Goal: Task Accomplishment & Management: Use online tool/utility

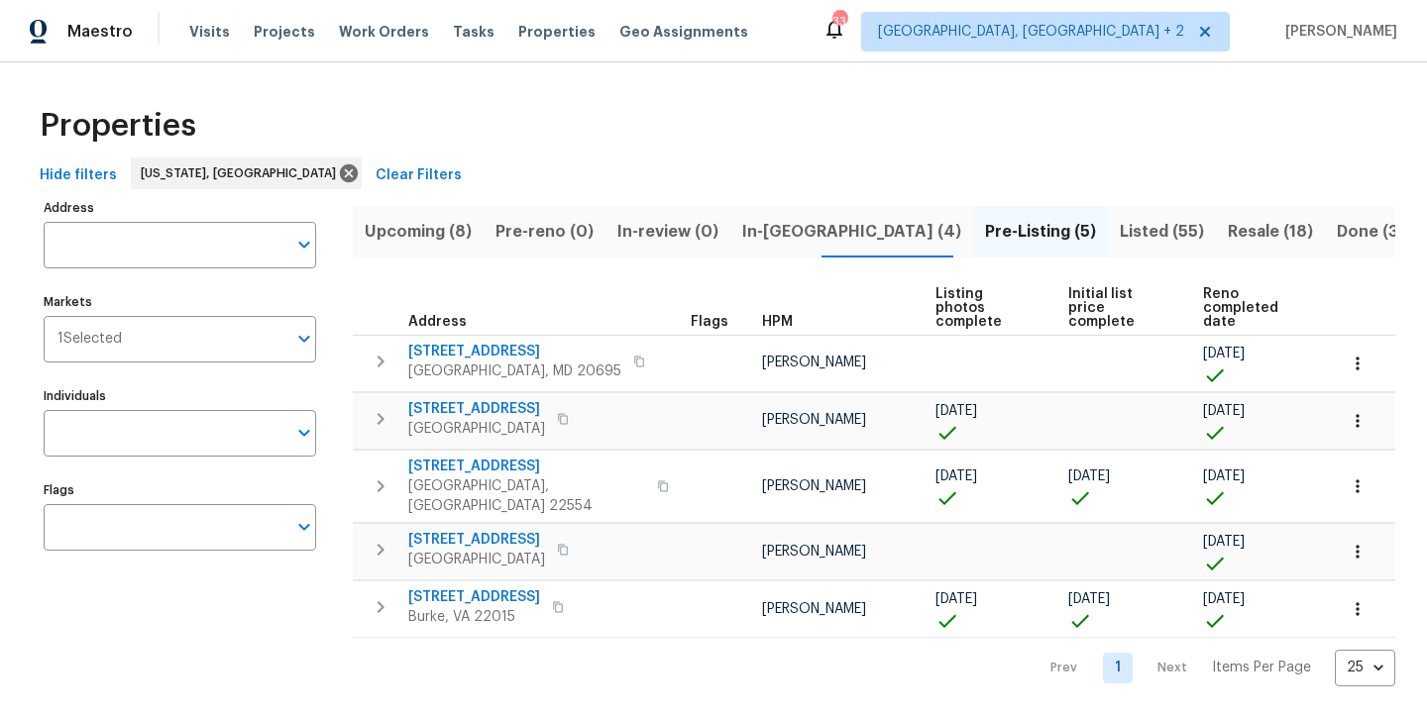
click at [506, 141] on div "Properties" at bounding box center [713, 125] width 1363 height 63
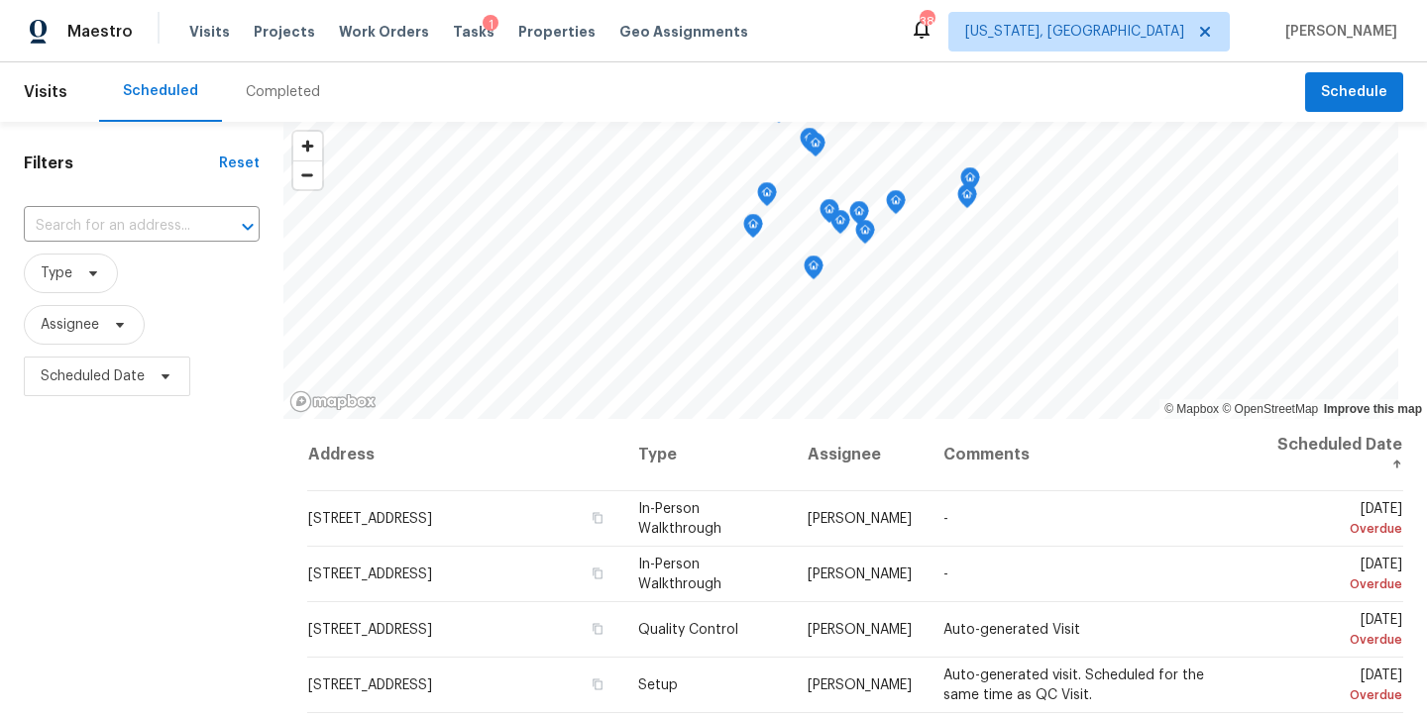
scroll to position [182, 0]
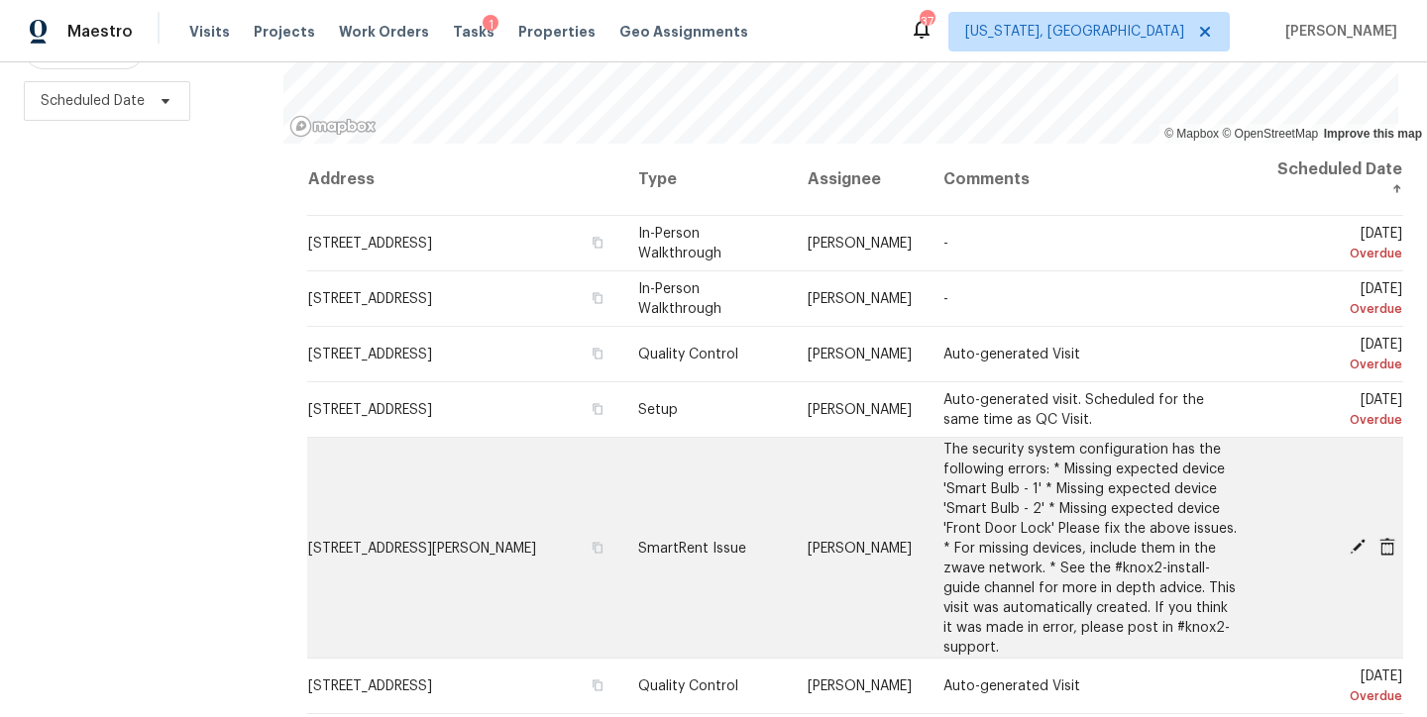
scroll to position [32, 0]
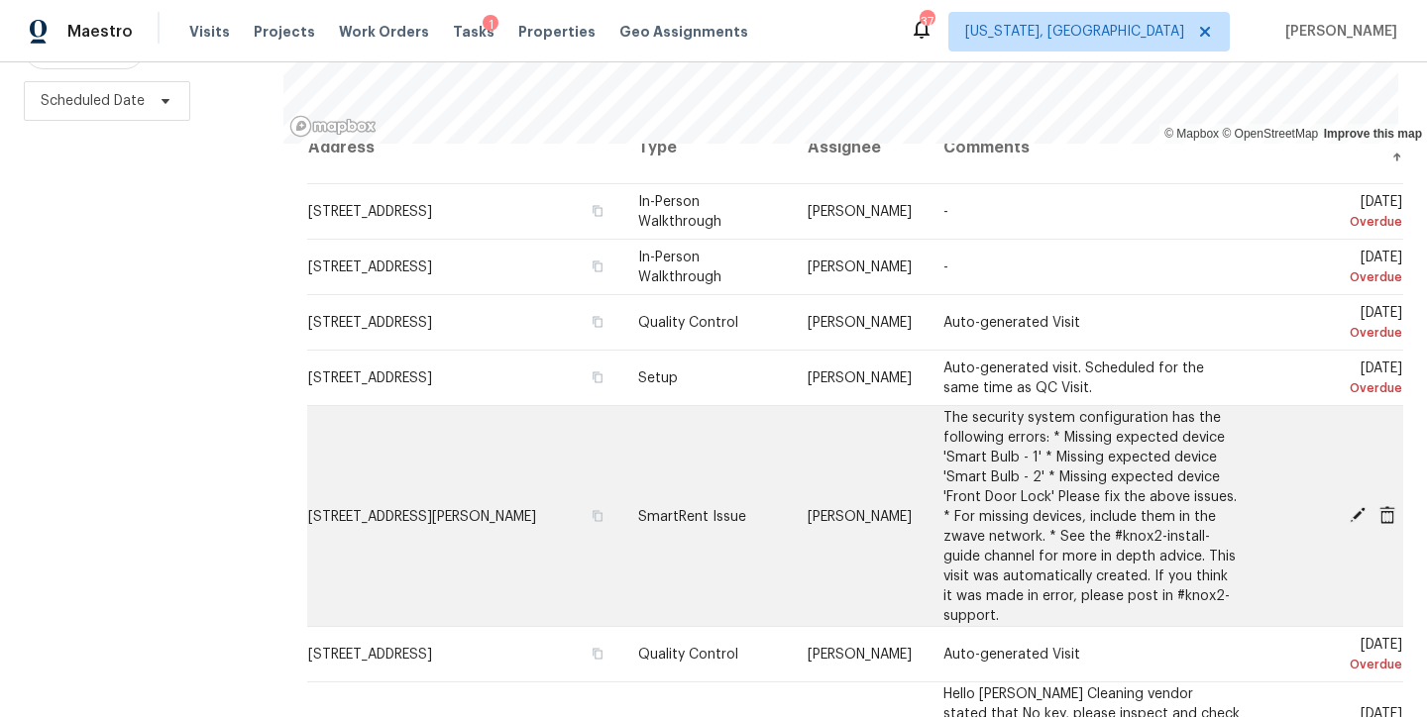
click at [1349, 507] on icon at bounding box center [1357, 515] width 16 height 16
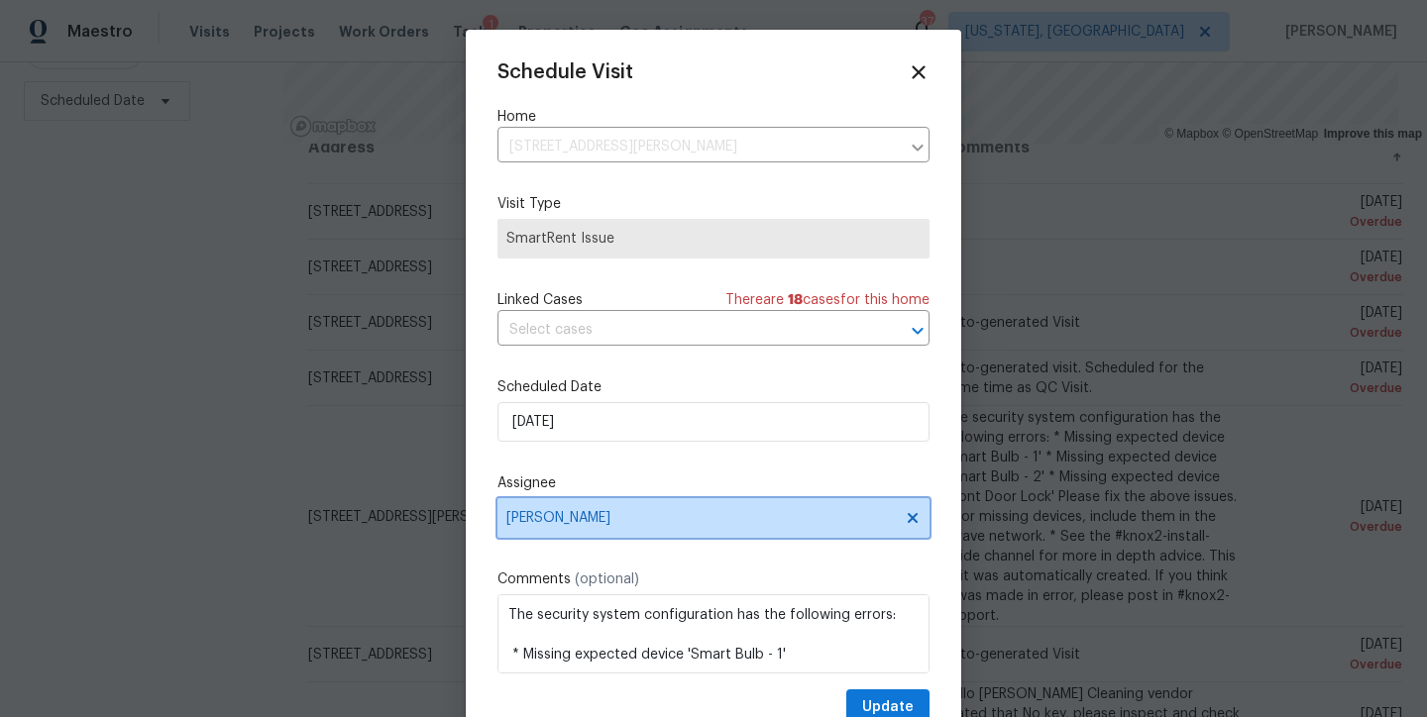
click at [531, 504] on span "Nelson Flores" at bounding box center [713, 518] width 432 height 40
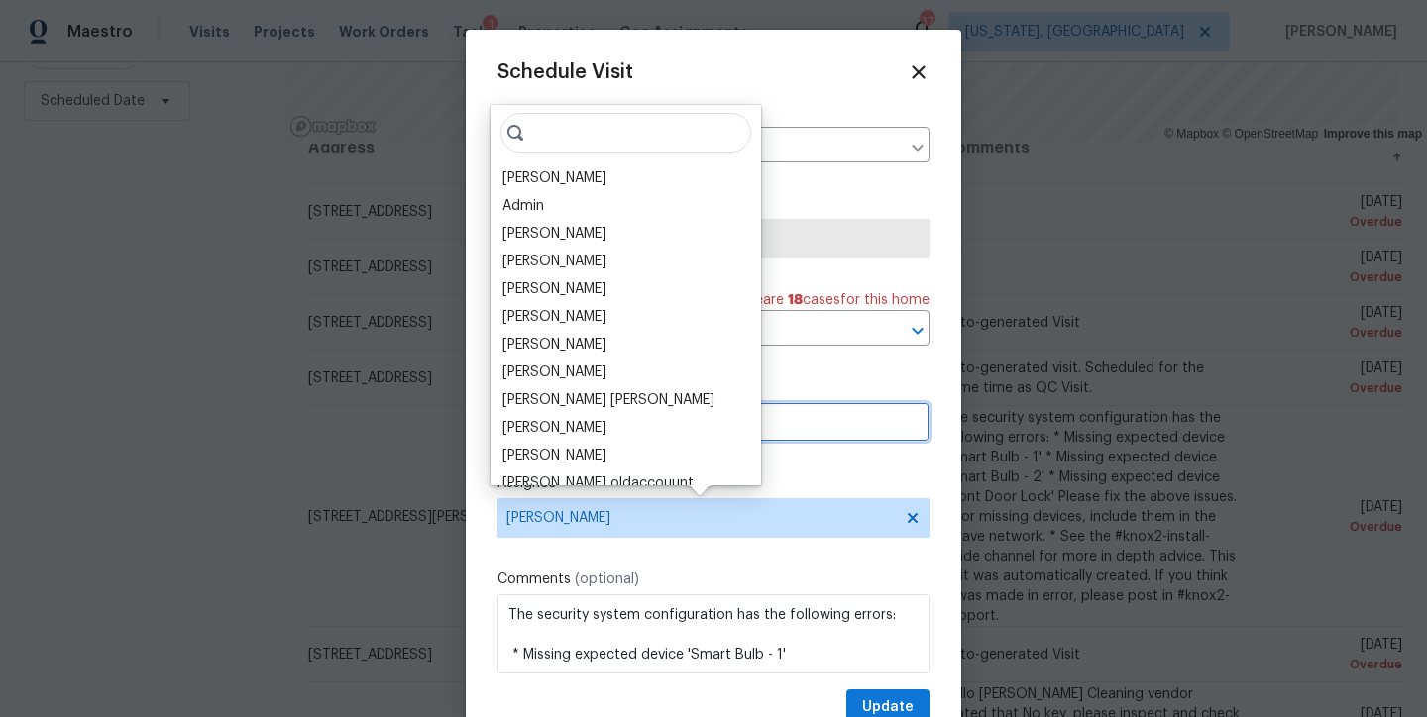
click at [876, 432] on input "8/24/2025" at bounding box center [713, 422] width 432 height 40
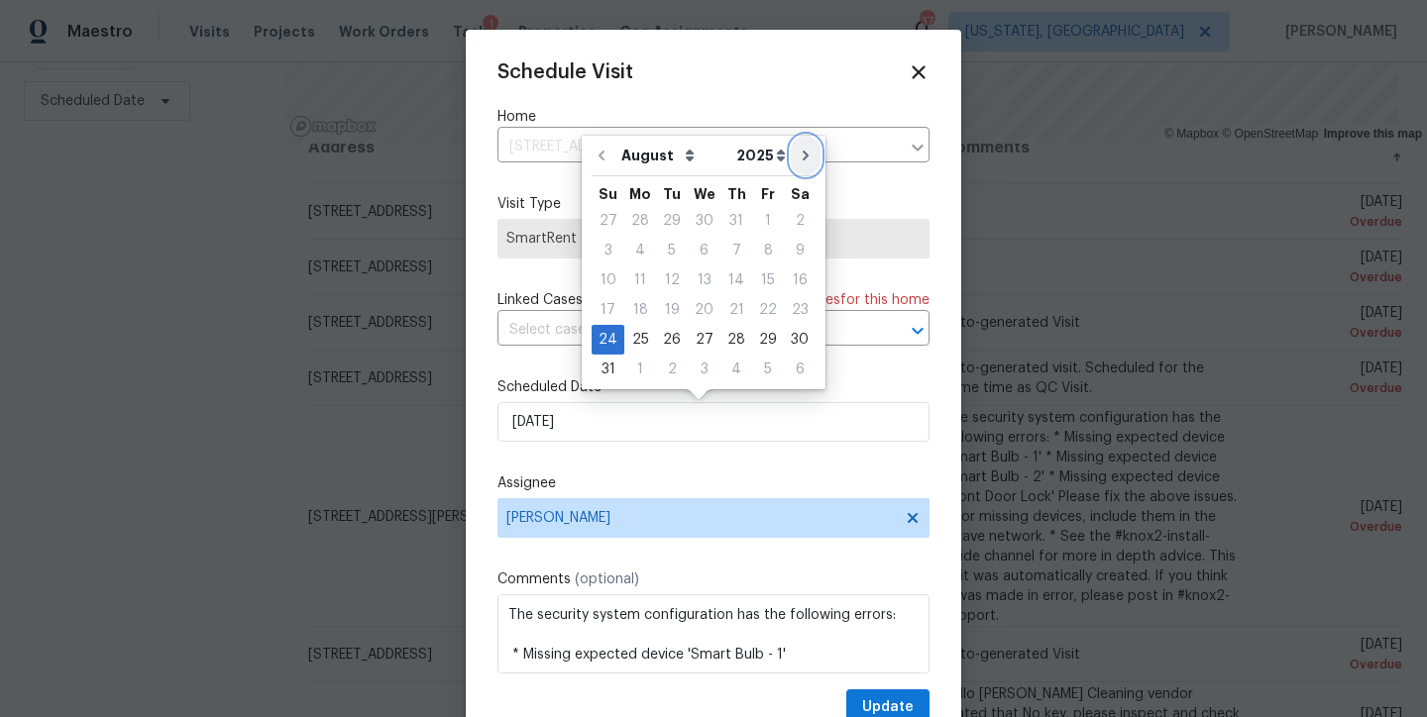
click at [797, 159] on icon "Go to next month" at bounding box center [805, 156] width 16 height 16
type input "9/24/2025"
select select "8"
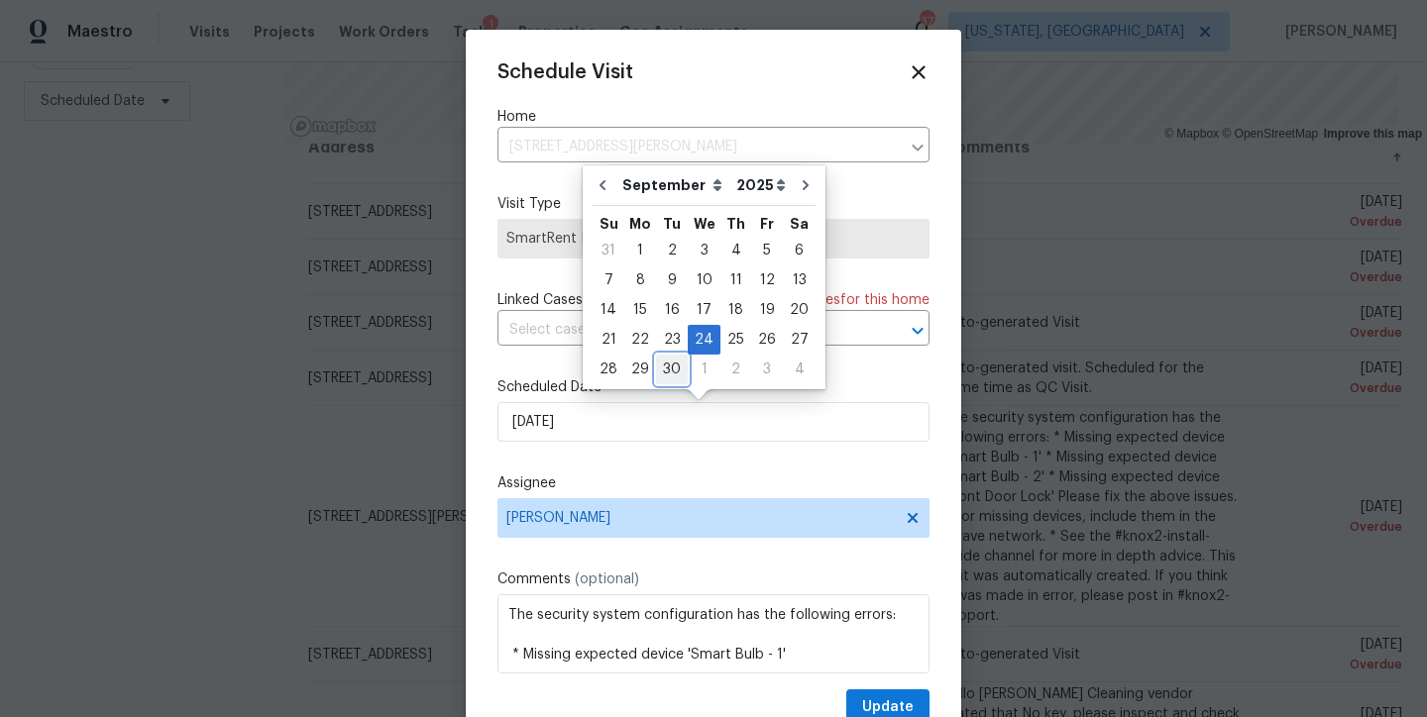
click at [682, 368] on div "30" at bounding box center [672, 370] width 32 height 28
type input "9/30/2025"
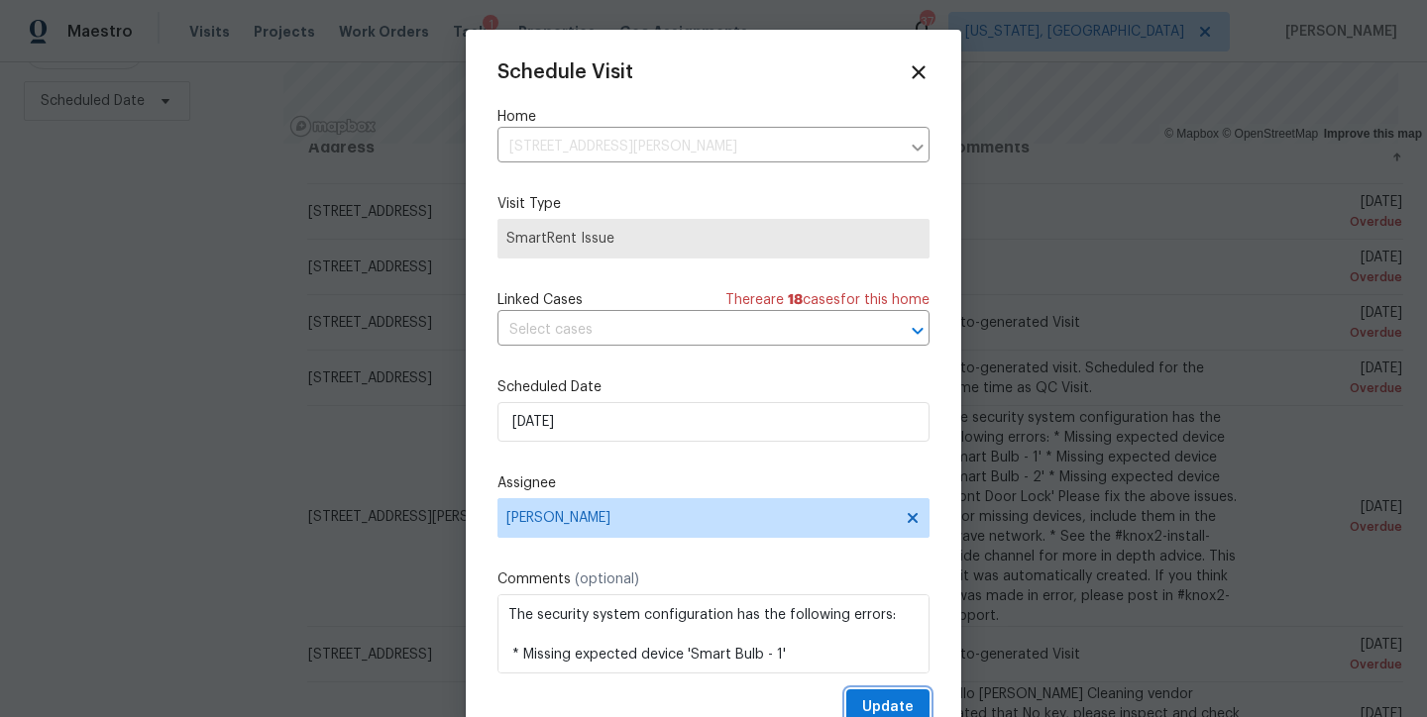
click at [862, 708] on span "Update" at bounding box center [888, 707] width 52 height 25
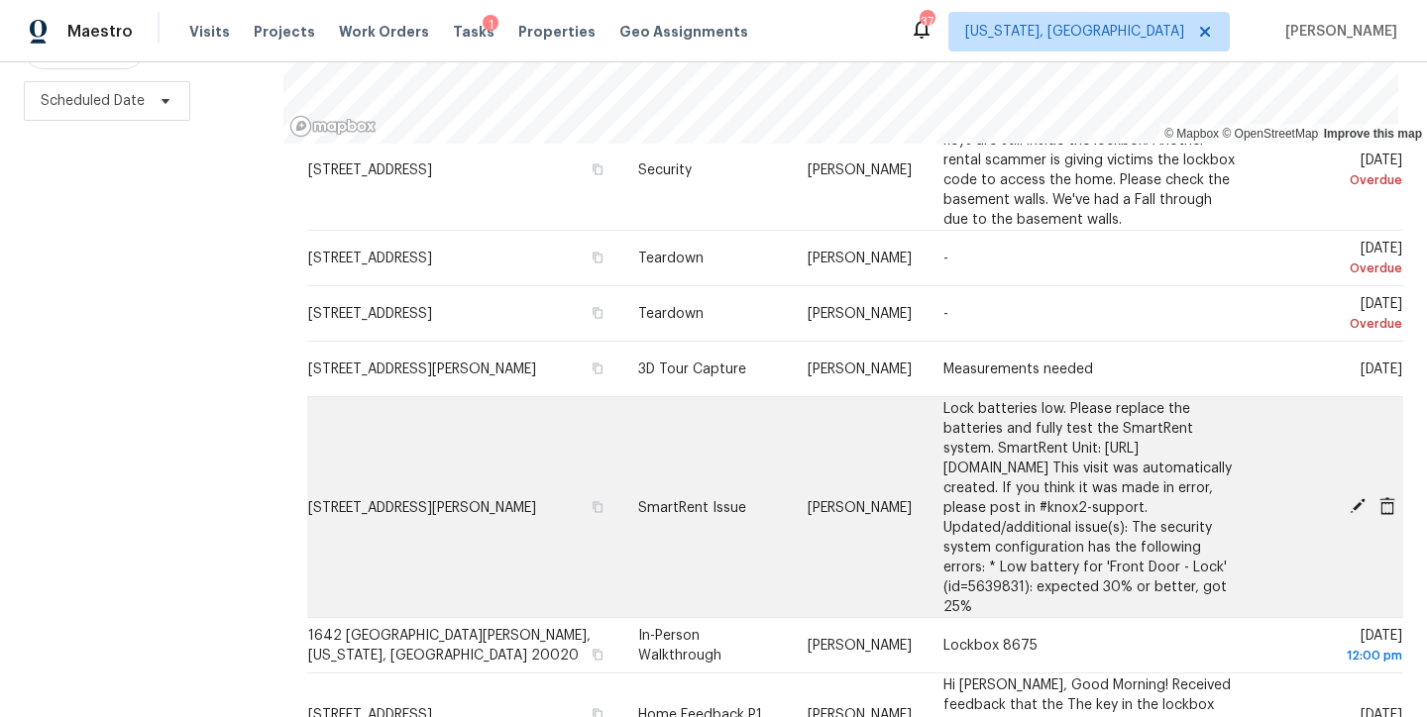
scroll to position [812, 0]
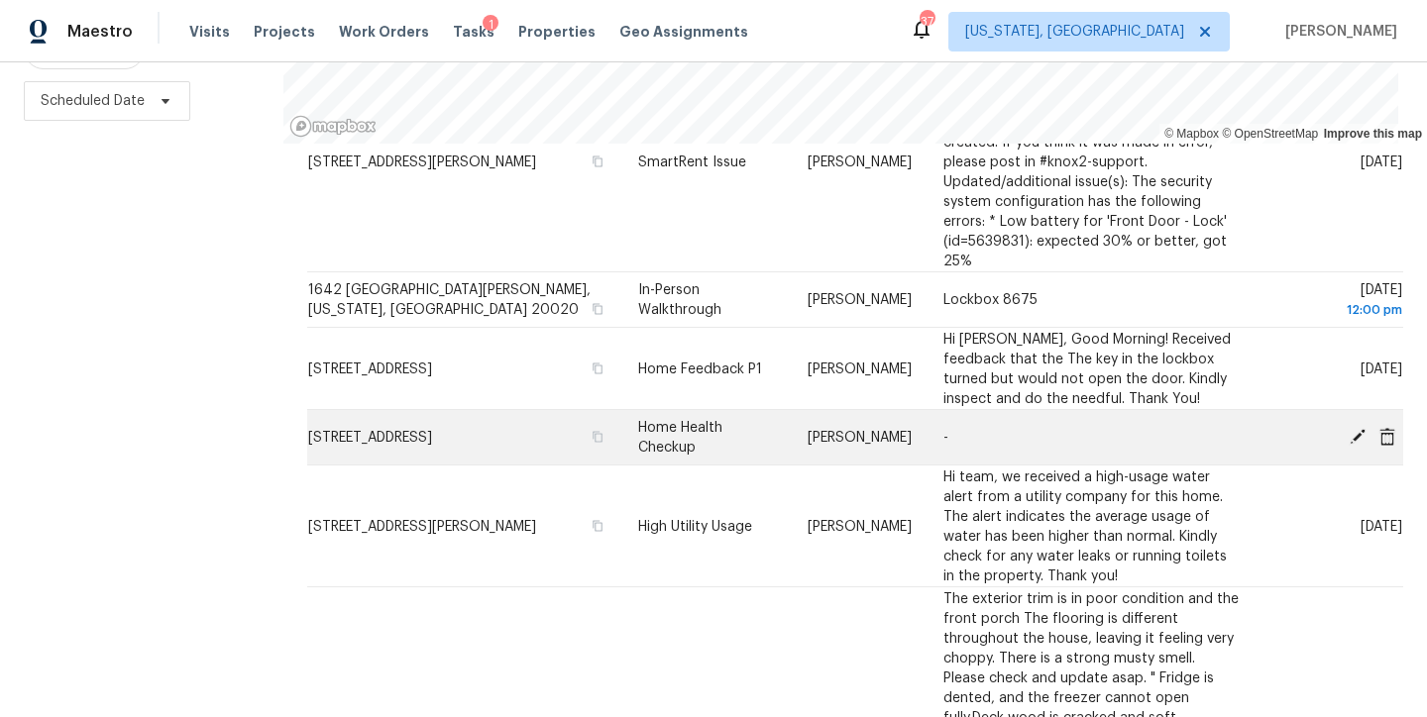
click at [1379, 427] on icon at bounding box center [1387, 436] width 16 height 18
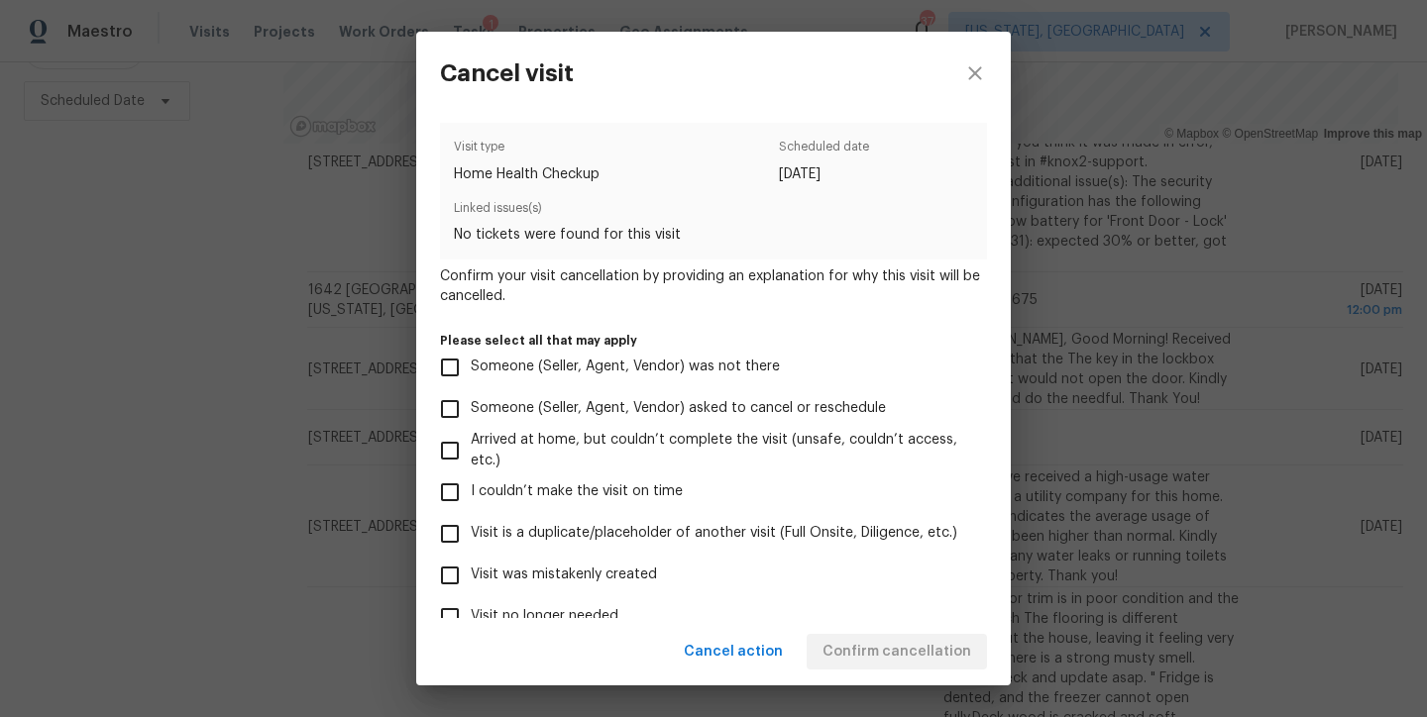
click at [536, 574] on span "Visit was mistakenly created" at bounding box center [564, 575] width 186 height 21
click at [471, 574] on input "Visit was mistakenly created" at bounding box center [450, 576] width 42 height 42
checkbox input "true"
click at [875, 646] on span "Confirm cancellation" at bounding box center [896, 652] width 149 height 25
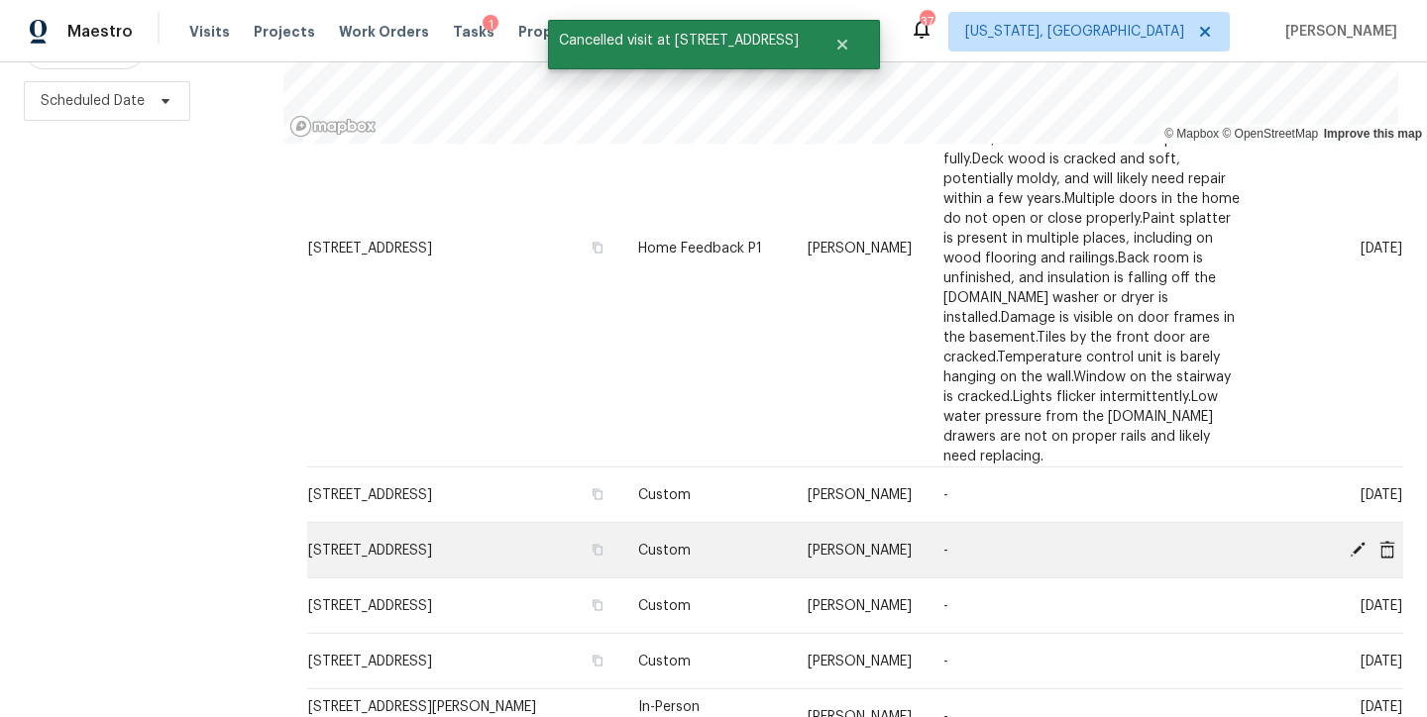
scroll to position [1317, 0]
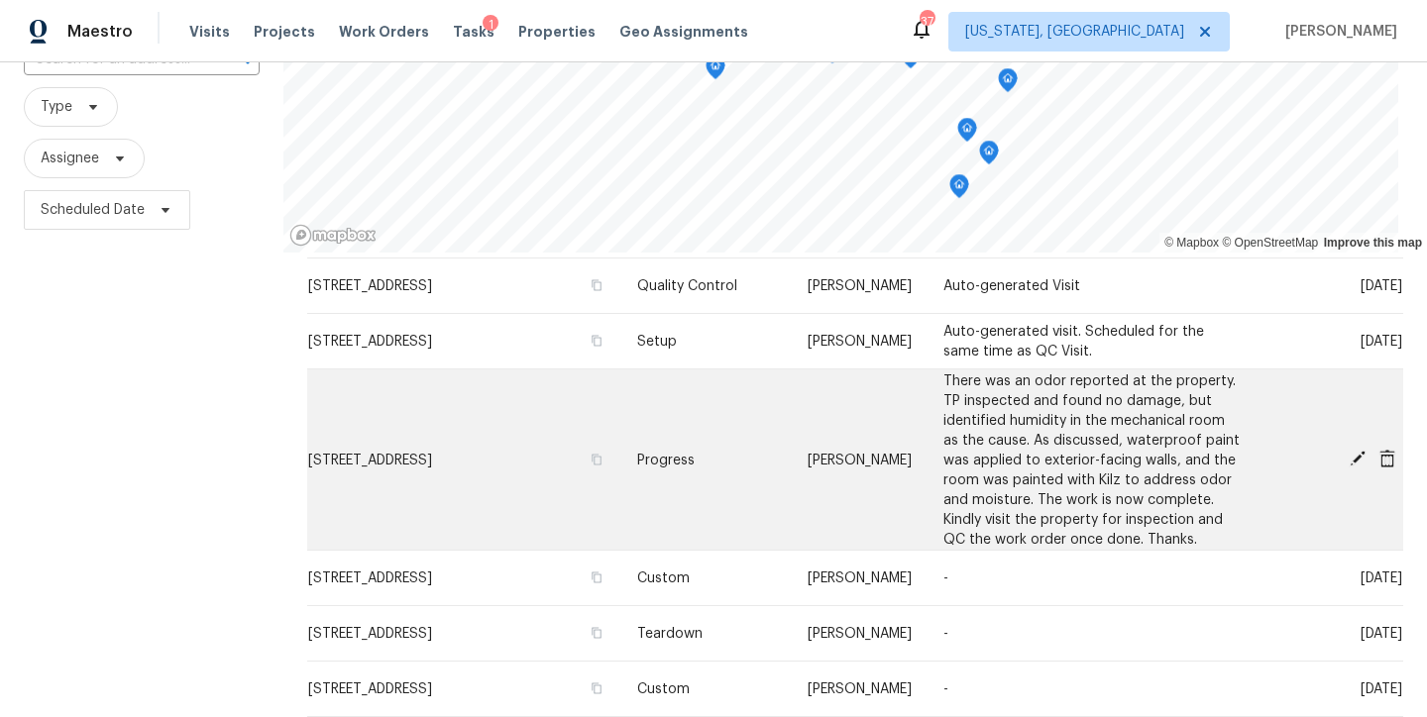
scroll to position [127, 0]
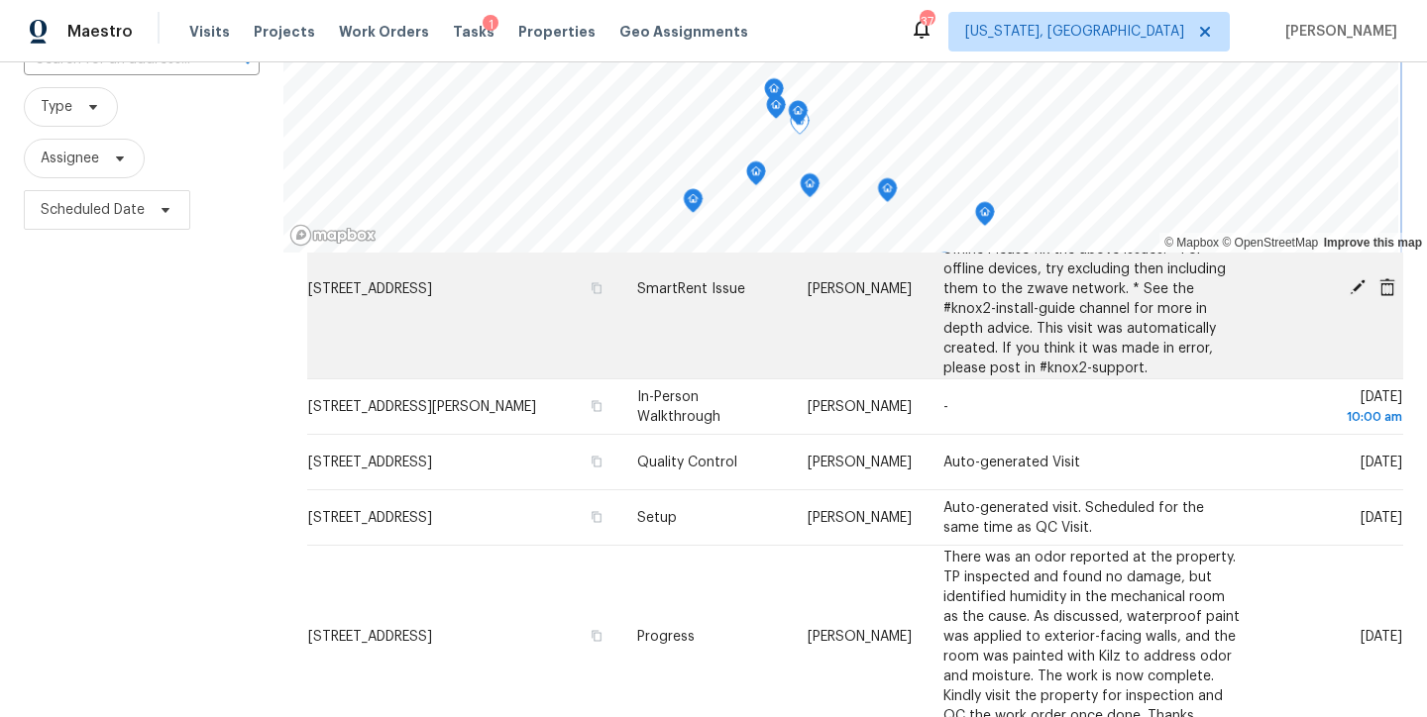
click at [842, 270] on div "© Mapbox © OpenStreetMap Improve this map Address Type Assignee Comments Schedu…" at bounding box center [854, 390] width 1143 height 871
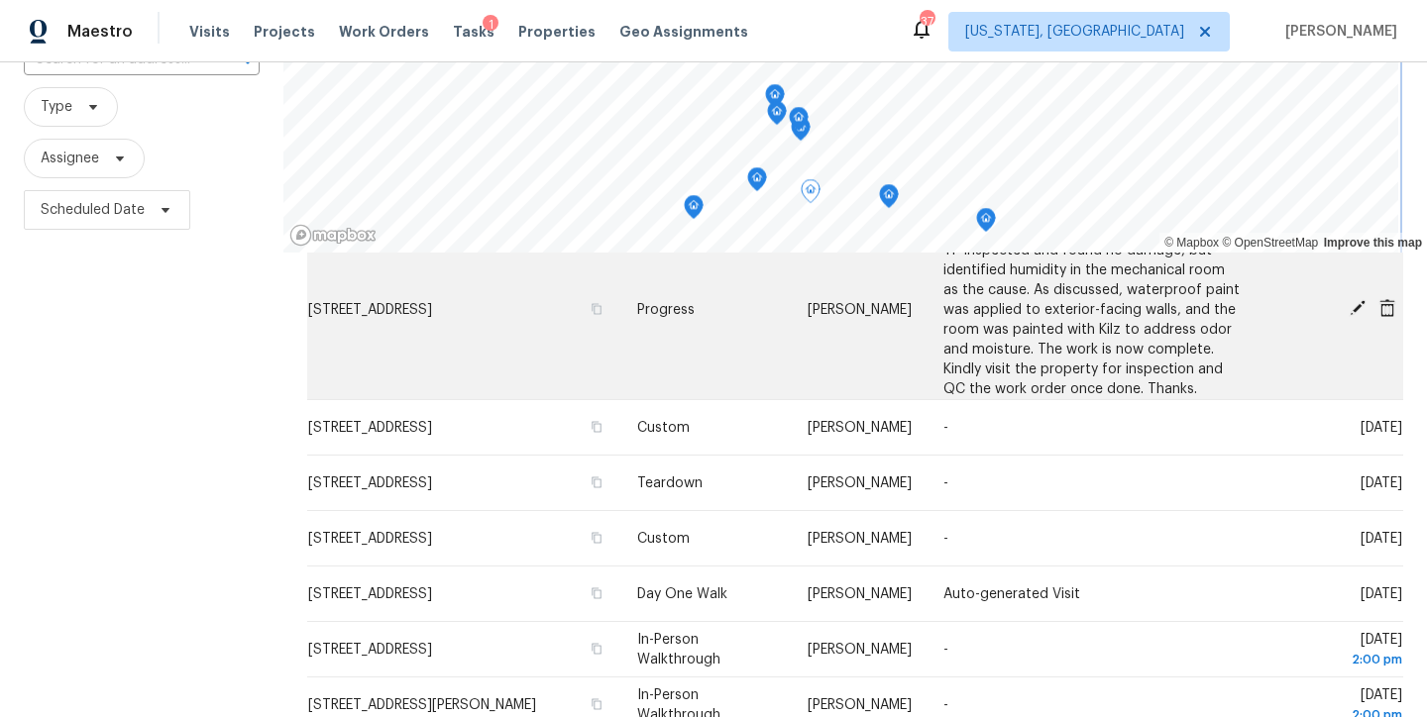
scroll to position [580, 0]
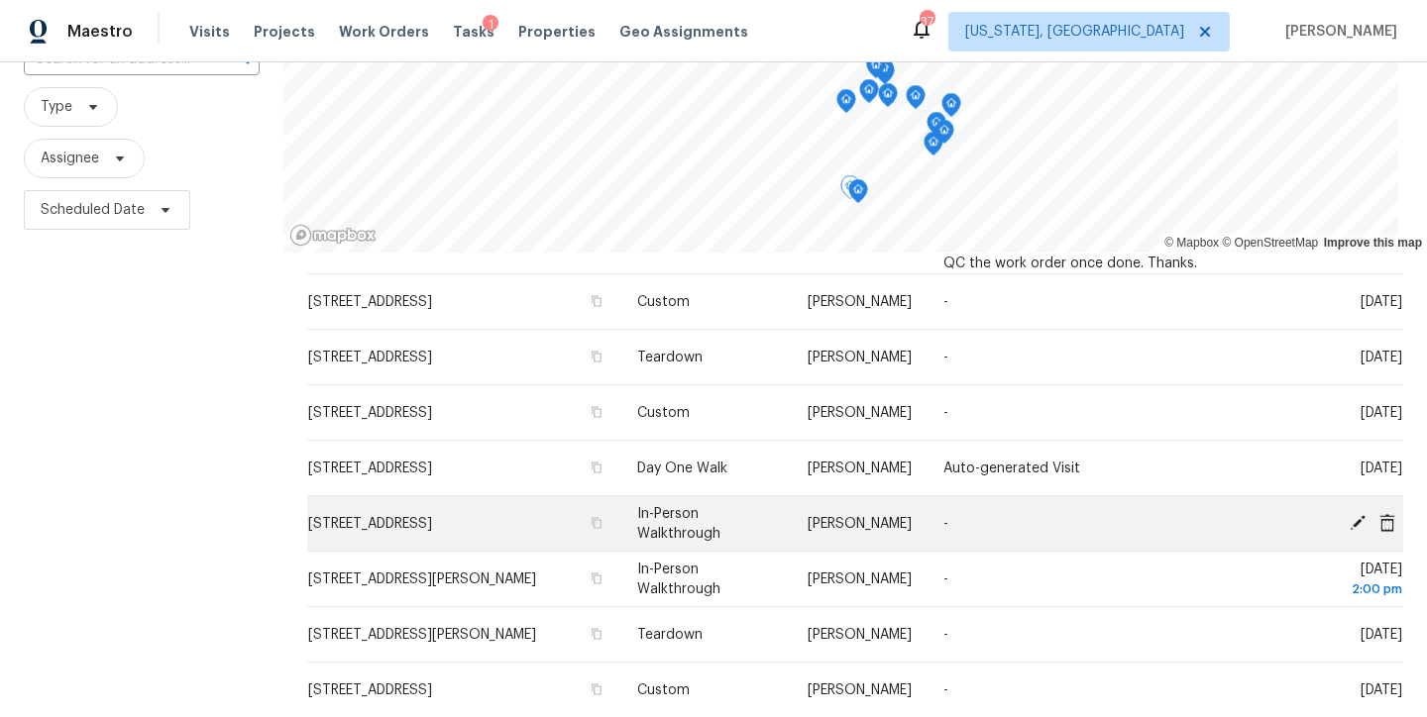
click at [1349, 524] on icon at bounding box center [1357, 522] width 16 height 16
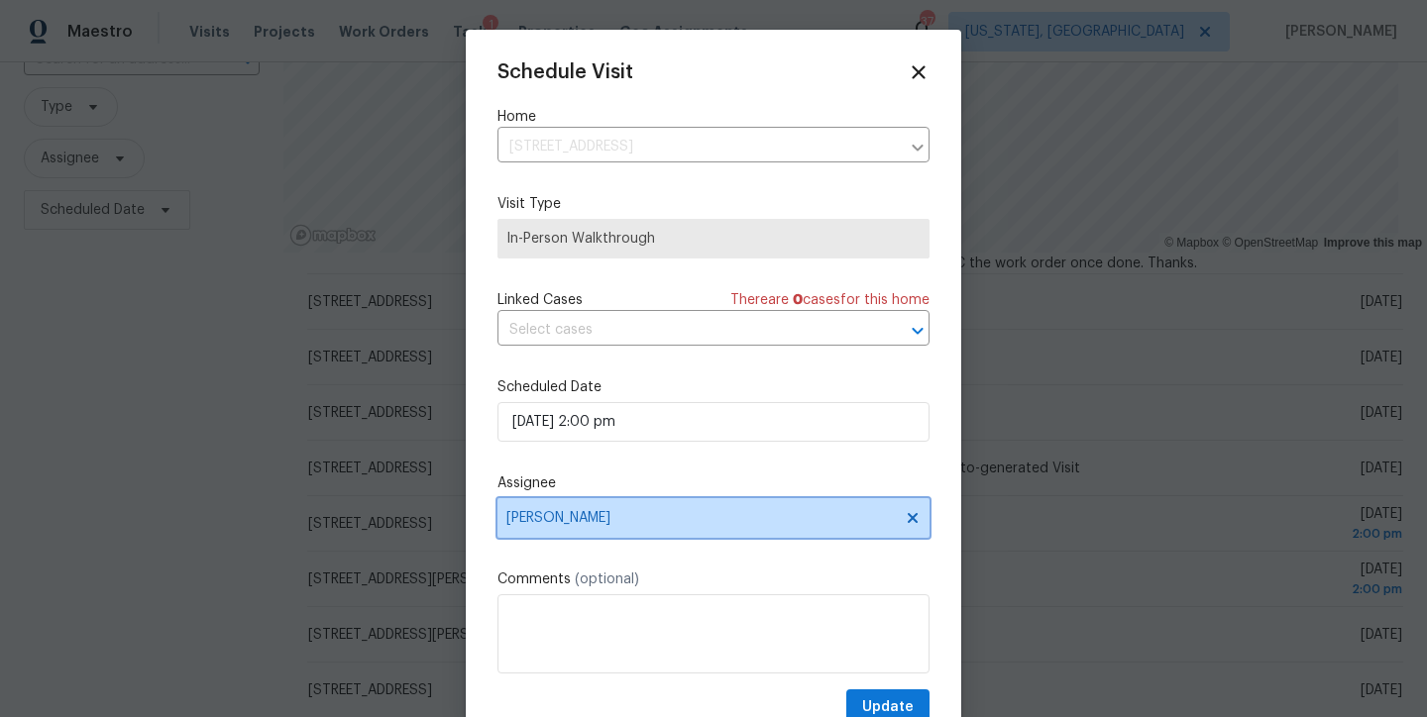
click at [610, 519] on span "Anthony Andreala" at bounding box center [700, 518] width 388 height 16
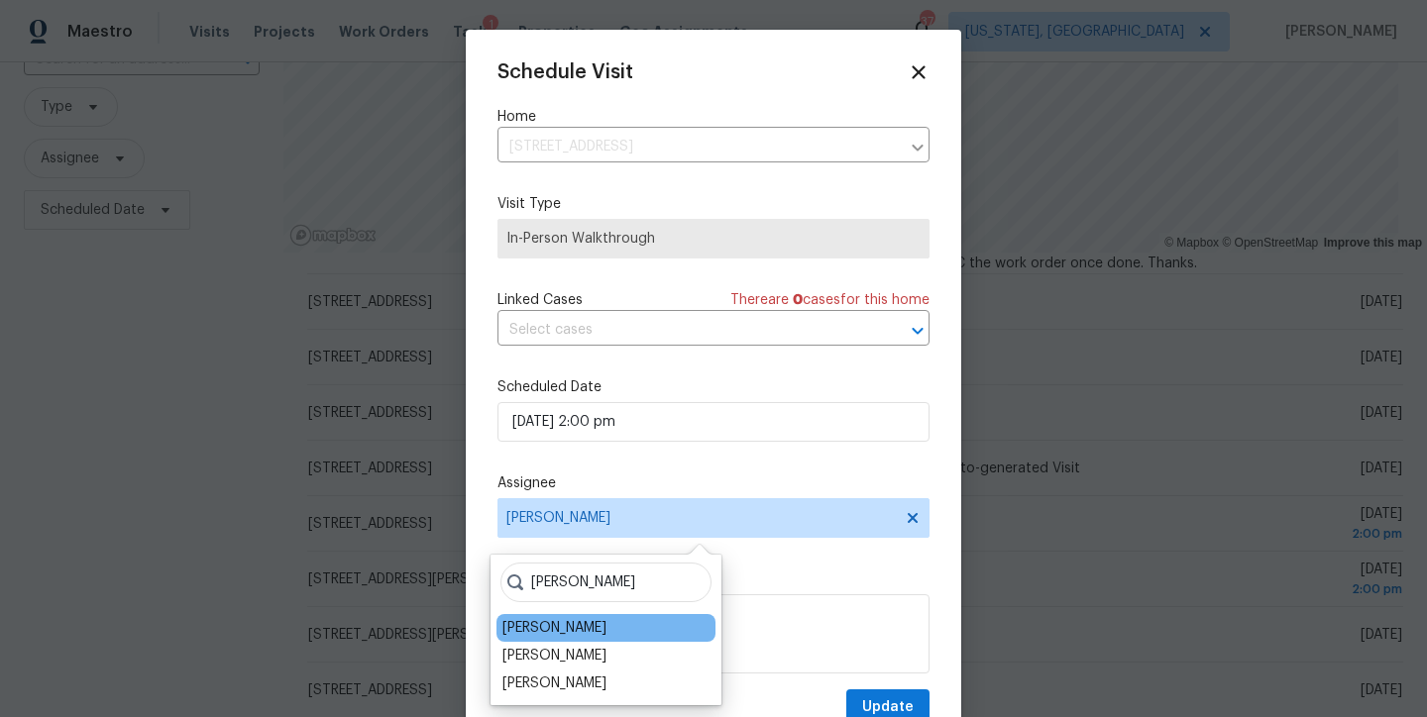
type input "chris"
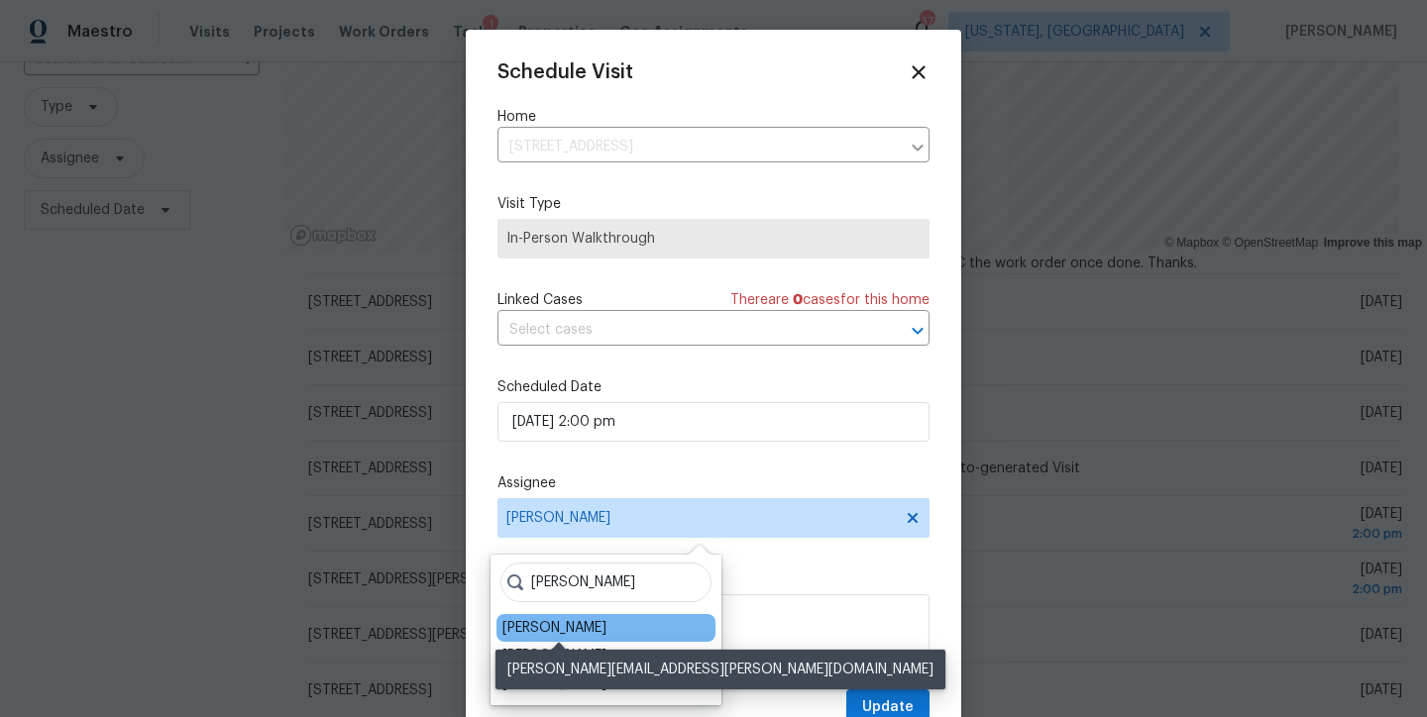
click at [594, 629] on div "Christopher Pace" at bounding box center [554, 628] width 104 height 20
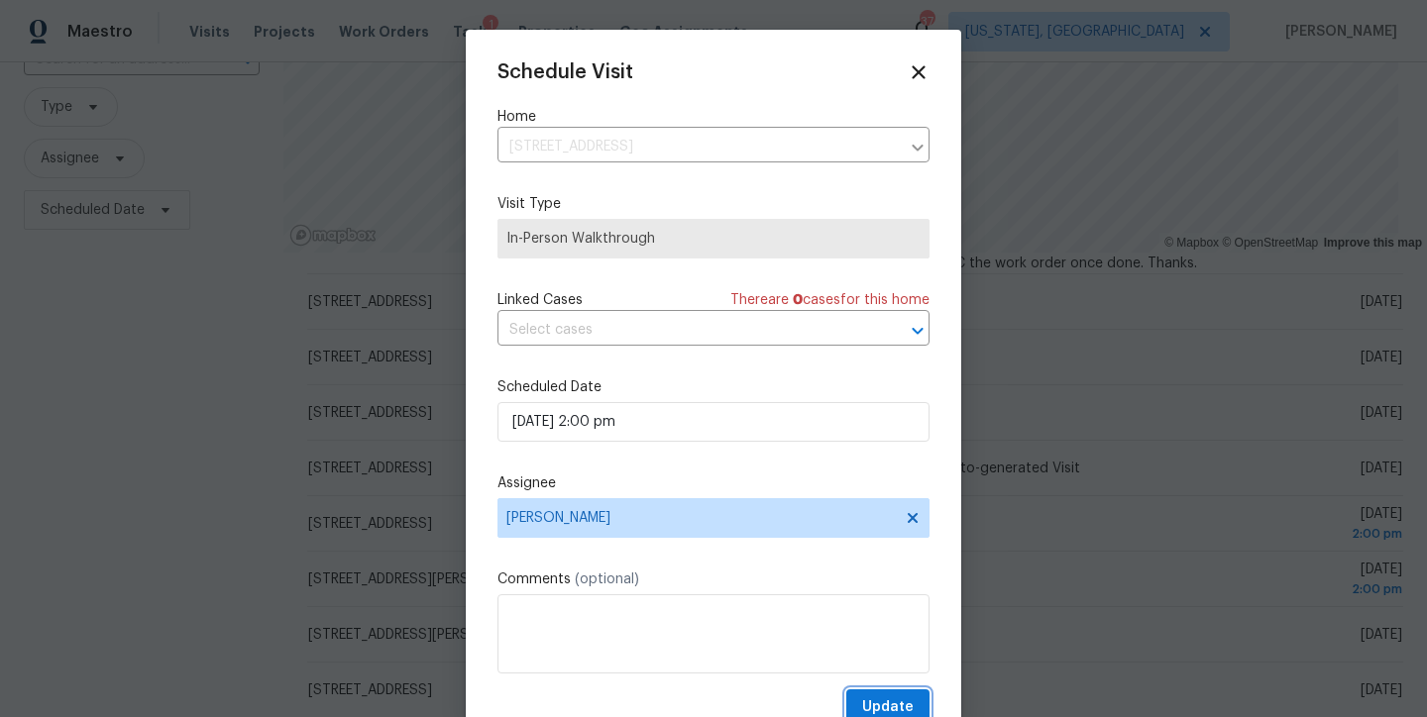
click at [862, 707] on span "Update" at bounding box center [888, 707] width 52 height 25
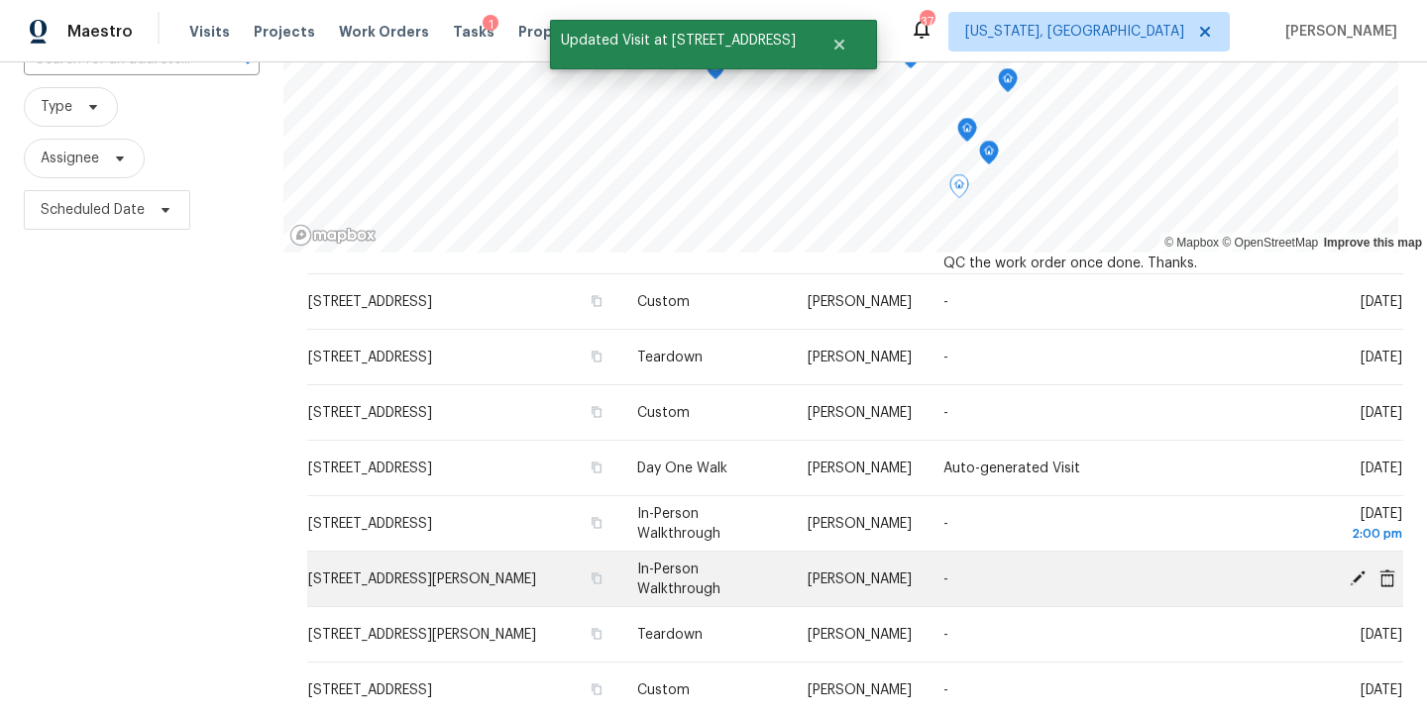
click at [1349, 576] on icon at bounding box center [1357, 578] width 16 height 16
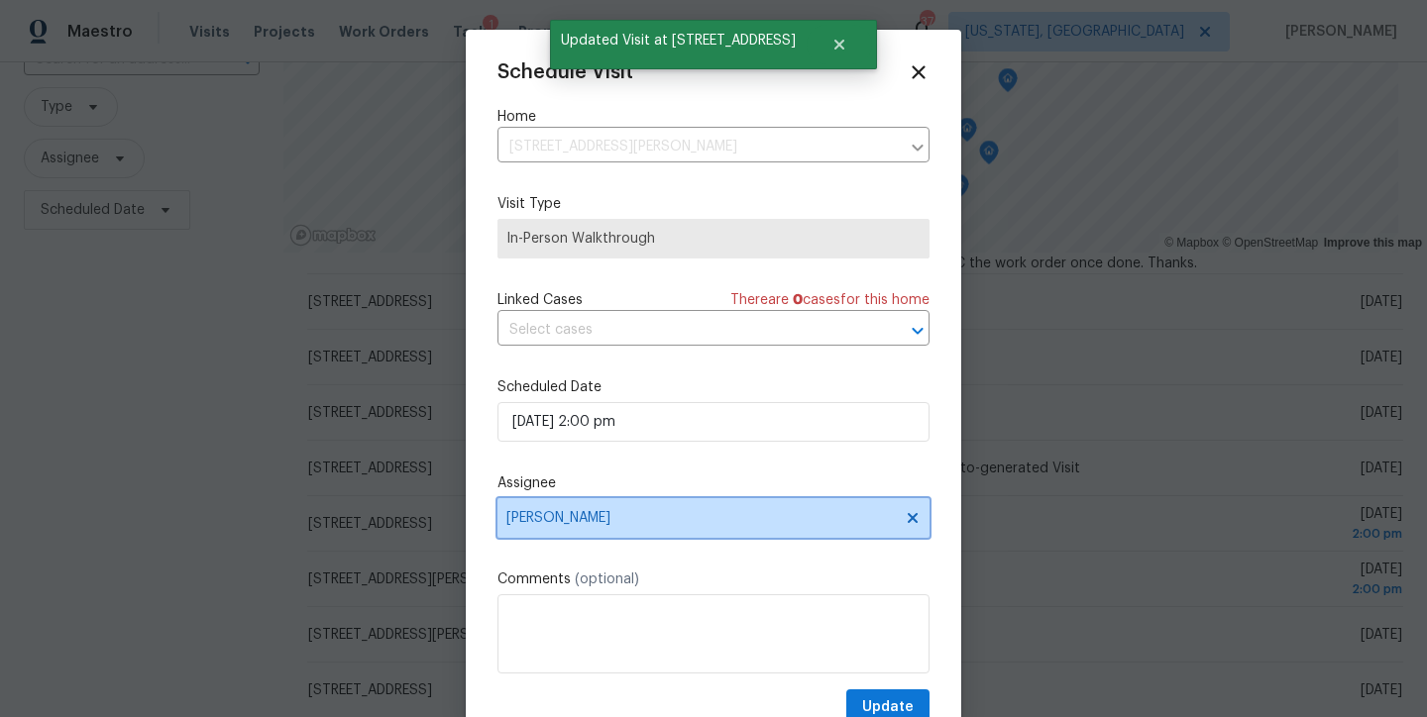
click at [577, 520] on span "Anthony Andreala" at bounding box center [700, 518] width 388 height 16
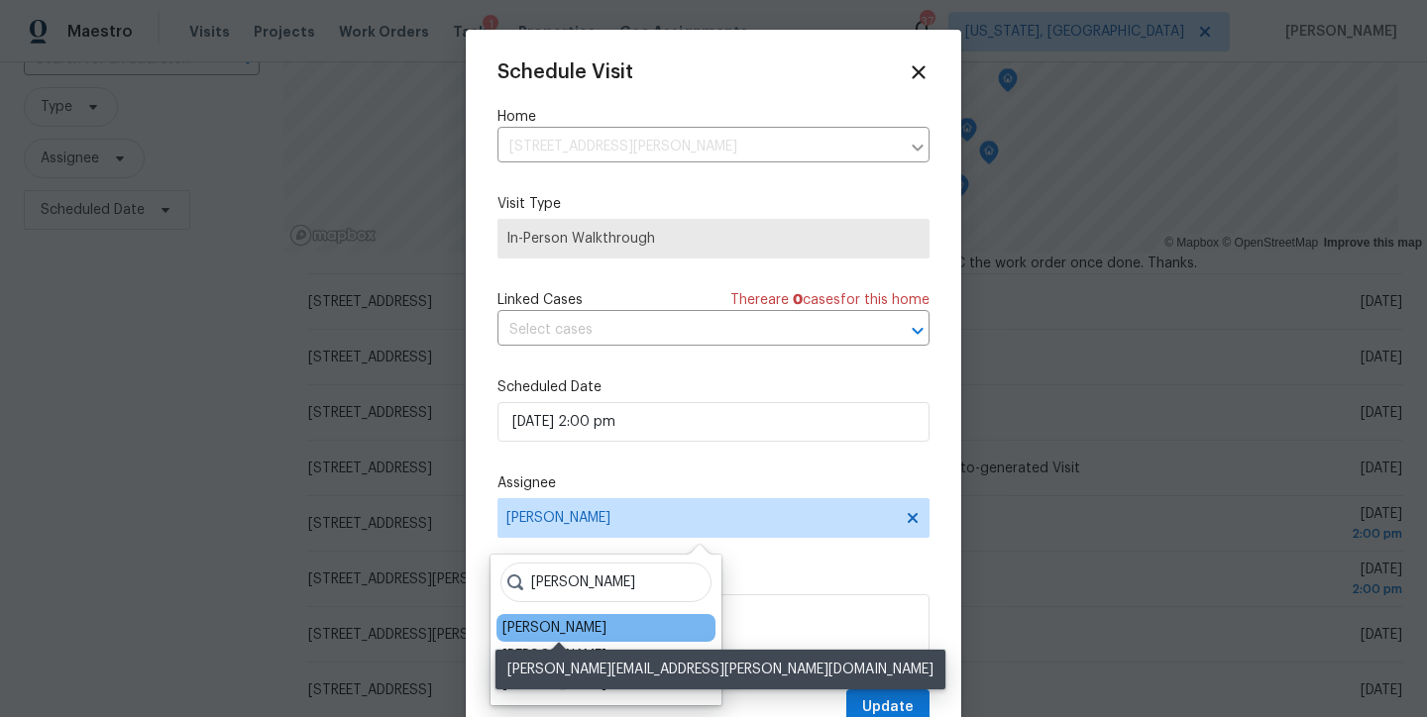
type input "chris"
click at [571, 619] on div "Christopher Pace" at bounding box center [554, 628] width 104 height 20
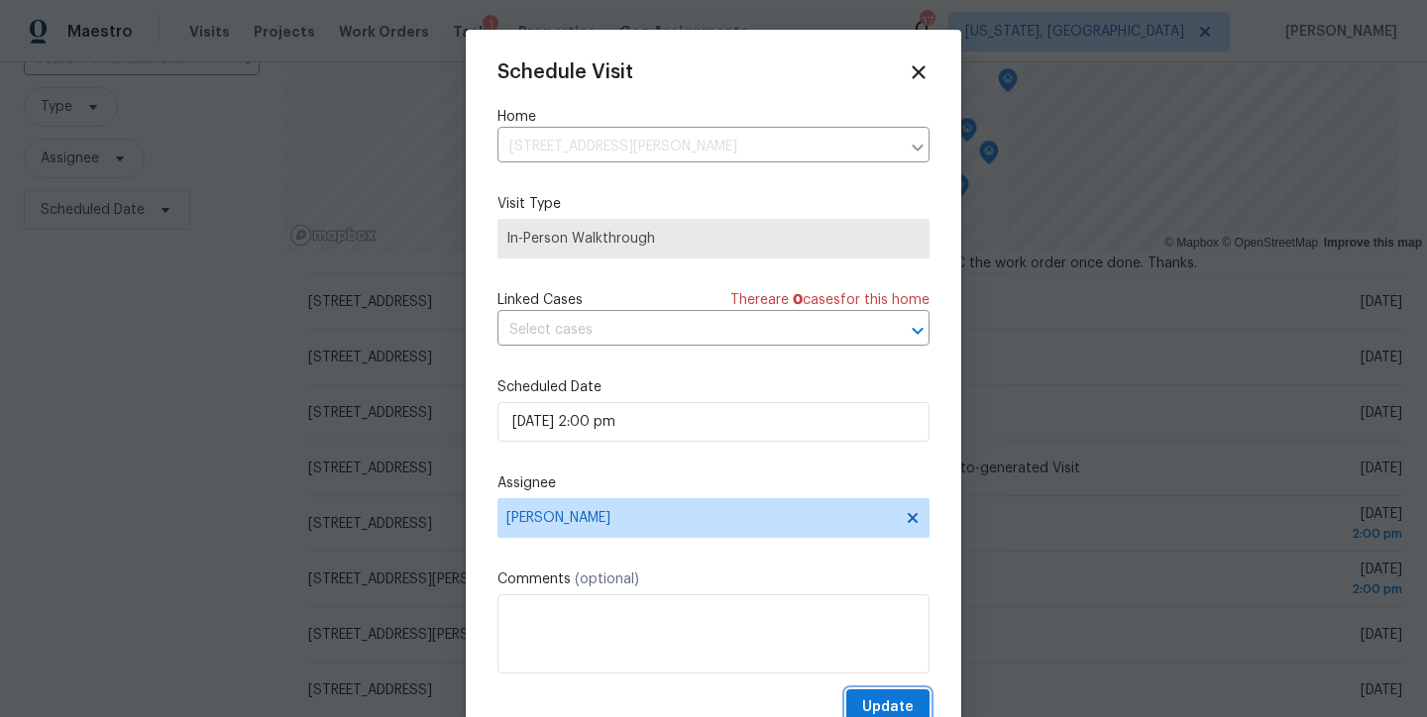
click at [871, 696] on span "Update" at bounding box center [888, 707] width 52 height 25
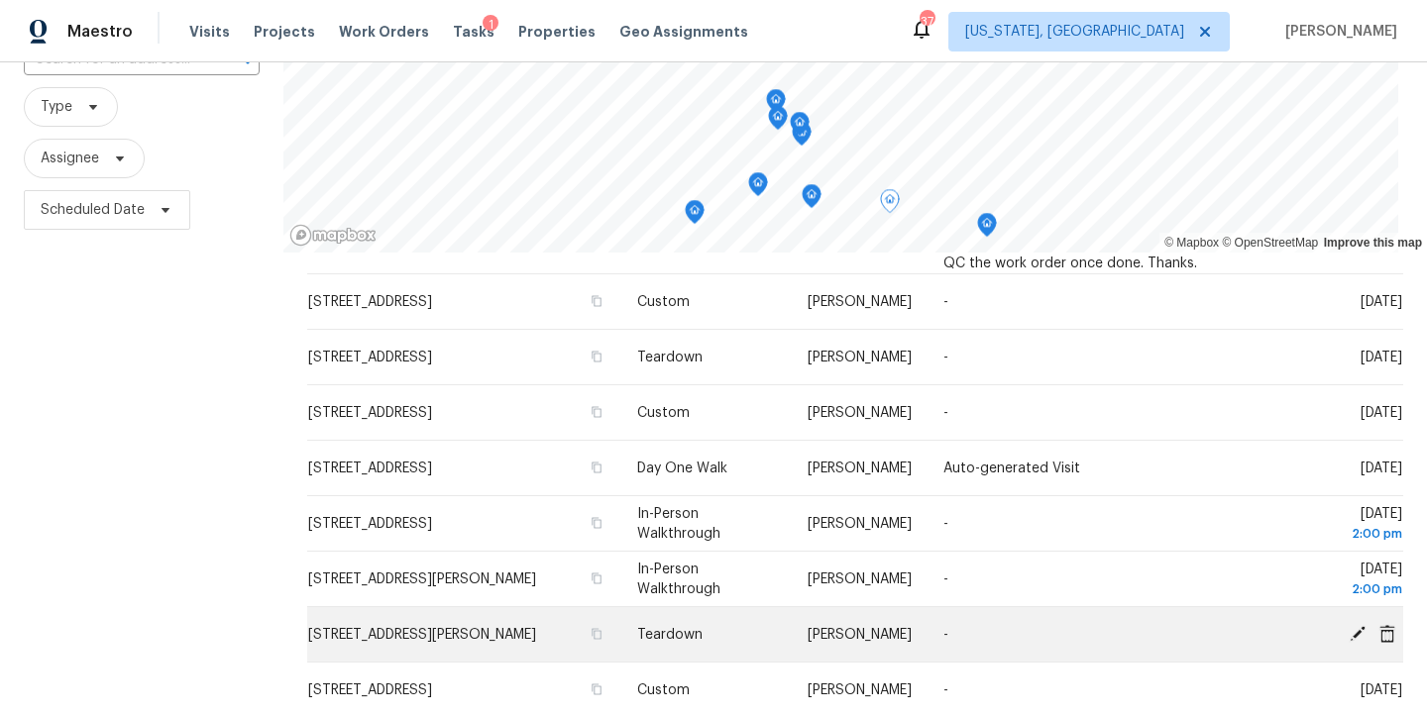
click at [1349, 629] on icon at bounding box center [1357, 633] width 16 height 16
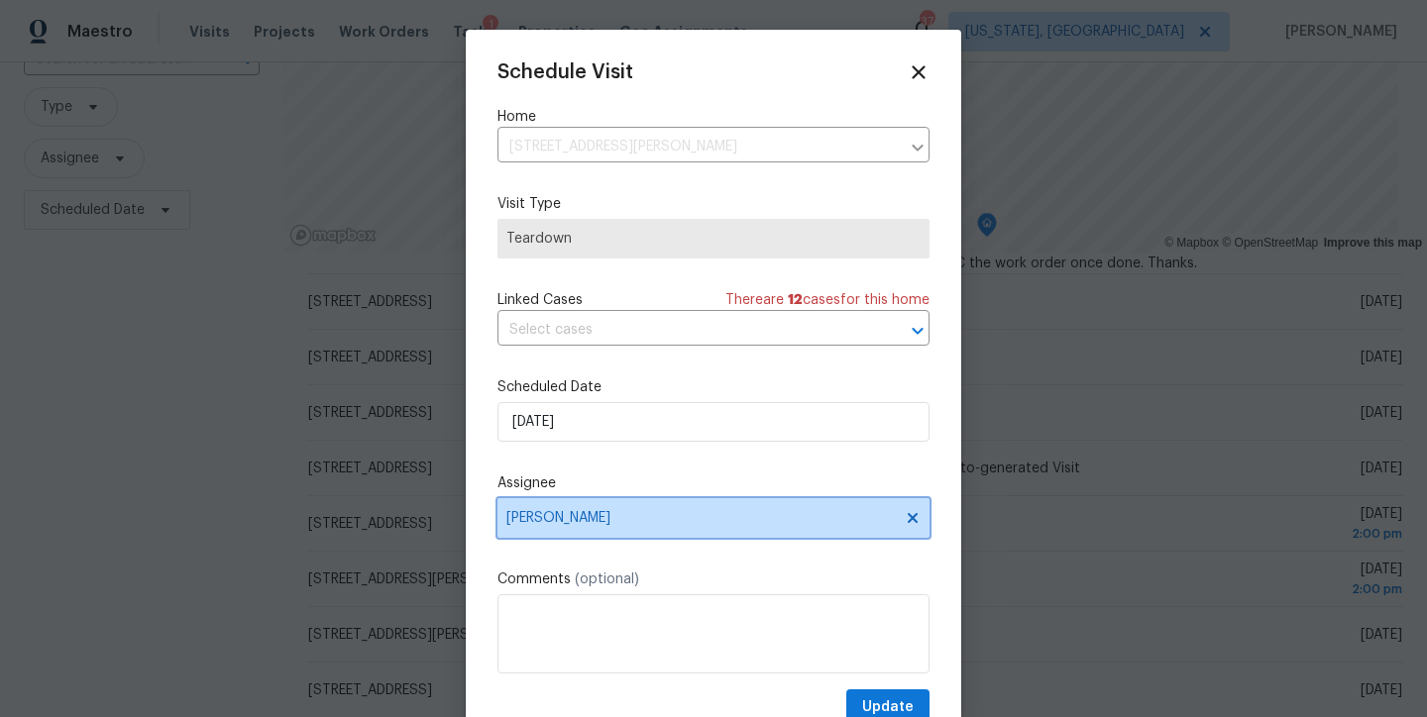
click at [586, 522] on span "Anthony Andreala" at bounding box center [700, 518] width 388 height 16
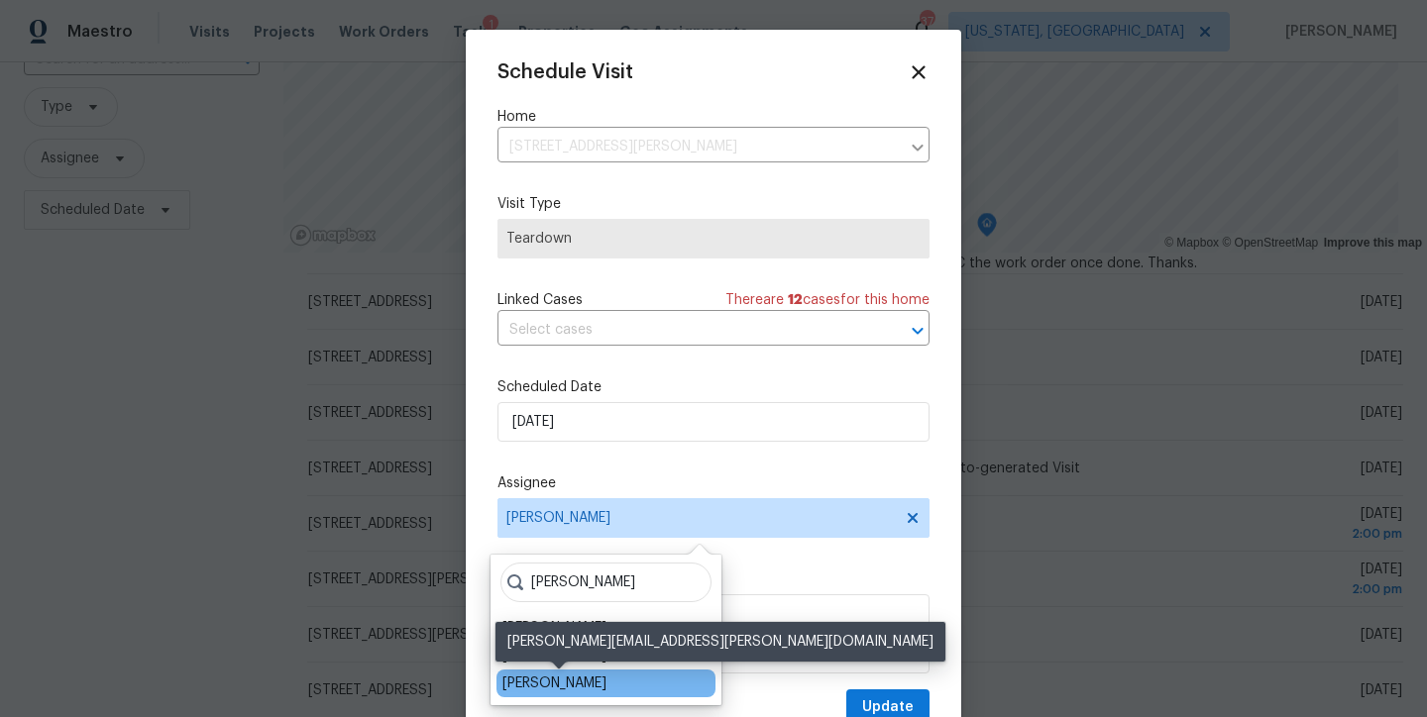
type input "chris"
click at [578, 677] on div "Christopher Pace" at bounding box center [554, 684] width 104 height 20
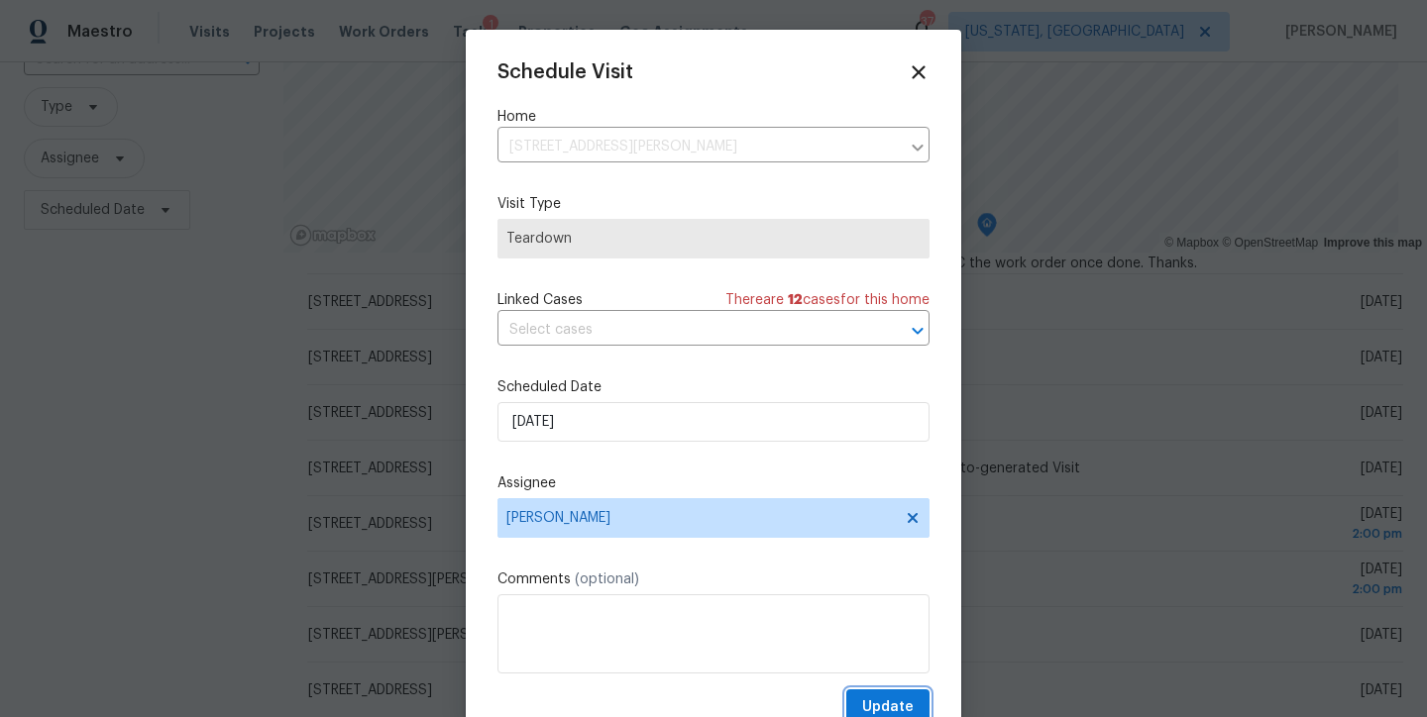
click at [862, 698] on span "Update" at bounding box center [888, 707] width 52 height 25
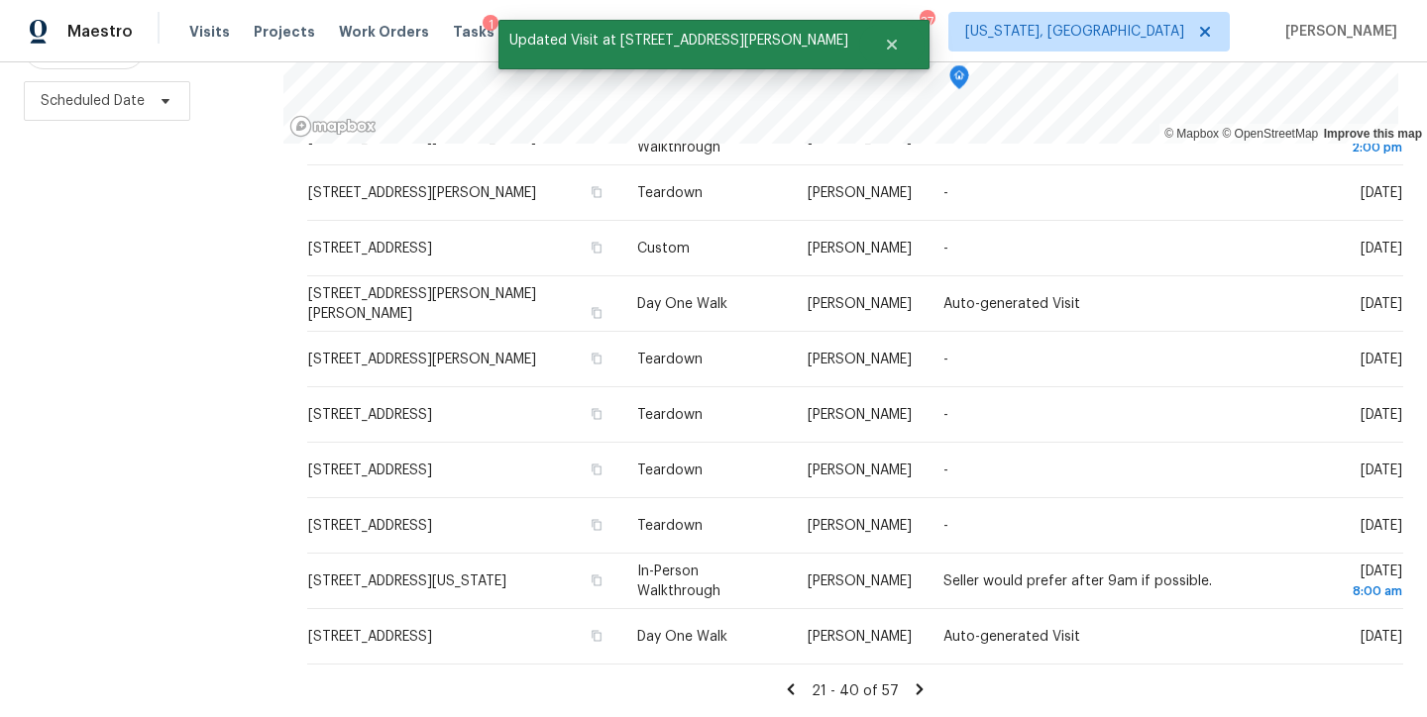
scroll to position [0, 0]
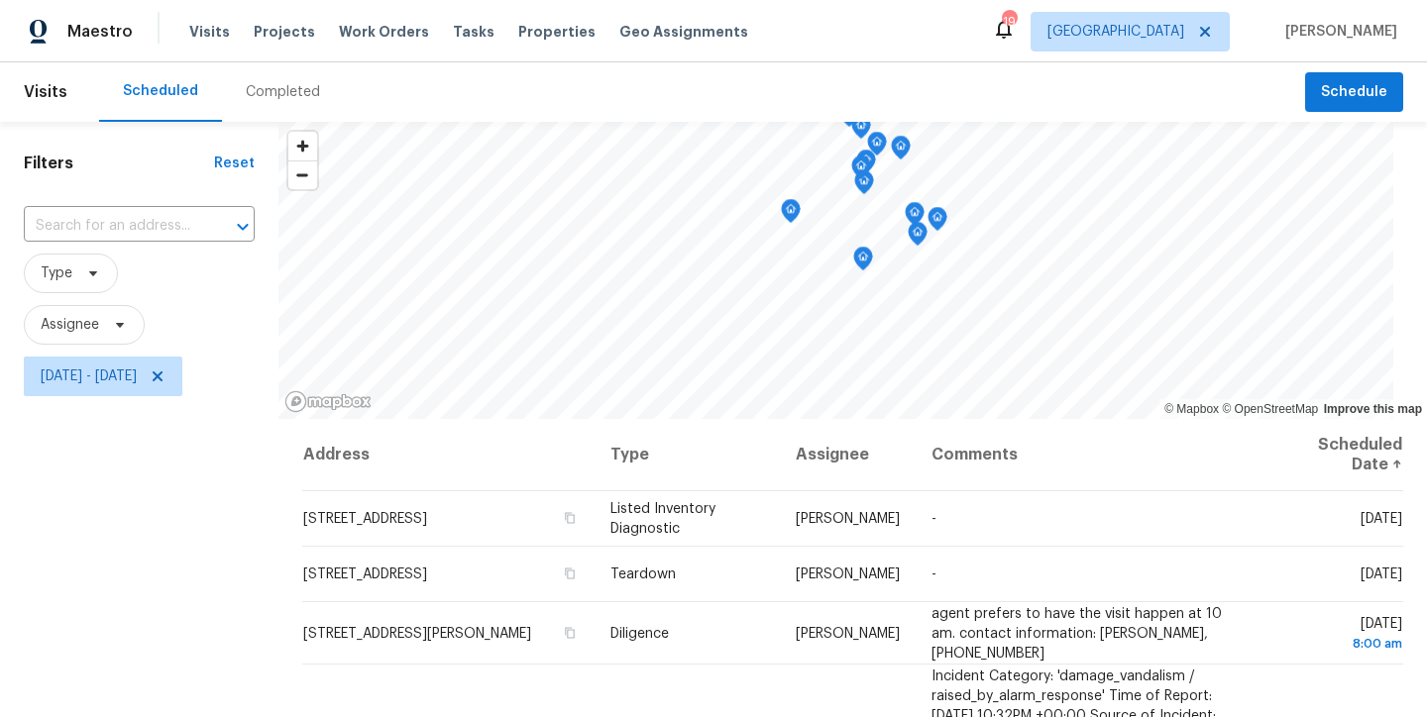
scroll to position [290, 0]
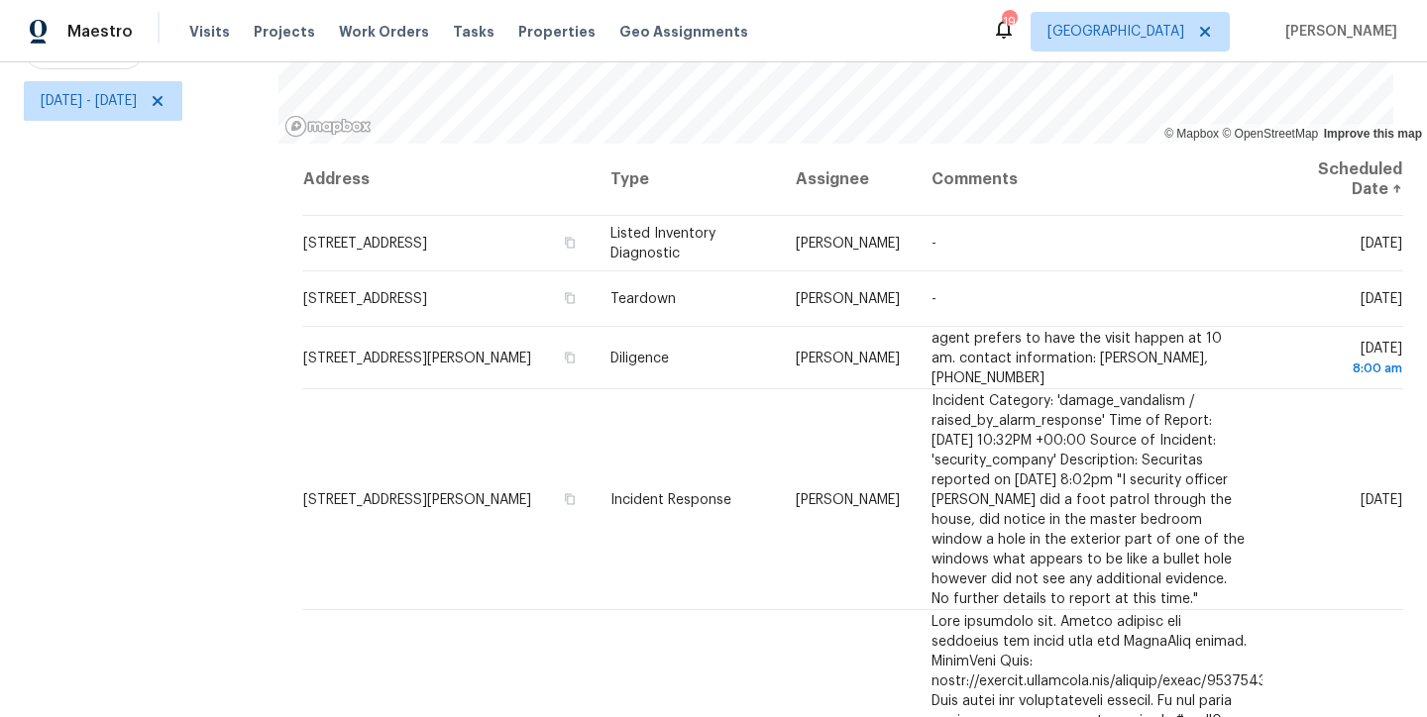
click at [180, 284] on div "Filters Reset ​ Type Assignee [DATE] - [DATE]" at bounding box center [139, 281] width 278 height 871
click at [165, 93] on icon at bounding box center [158, 101] width 16 height 16
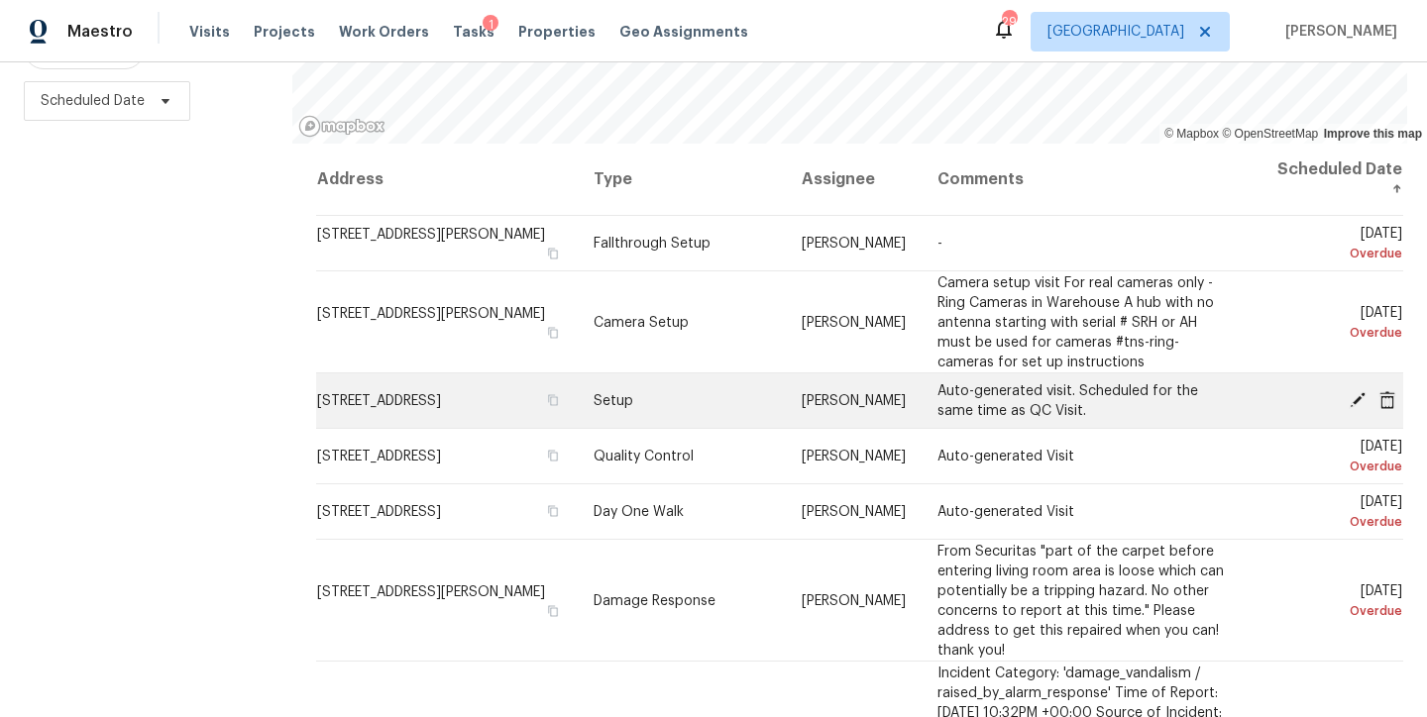
scroll to position [166, 0]
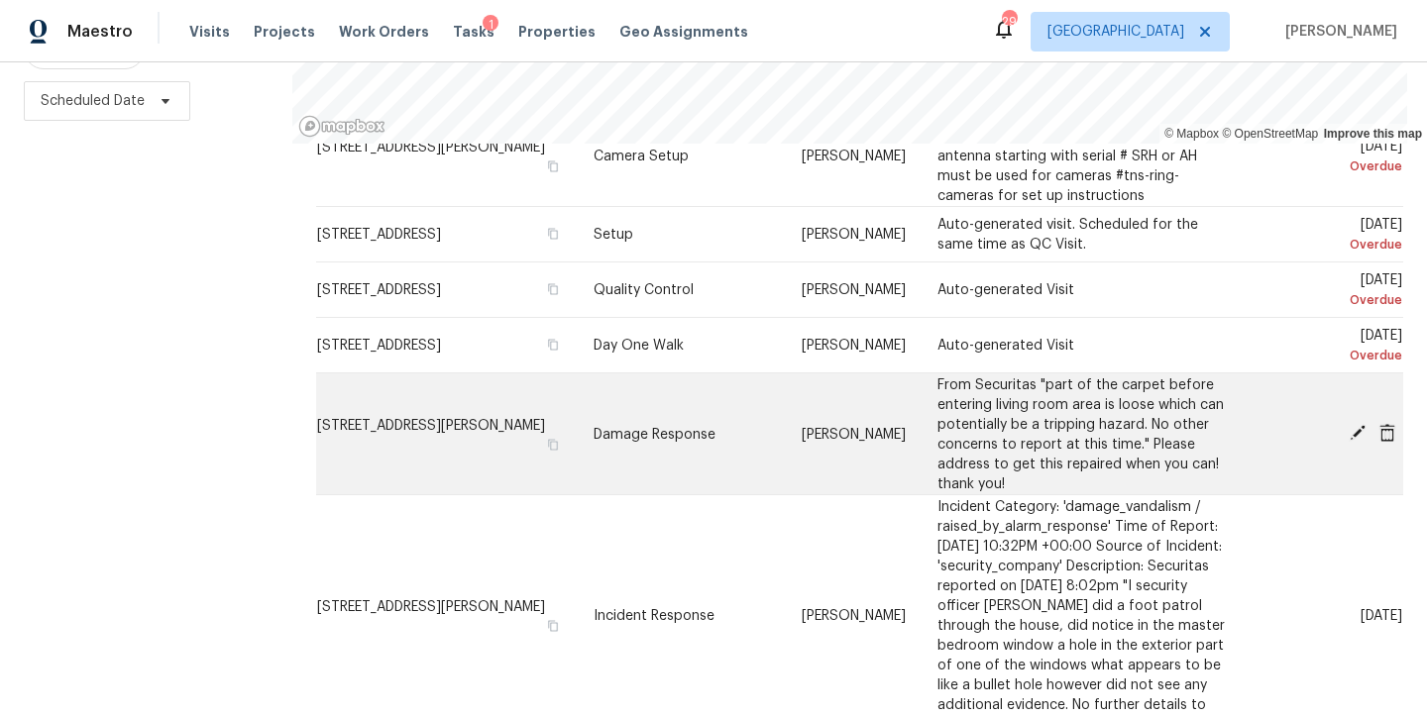
click at [1379, 423] on icon at bounding box center [1387, 432] width 16 height 18
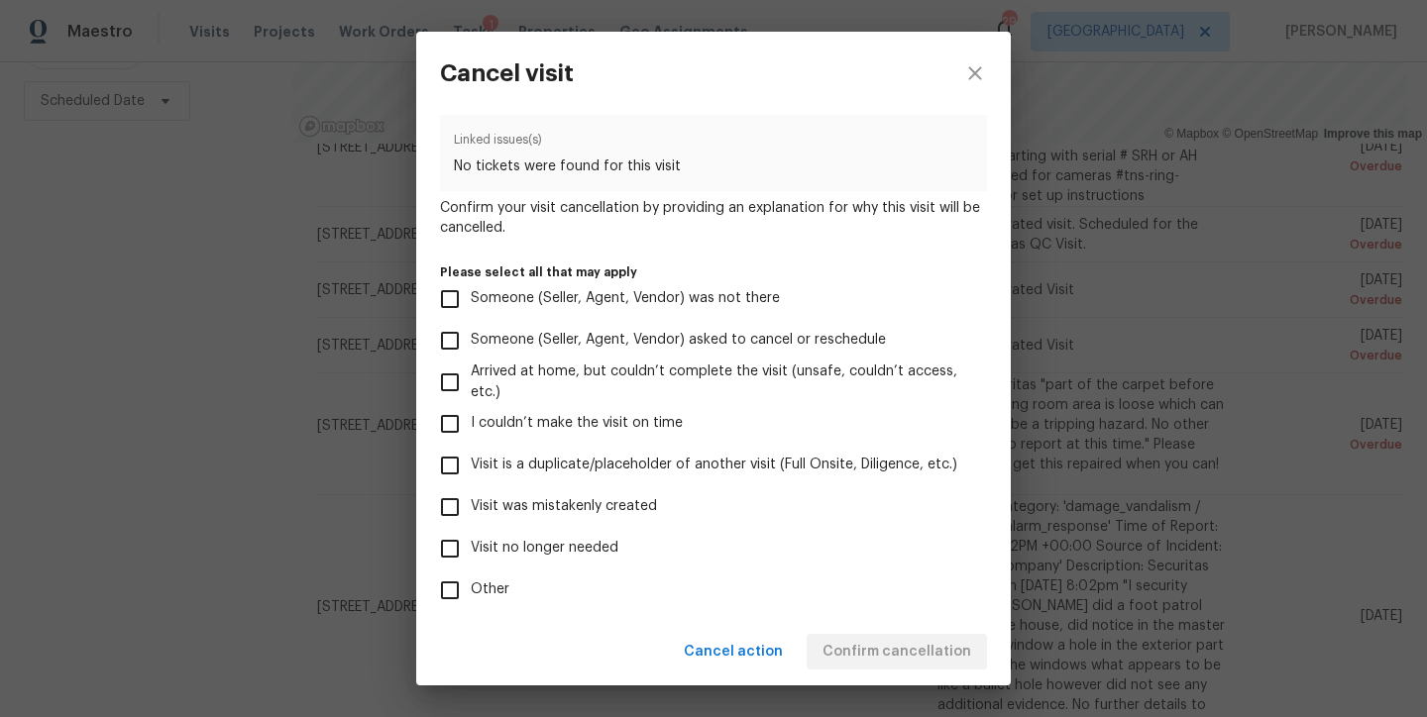
scroll to position [154, 0]
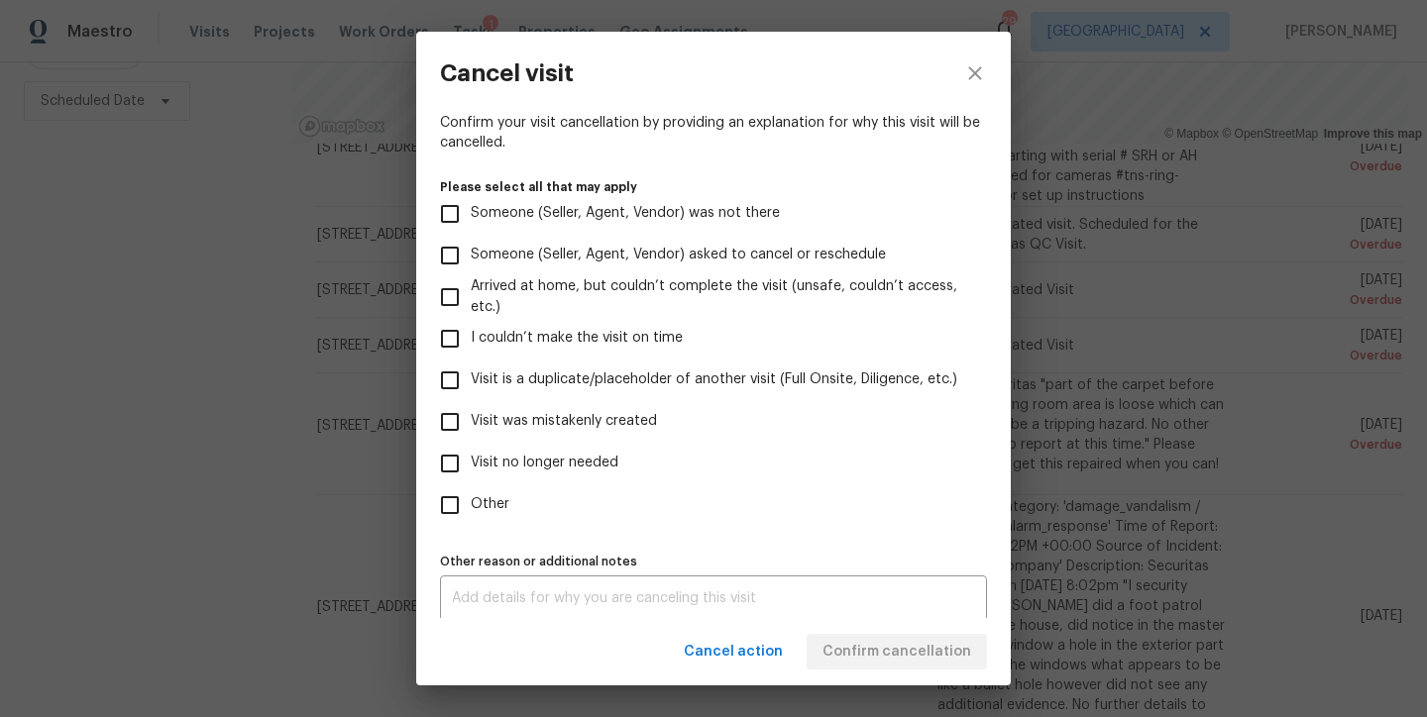
click at [563, 408] on label "Visit was mistakenly created" at bounding box center [700, 422] width 542 height 42
click at [471, 408] on input "Visit was mistakenly created" at bounding box center [450, 422] width 42 height 42
checkbox input "true"
click at [854, 650] on span "Confirm cancellation" at bounding box center [896, 652] width 149 height 25
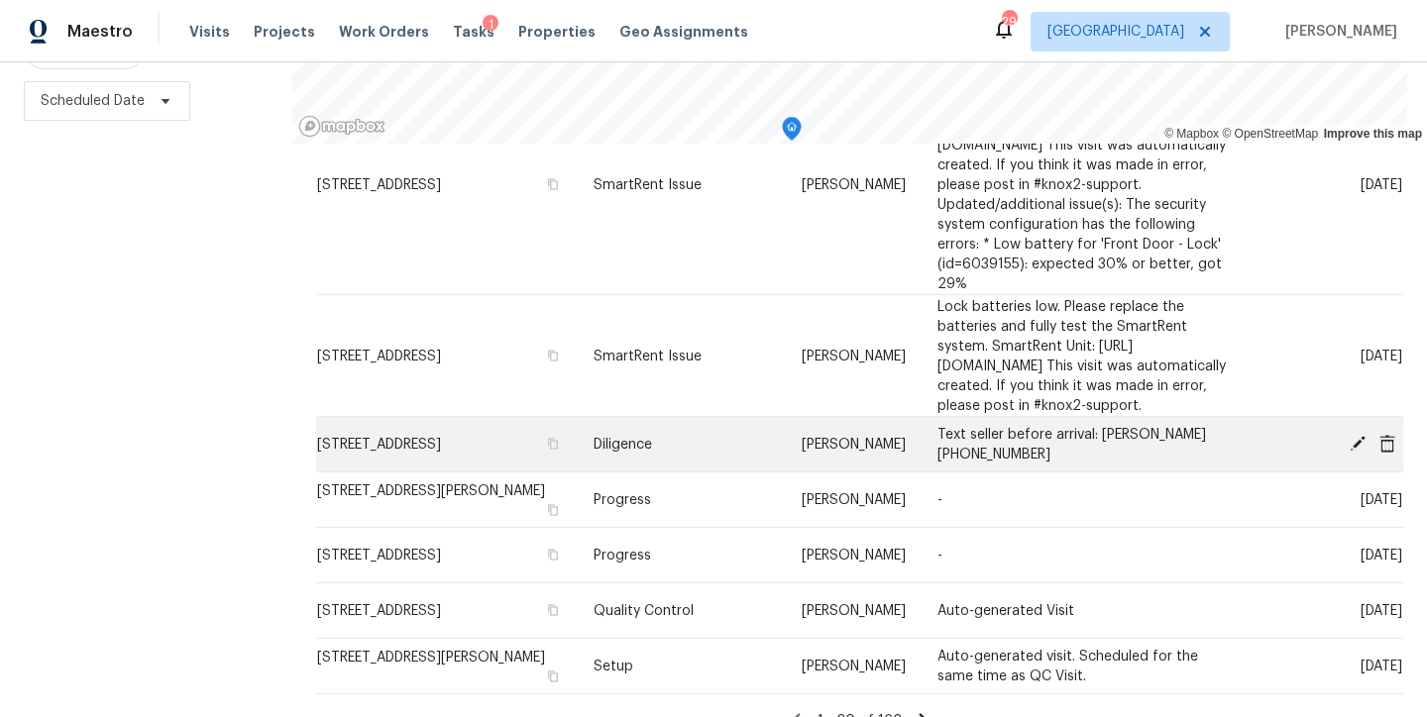
scroll to position [1218, 0]
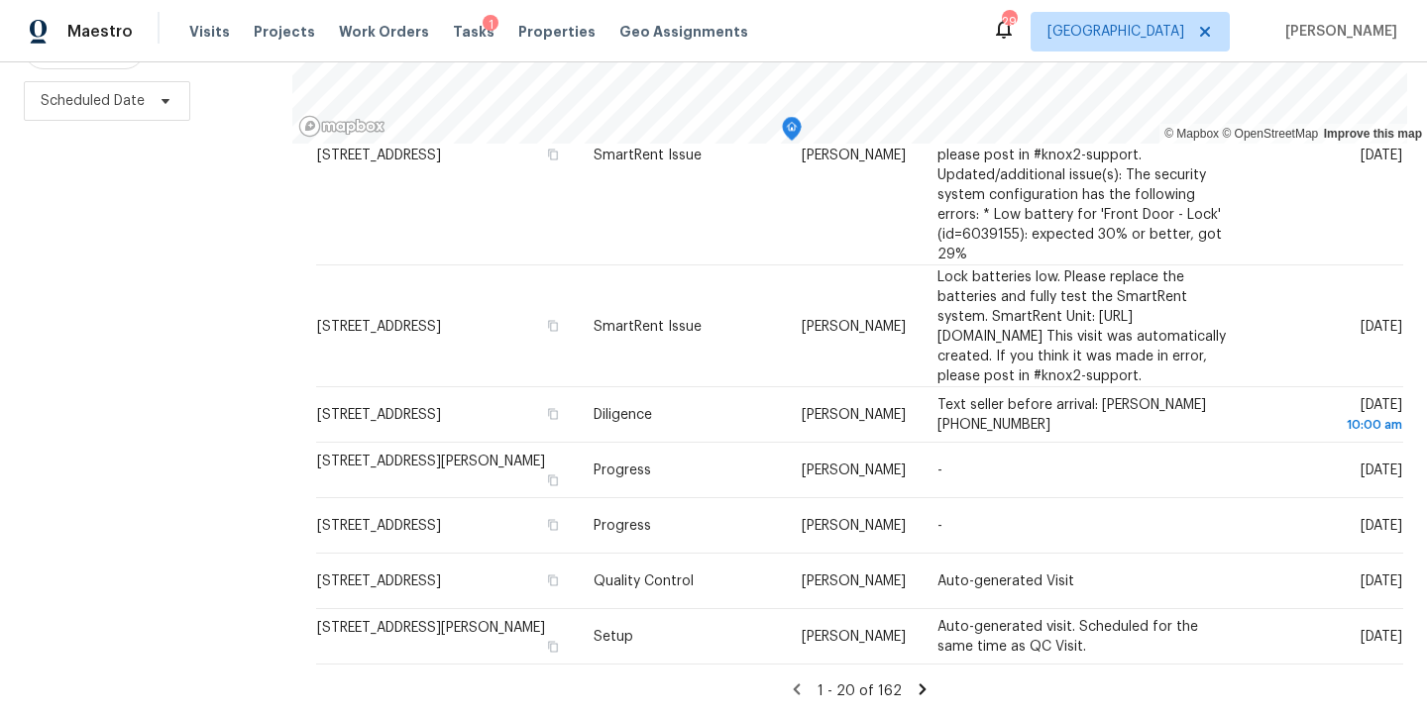
click at [913, 681] on icon at bounding box center [922, 690] width 18 height 18
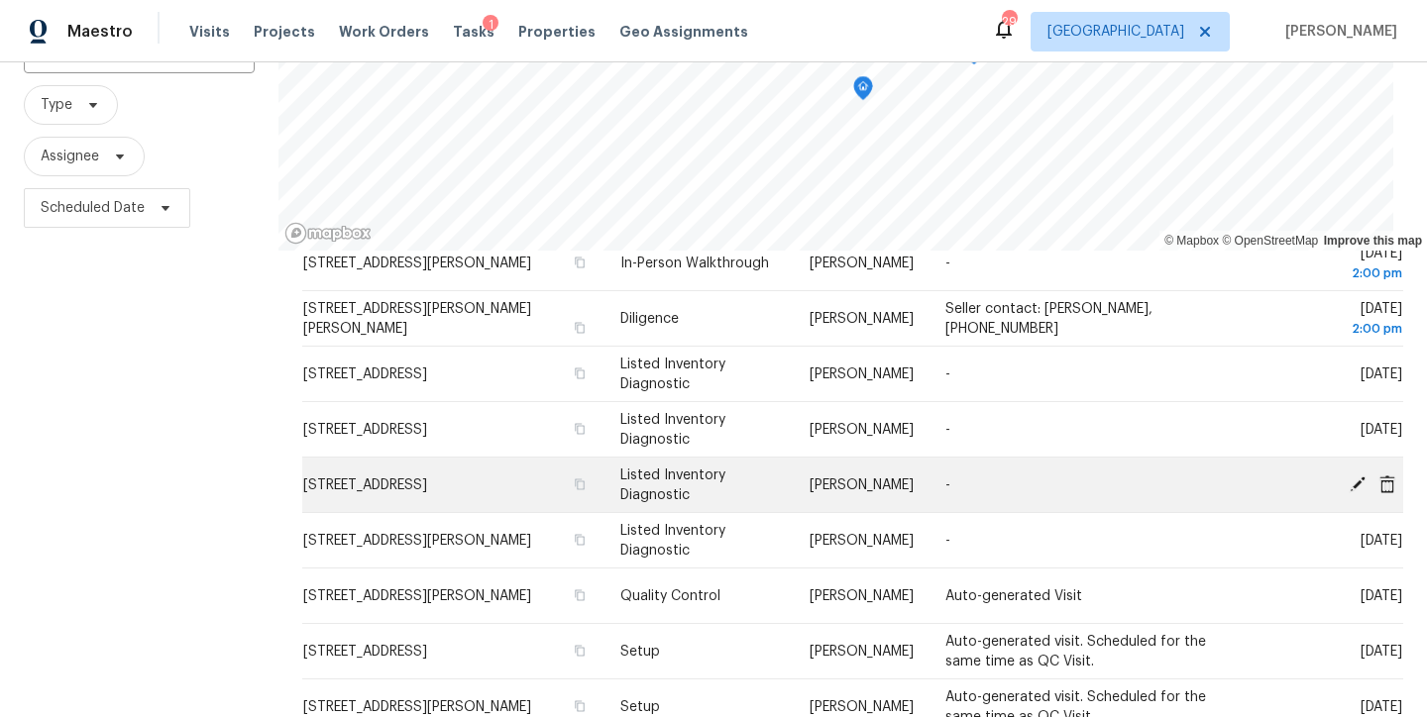
scroll to position [374, 0]
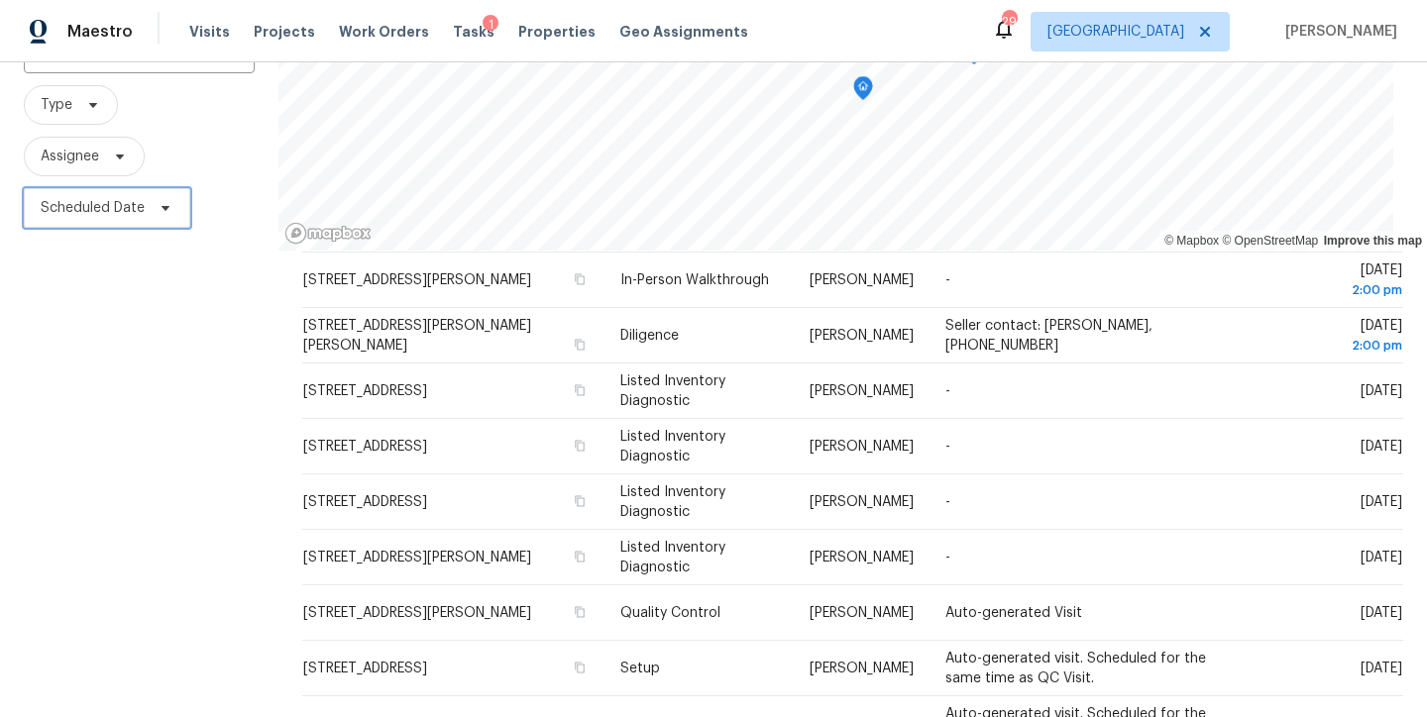
click at [132, 211] on span "Scheduled Date" at bounding box center [93, 208] width 104 height 20
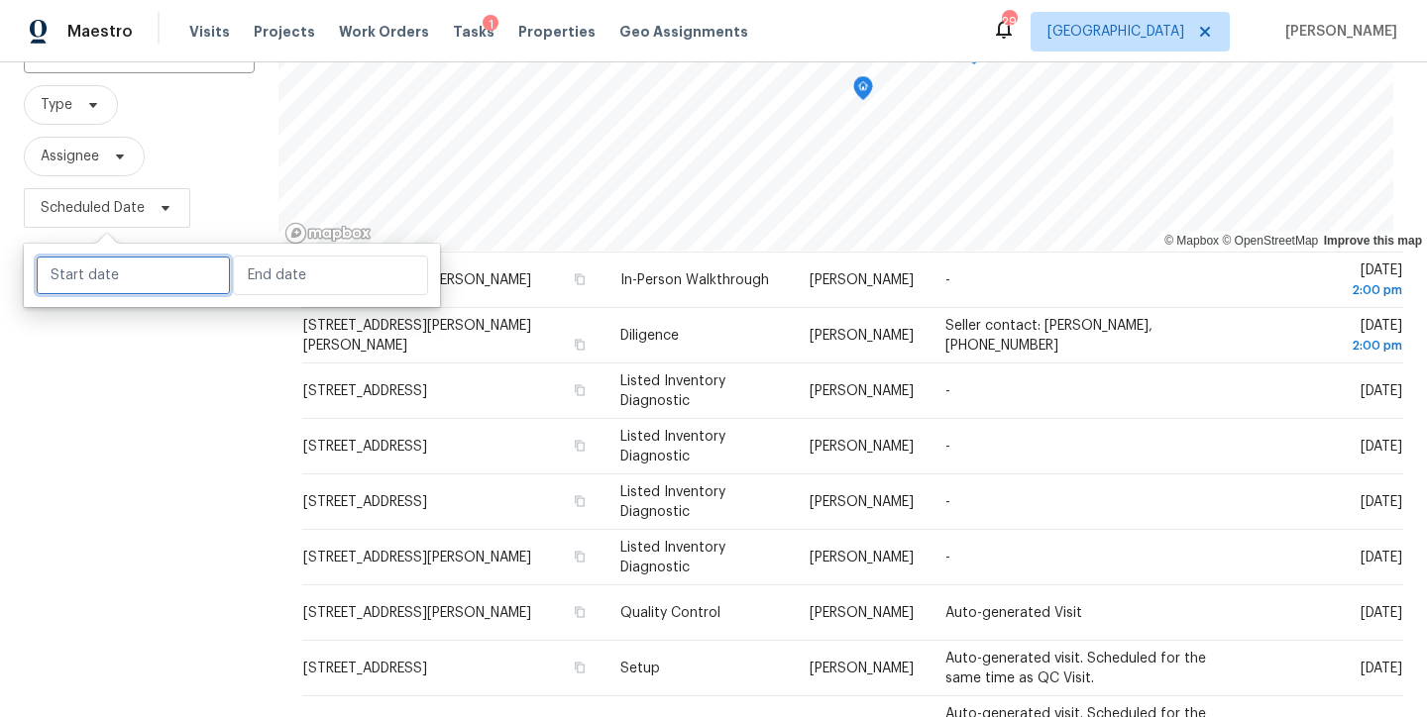
click at [130, 287] on input "text" at bounding box center [133, 276] width 195 height 40
select select "7"
select select "2025"
select select "8"
select select "2025"
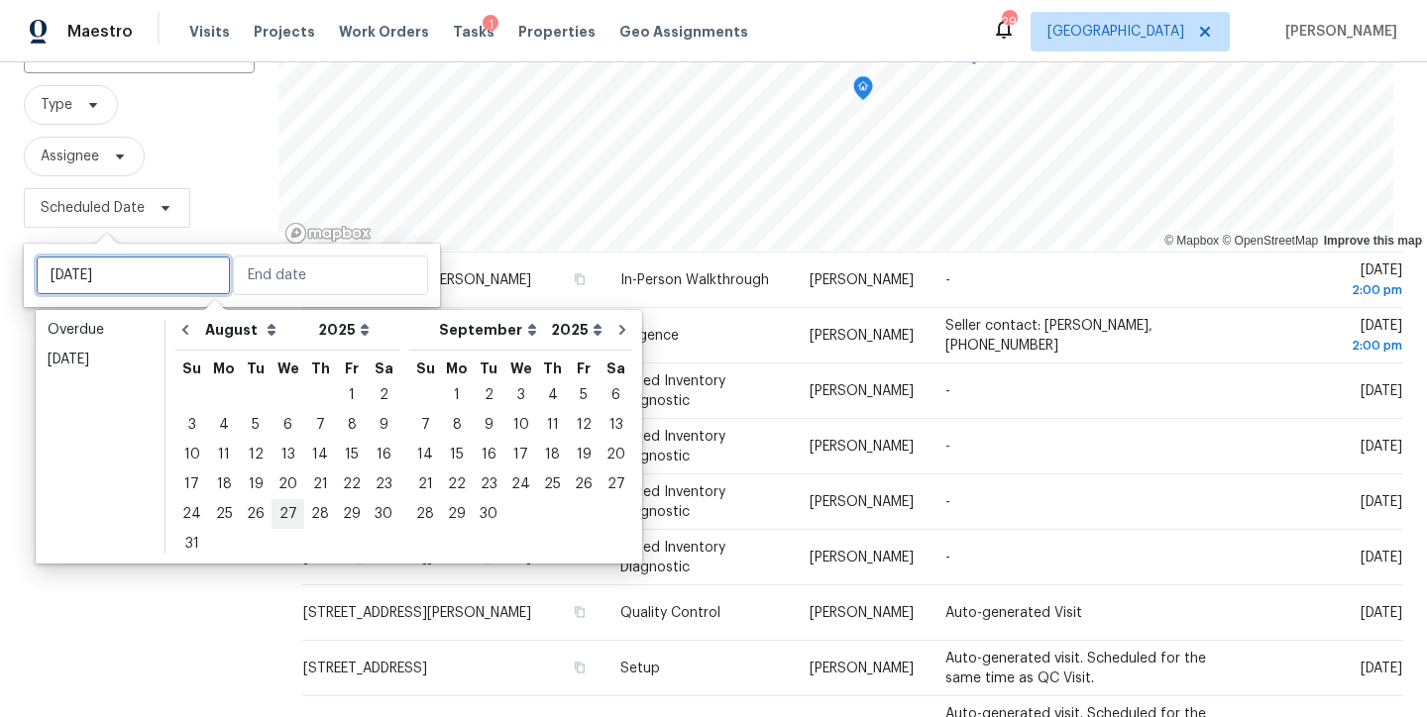
type input "Wed, Aug 27"
click at [276, 519] on div "27" at bounding box center [287, 514] width 33 height 28
type input "Wed, Aug 27"
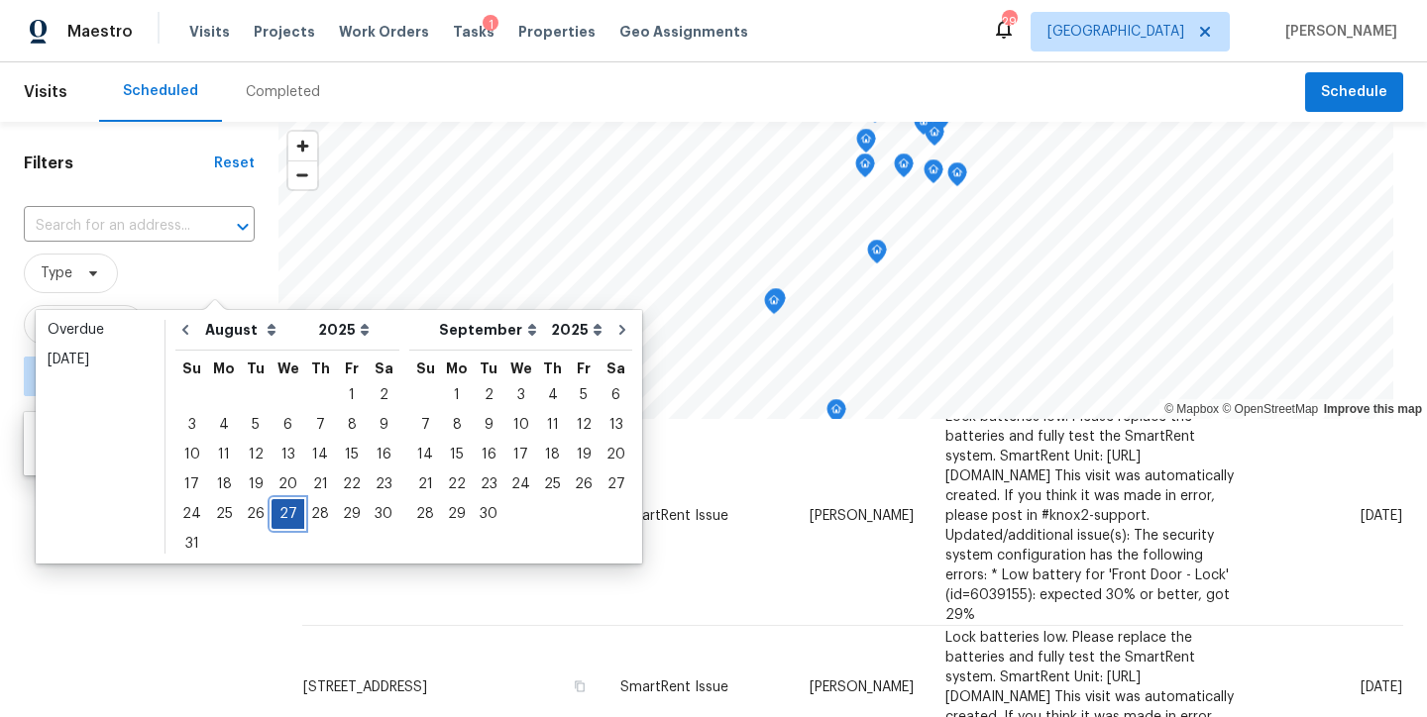
click at [280, 513] on div "27" at bounding box center [287, 514] width 33 height 28
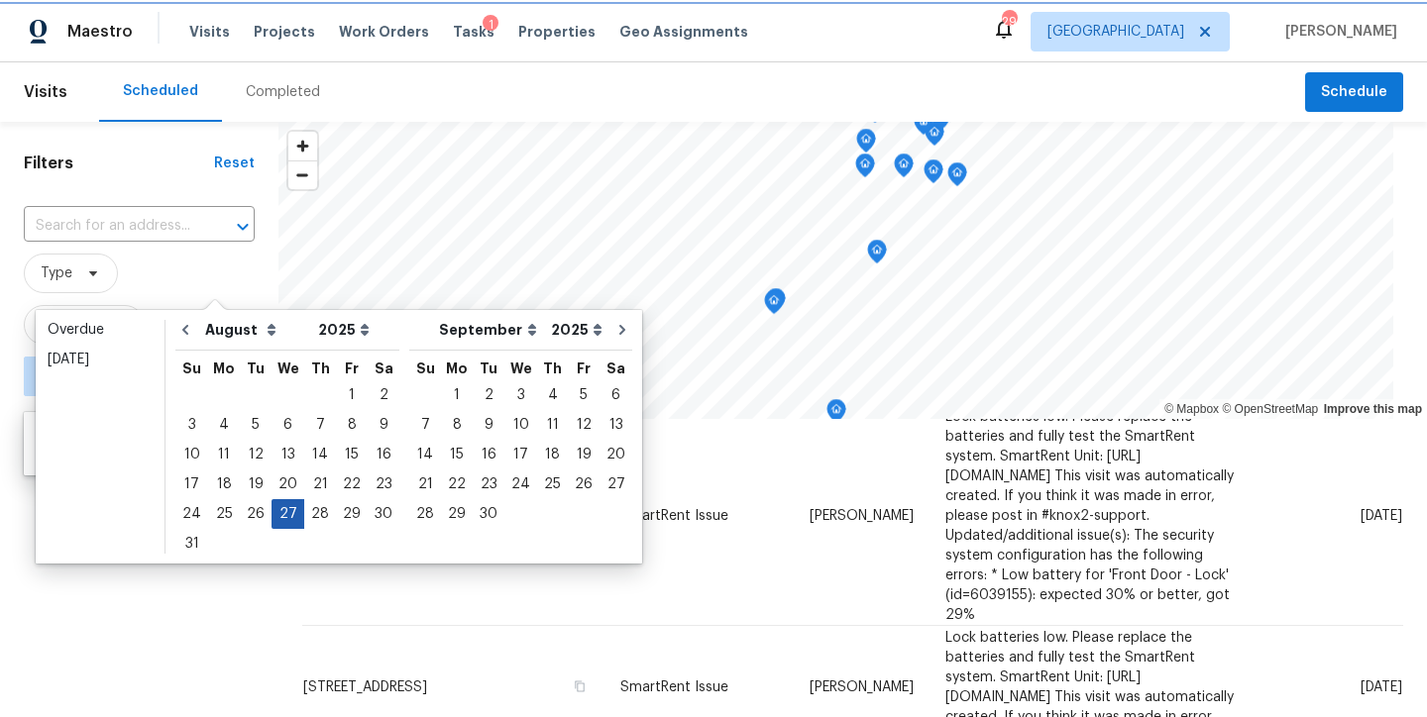
type input "Wed, Aug 27"
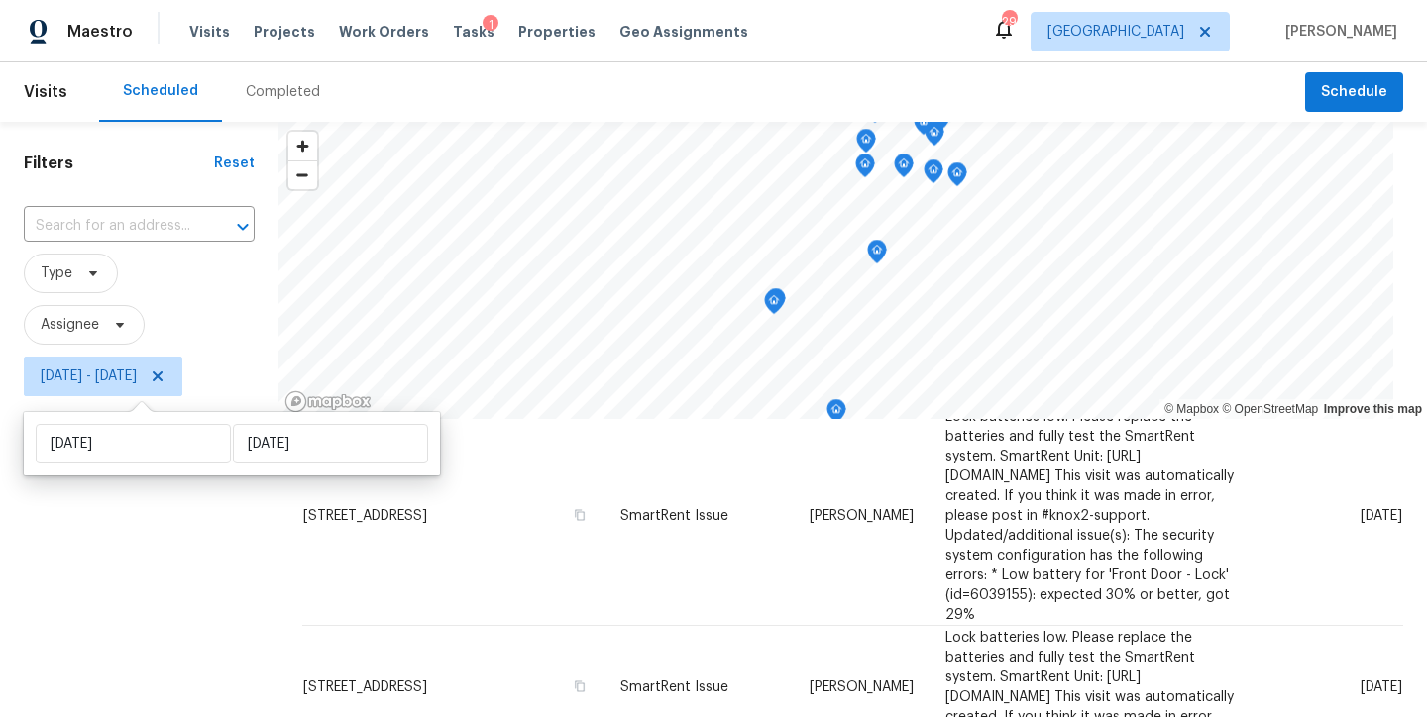
click at [114, 601] on div "Filters Reset ​ Type Assignee Wed, Aug 27 - Wed, Aug 27" at bounding box center [139, 557] width 278 height 871
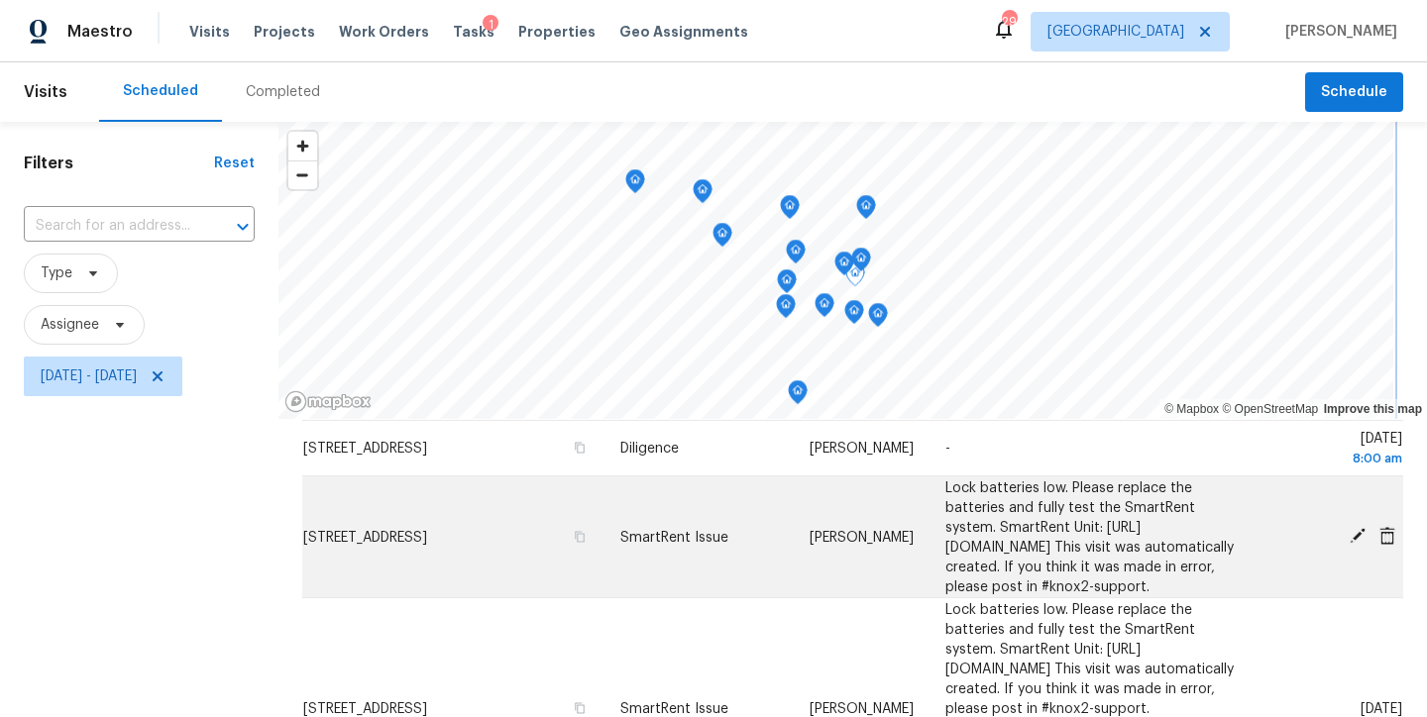
scroll to position [211, 0]
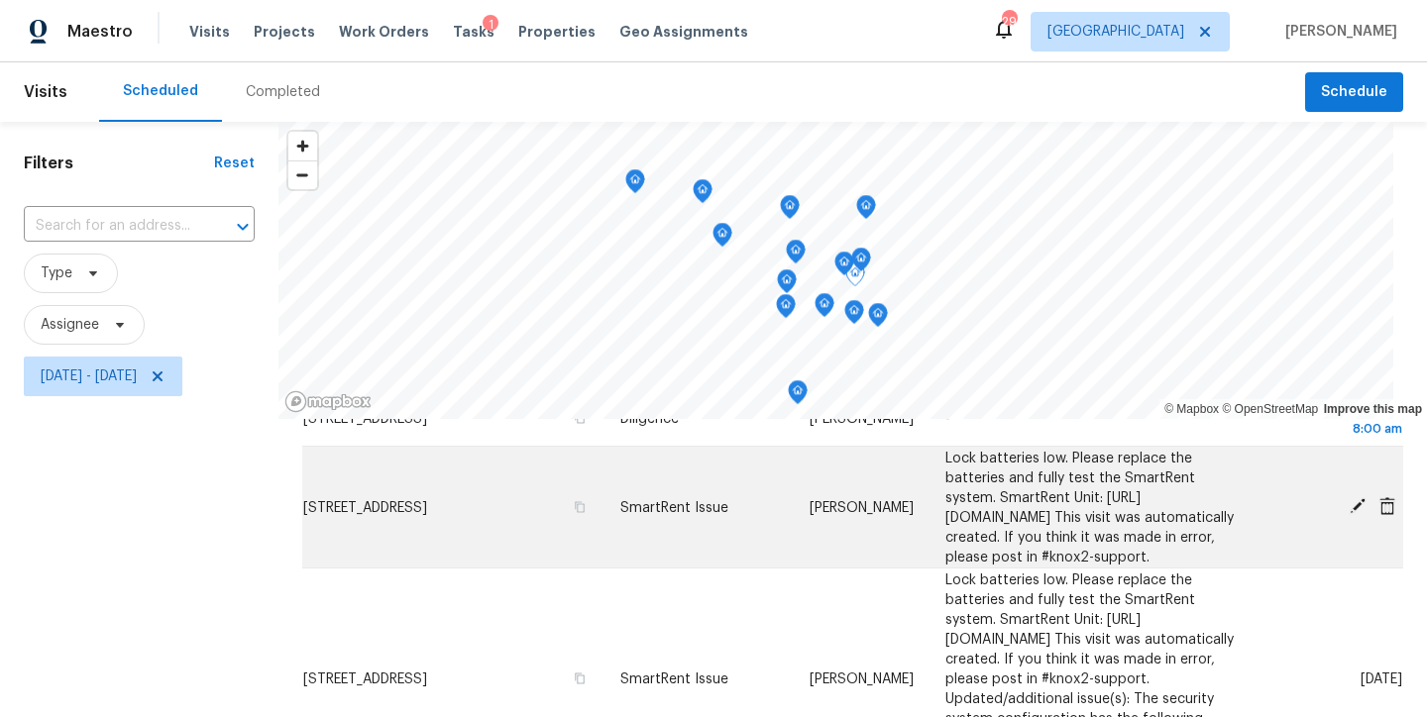
click at [1349, 514] on icon at bounding box center [1357, 506] width 16 height 16
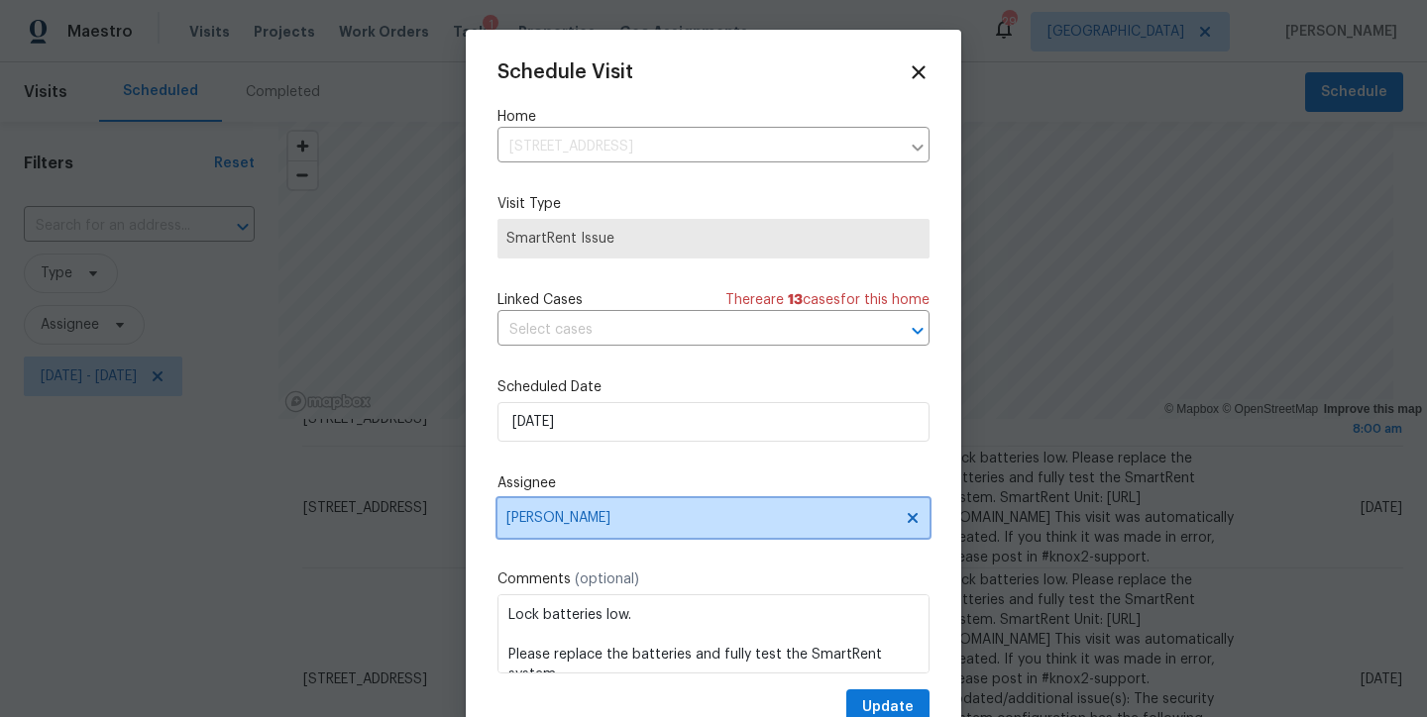
click at [565, 521] on span "[PERSON_NAME]" at bounding box center [700, 518] width 388 height 16
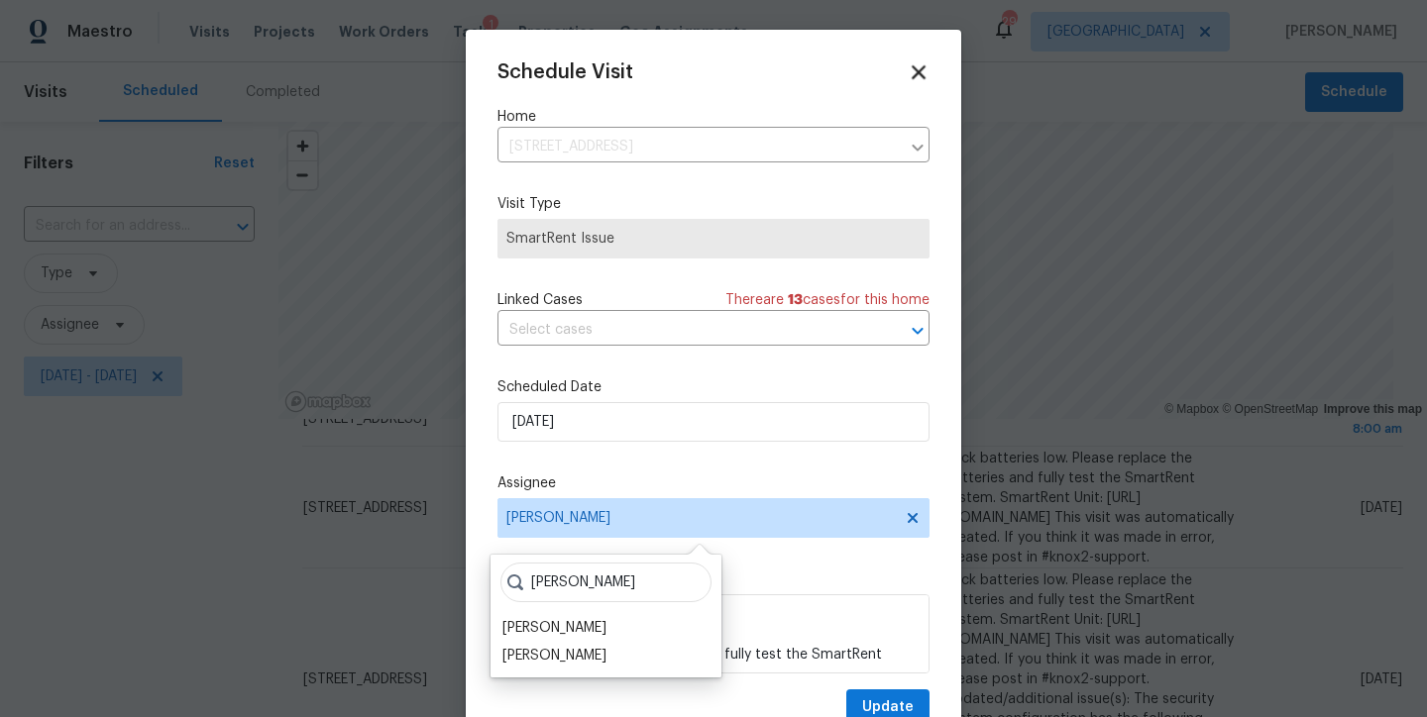
type input "greg"
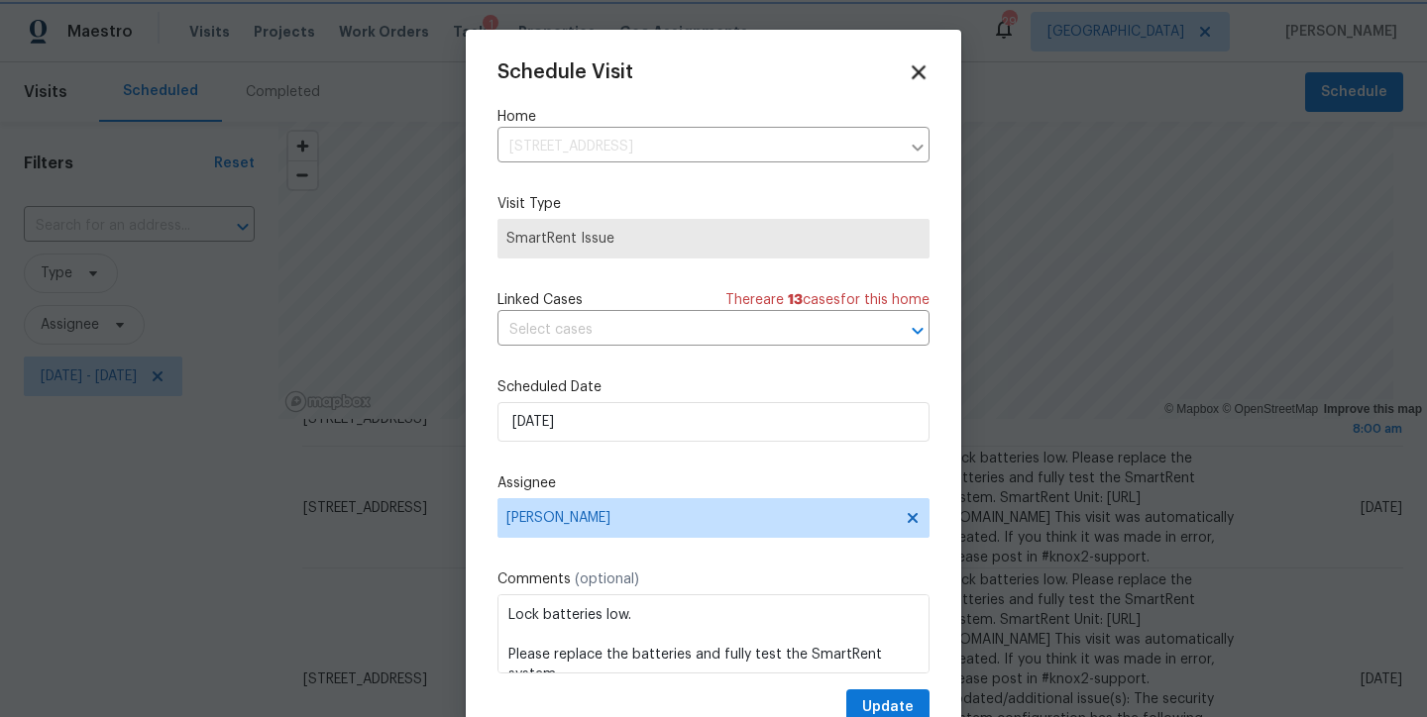
click at [911, 68] on icon at bounding box center [918, 72] width 14 height 14
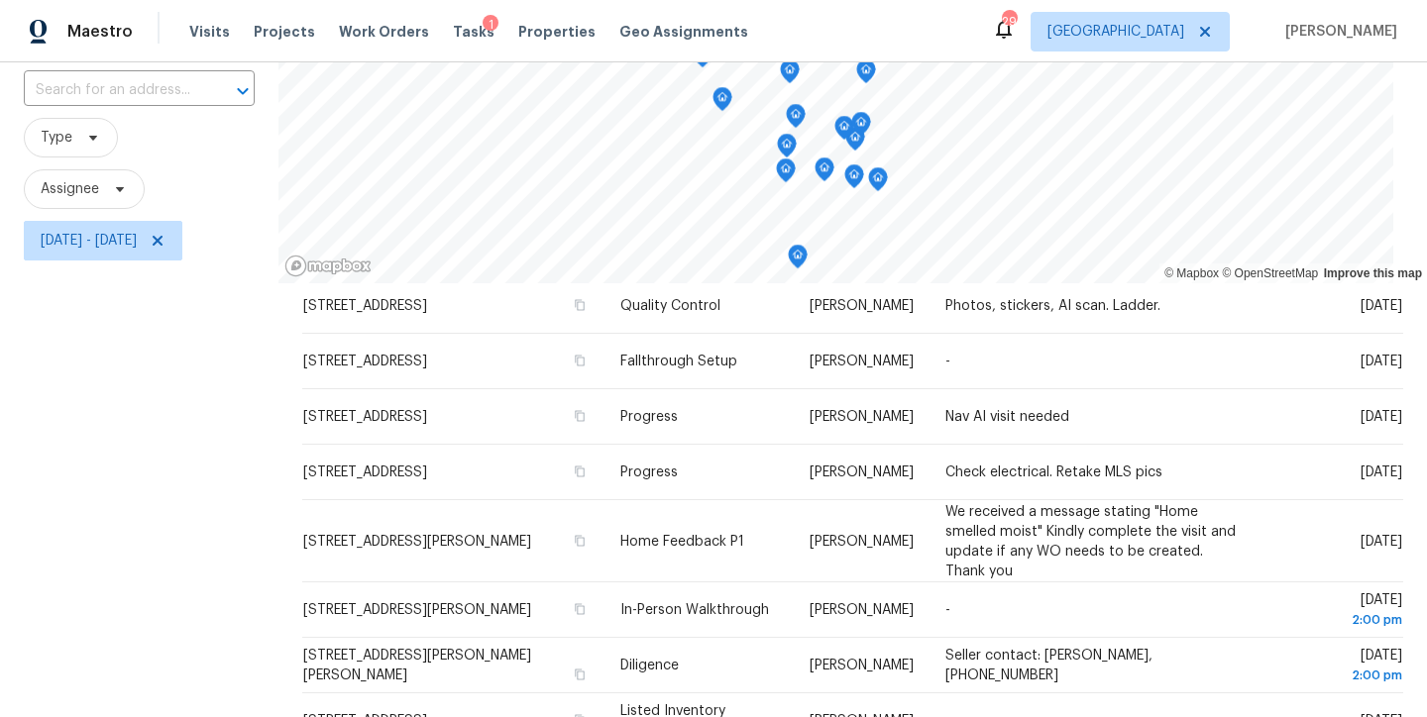
scroll to position [145, 0]
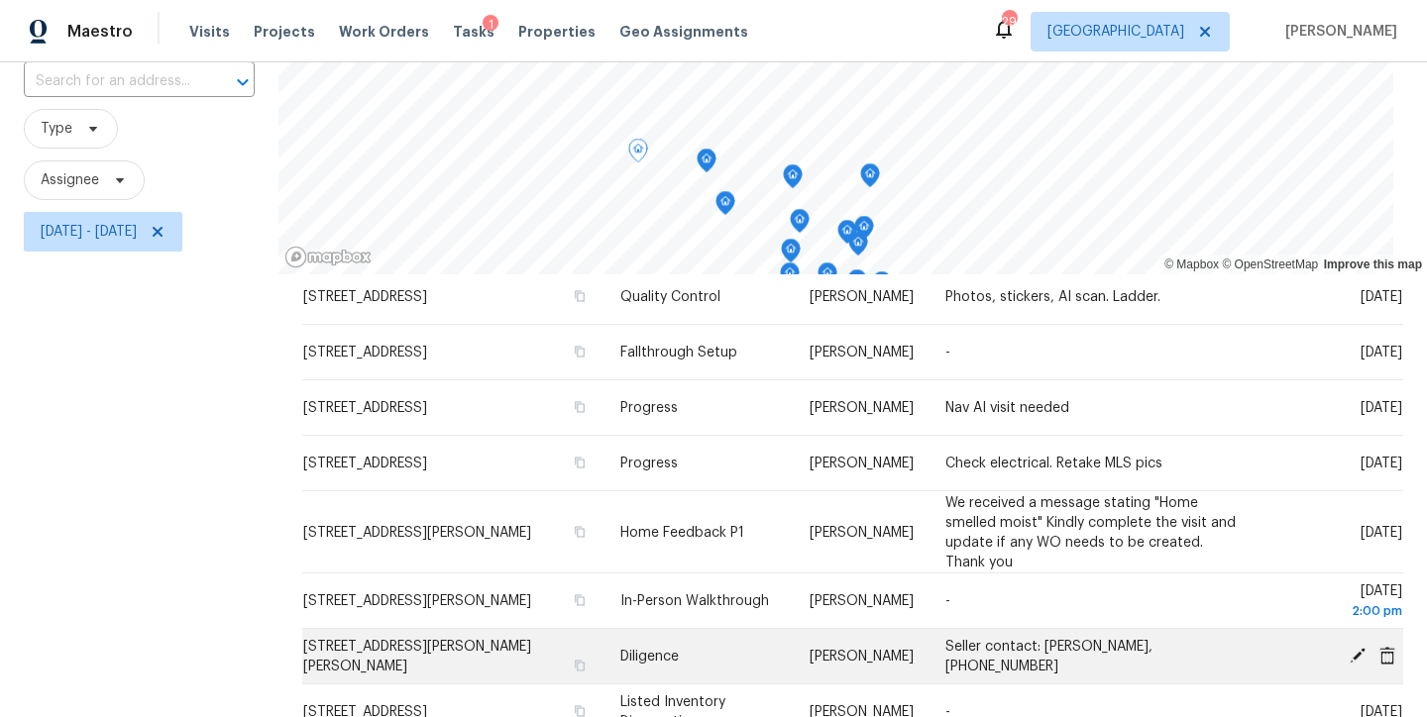
click at [1349, 651] on icon at bounding box center [1357, 655] width 16 height 16
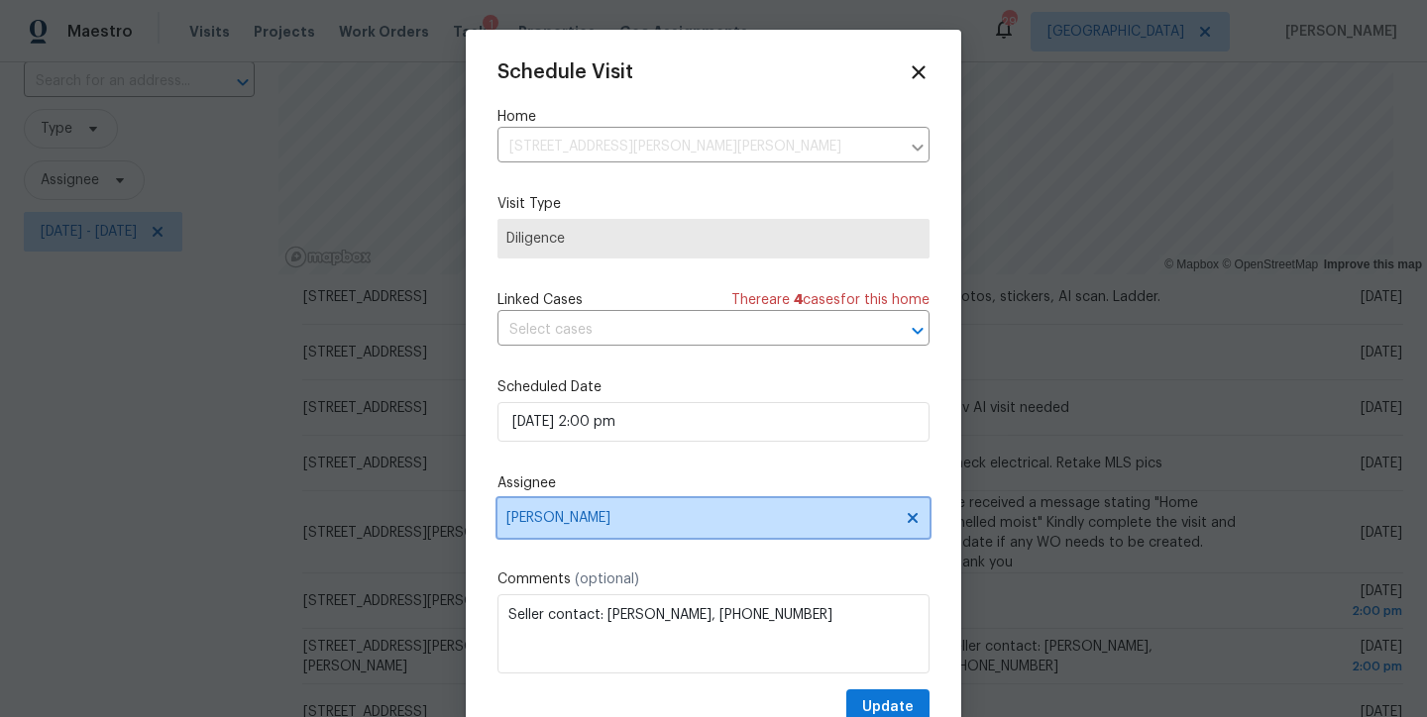
click at [557, 513] on span "Lee Privette" at bounding box center [700, 518] width 388 height 16
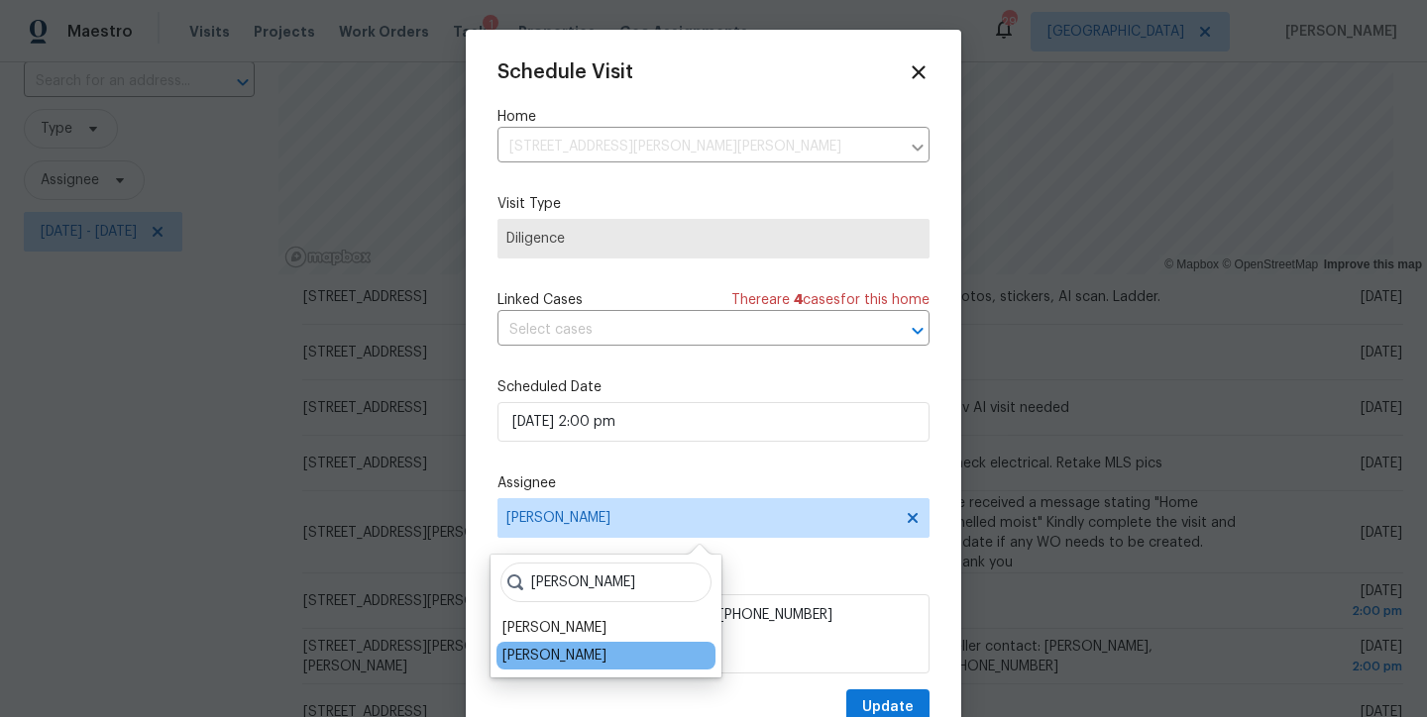
type input "greg"
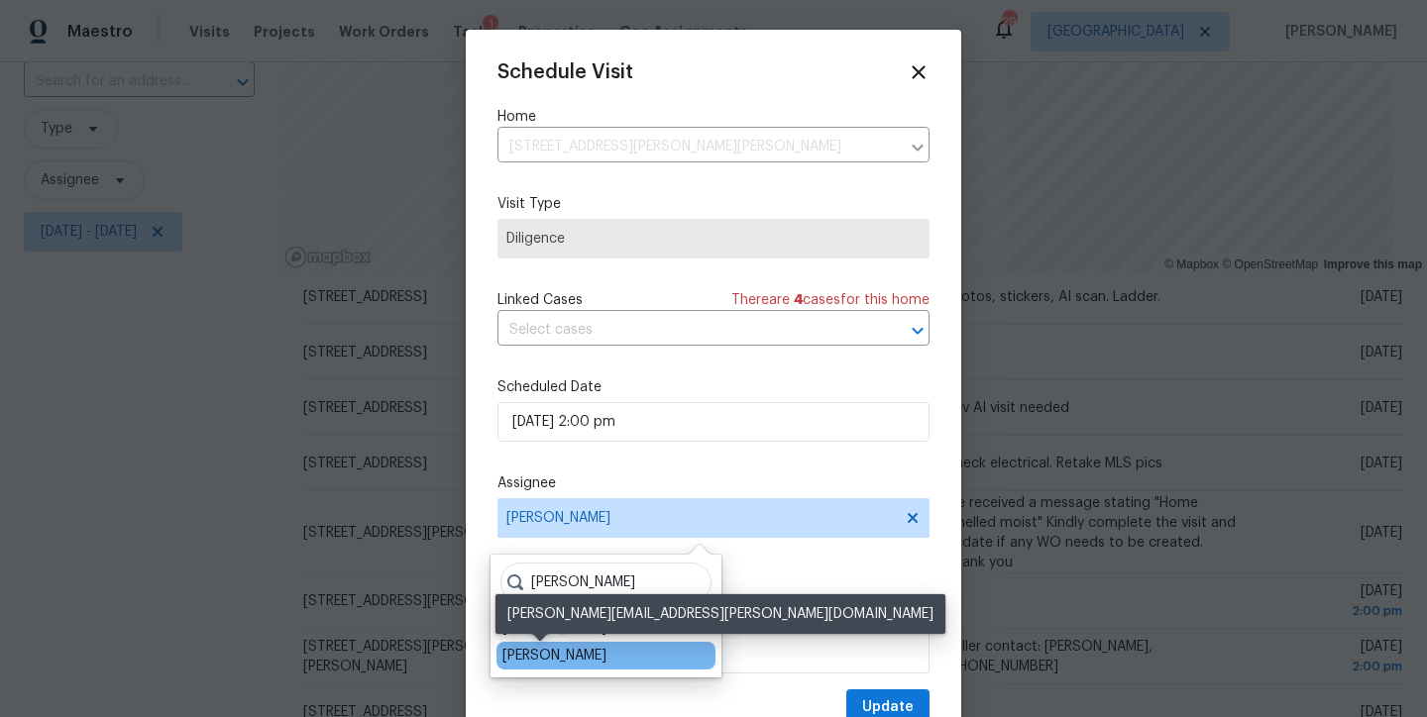
click at [544, 659] on div "Greg Janiak" at bounding box center [554, 656] width 104 height 20
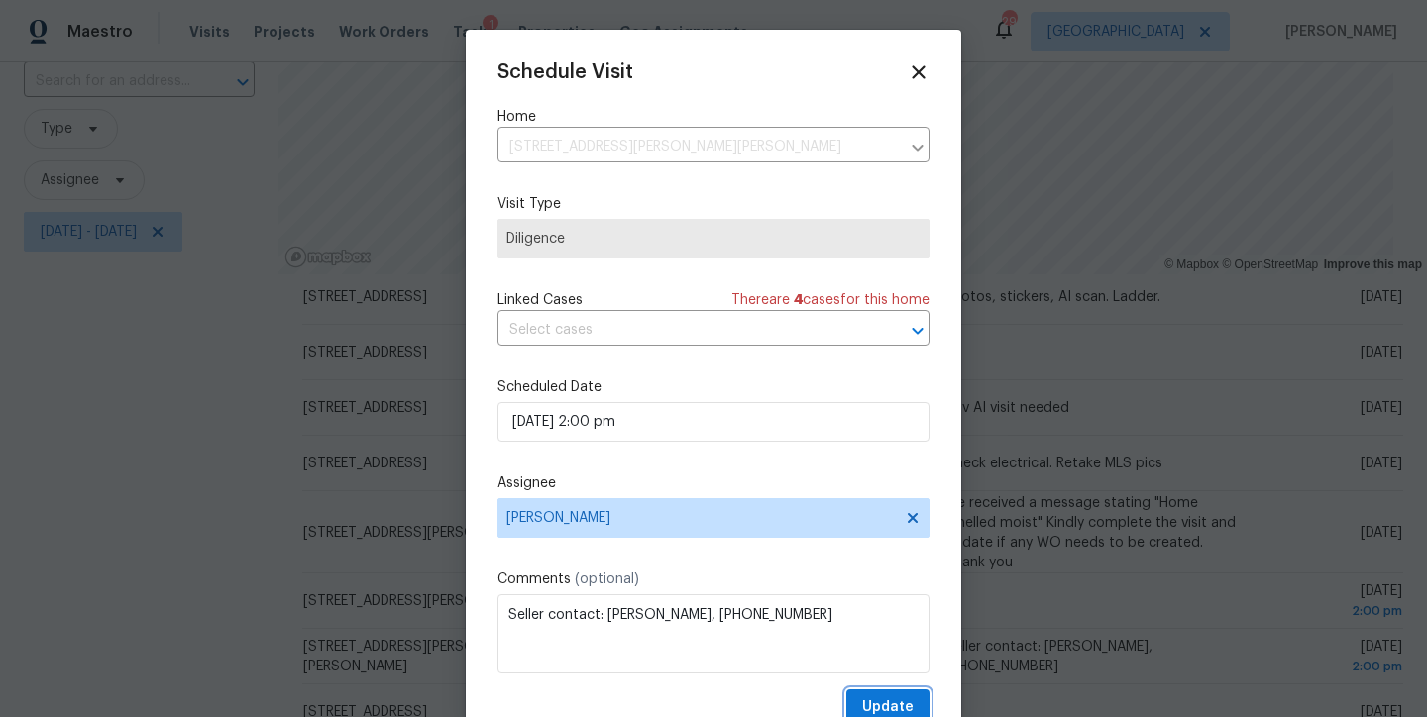
click at [875, 700] on span "Update" at bounding box center [888, 707] width 52 height 25
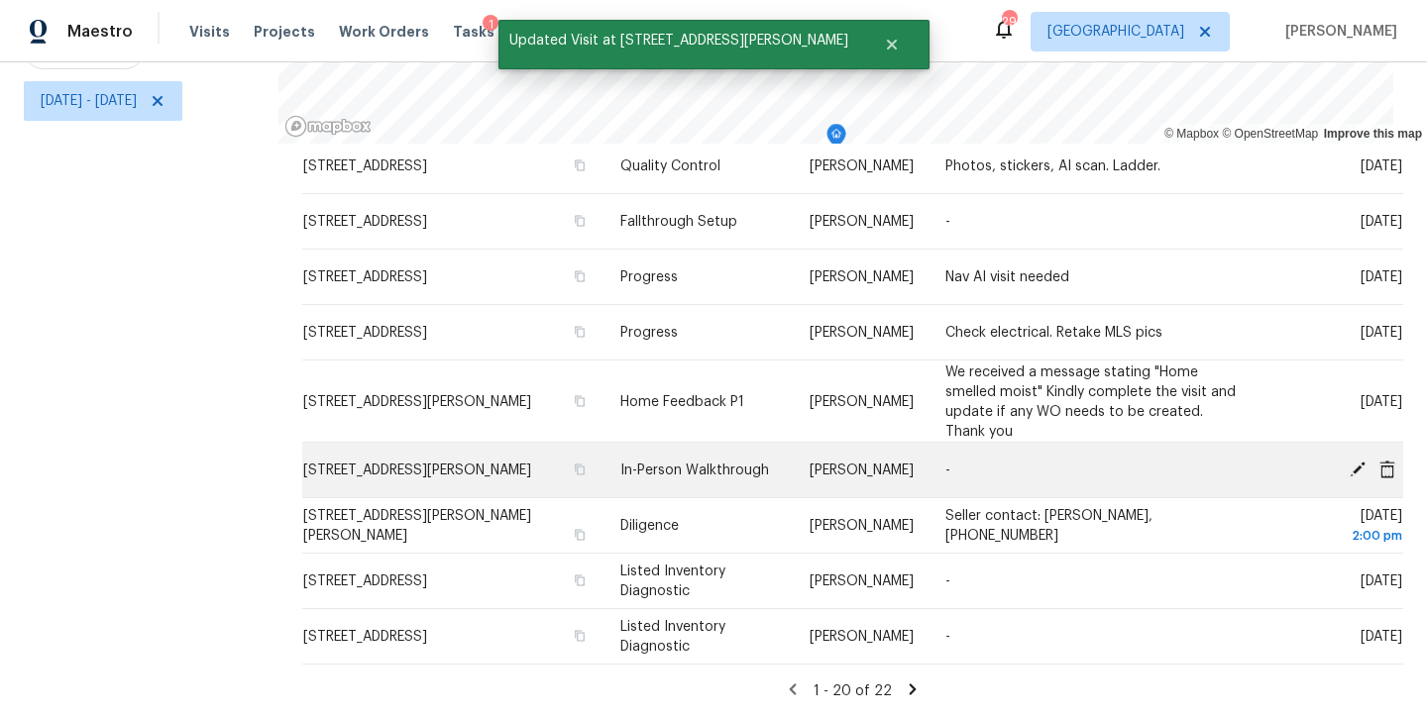
scroll to position [281, 0]
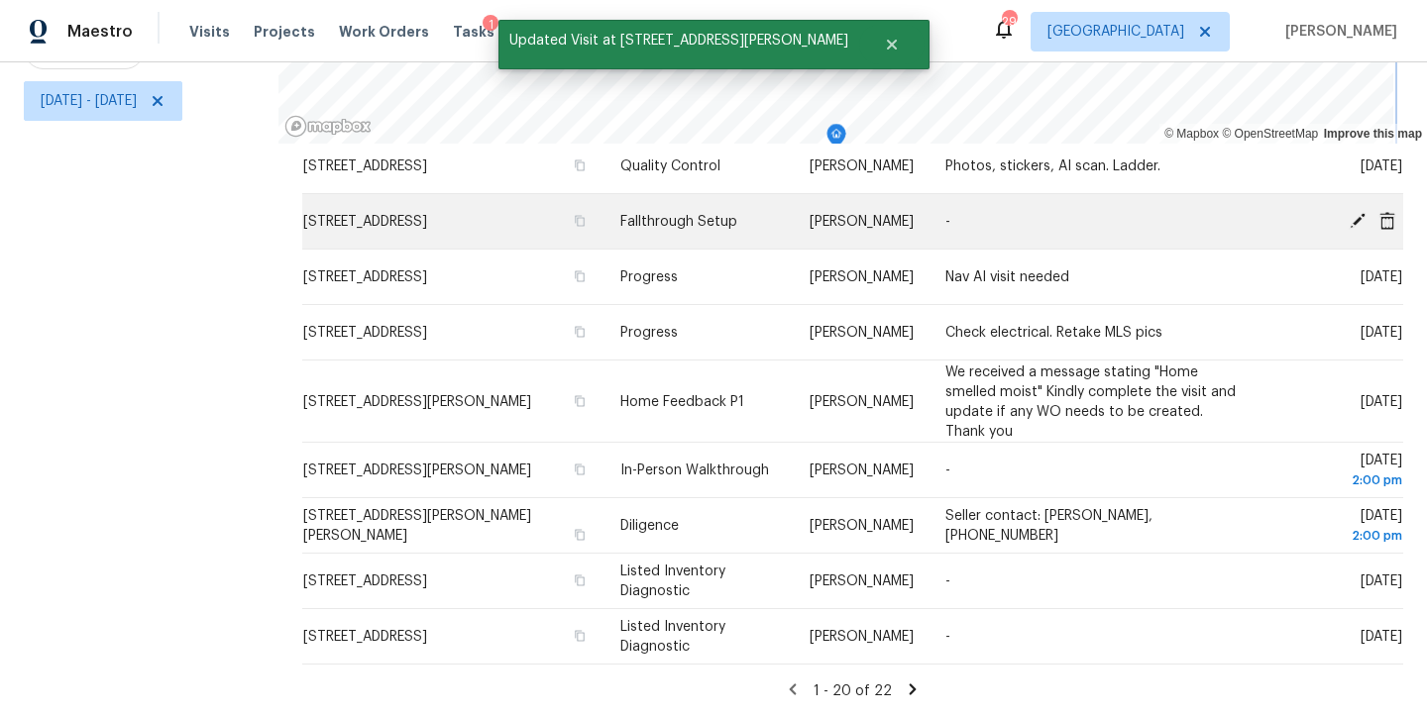
click at [582, 208] on div "© Mapbox © OpenStreetMap Improve this map Address Type Assignee Comments Schedu…" at bounding box center [852, 281] width 1148 height 871
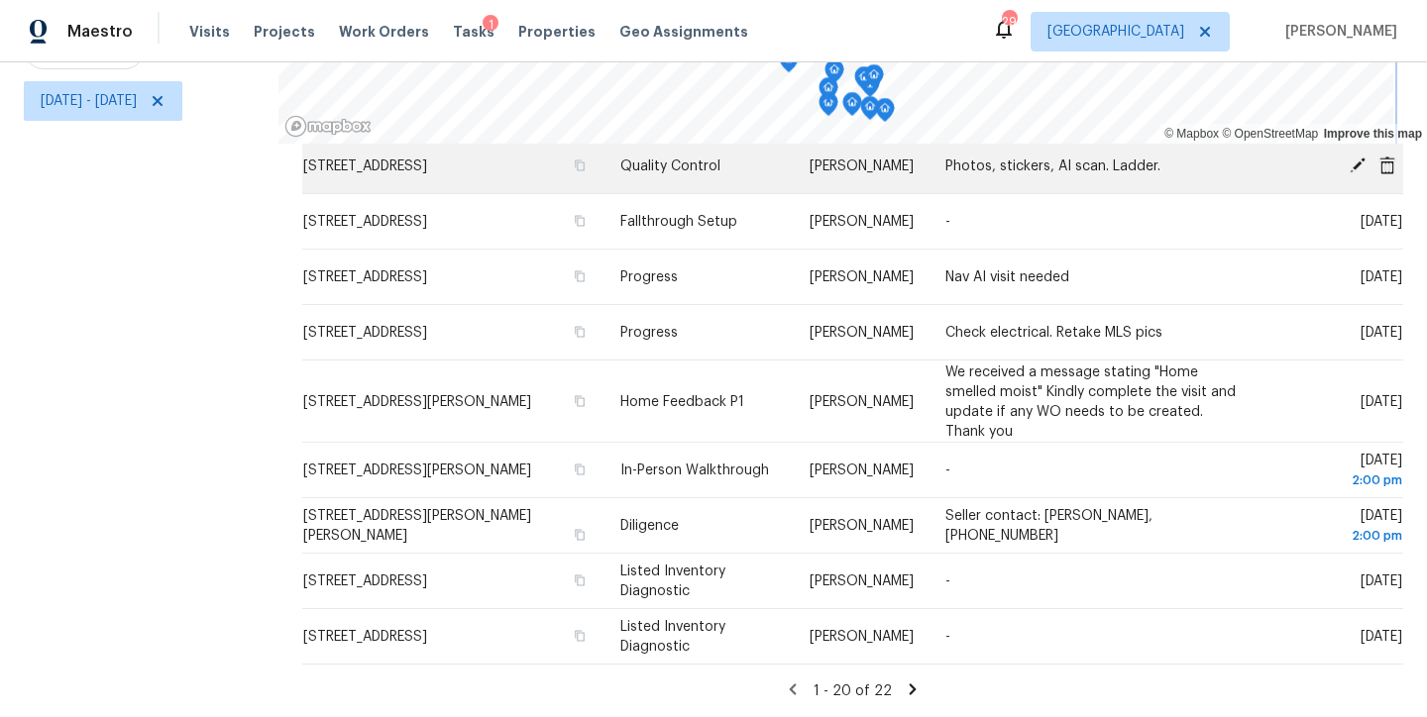
click at [1005, 181] on div "© Mapbox © OpenStreetMap Improve this map Address Type Assignee Comments Schedu…" at bounding box center [852, 281] width 1148 height 871
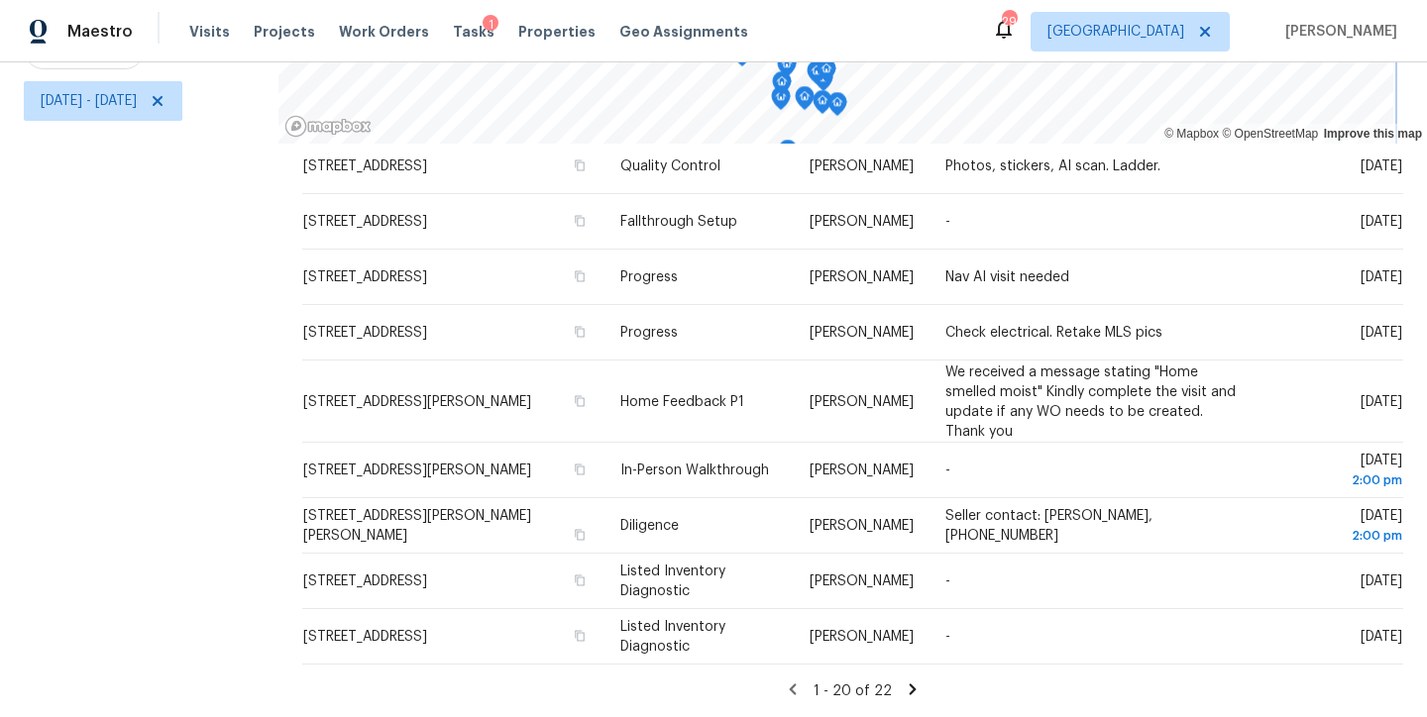
click at [908, 53] on div "Maestro Visits Projects Work Orders Tasks 1 Properties Geo Assignments 29 Ralei…" at bounding box center [713, 358] width 1427 height 717
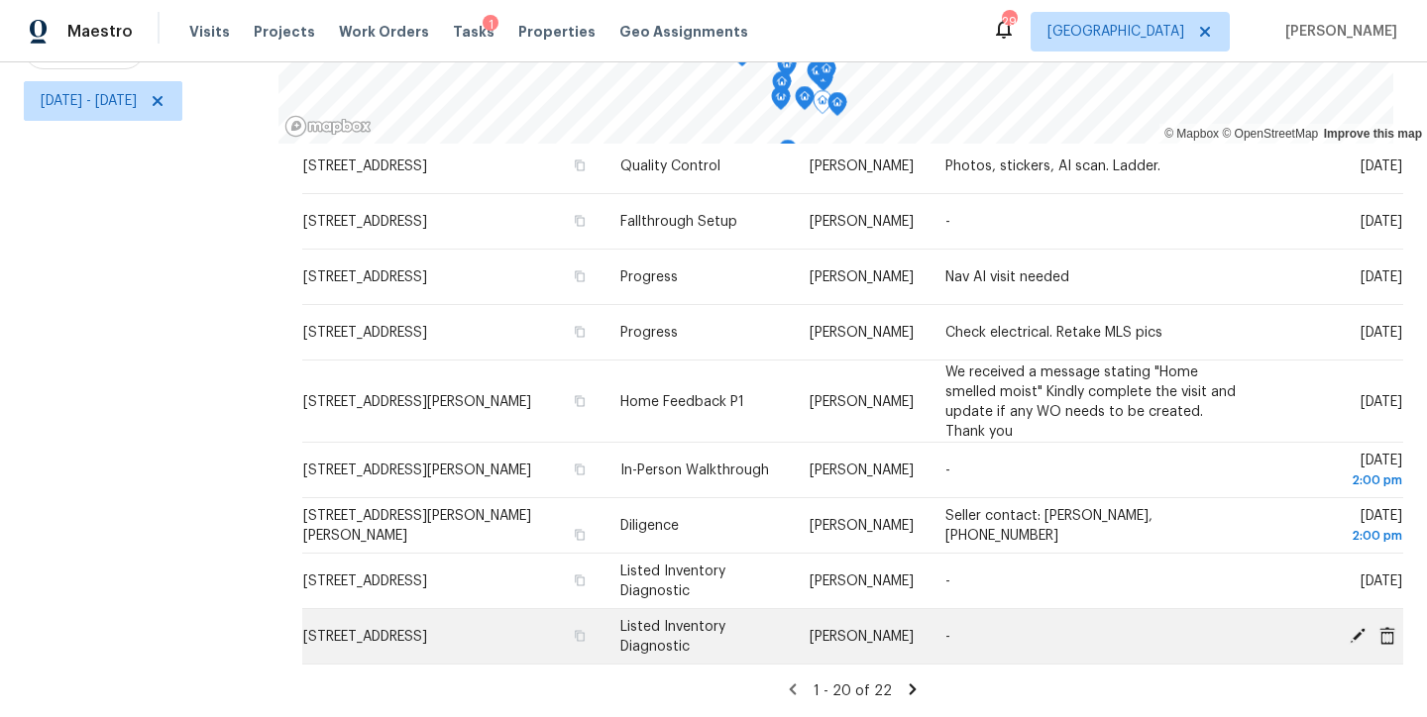
click at [1349, 628] on icon at bounding box center [1357, 635] width 16 height 16
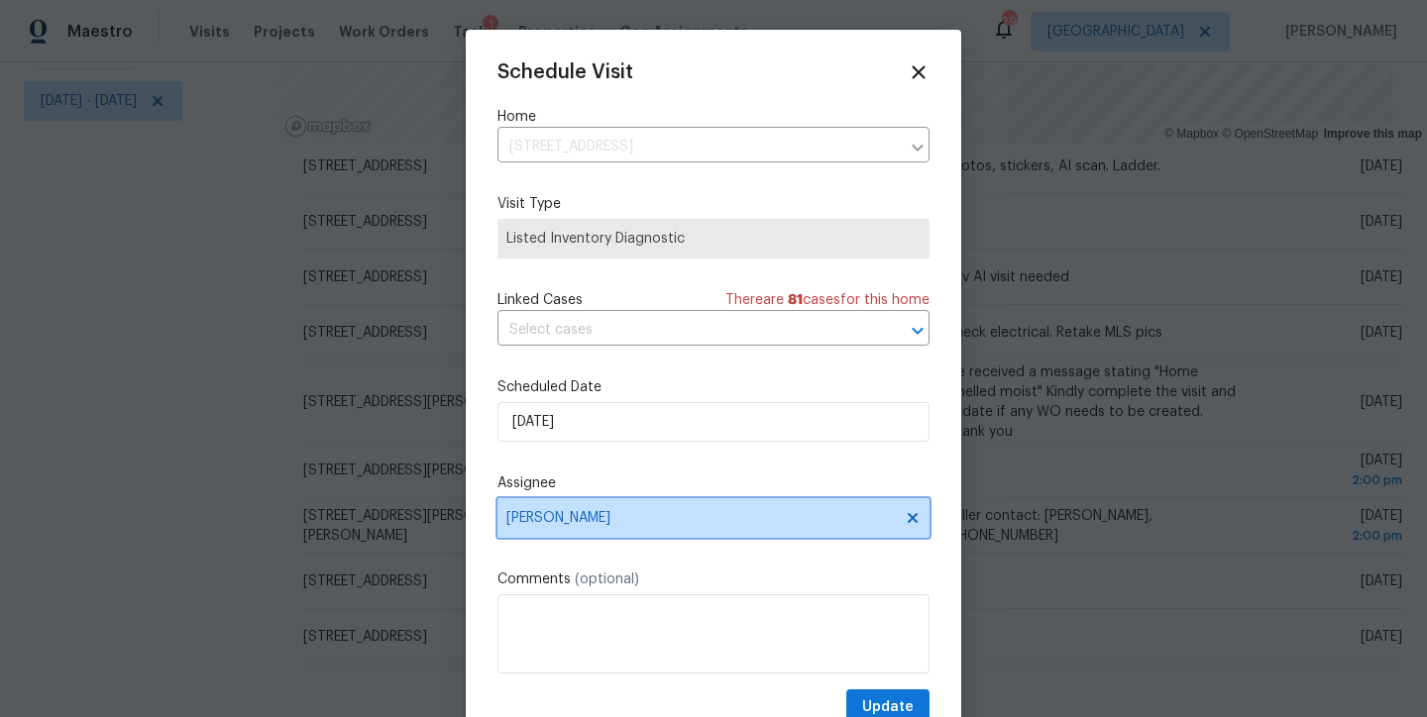
click at [593, 520] on span "[PERSON_NAME]" at bounding box center [700, 518] width 388 height 16
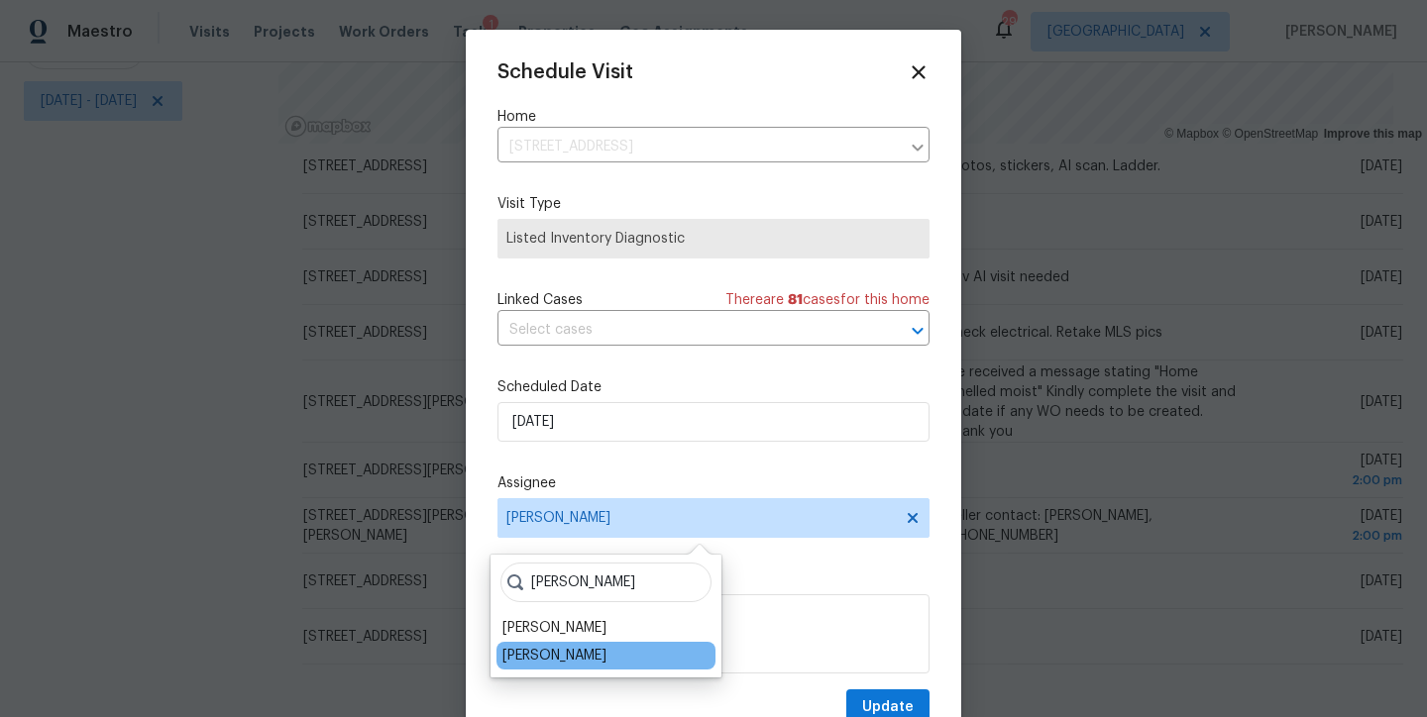
type input "greg"
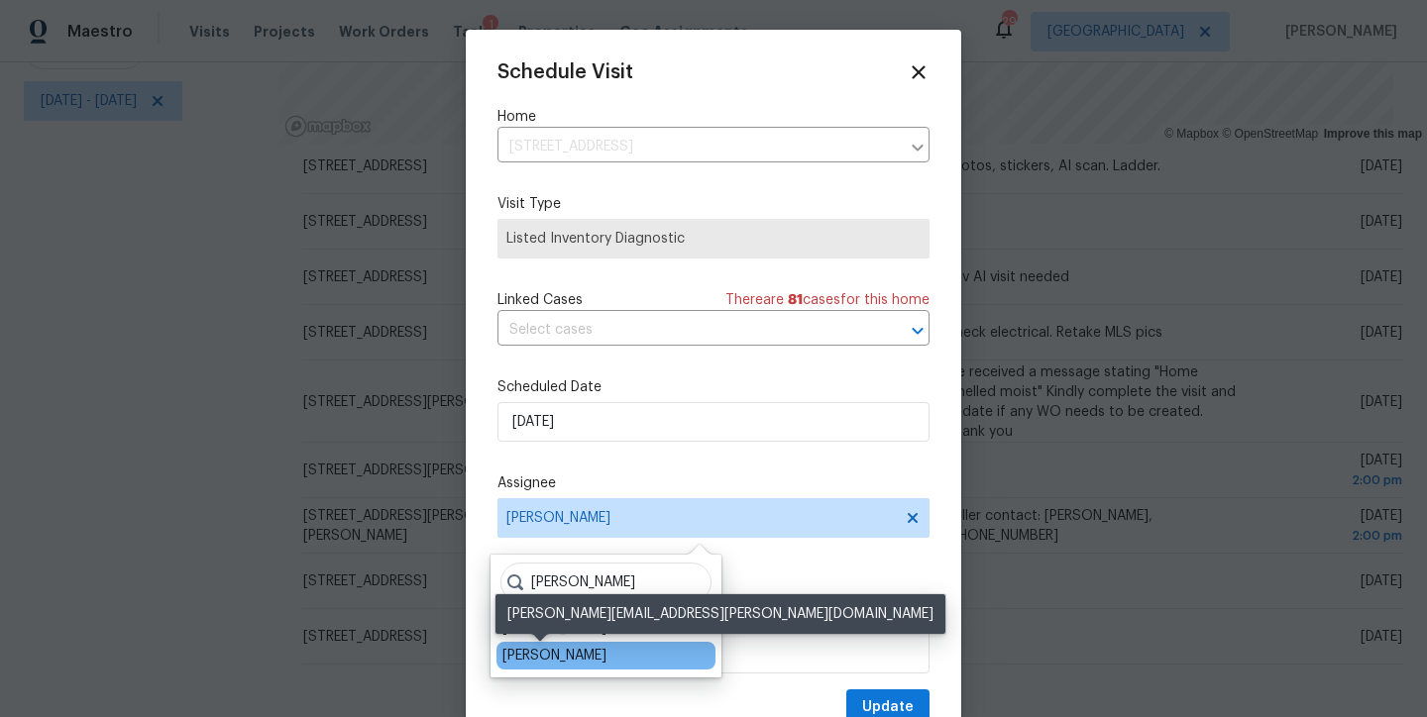
click at [542, 651] on div "Greg Janiak" at bounding box center [554, 656] width 104 height 20
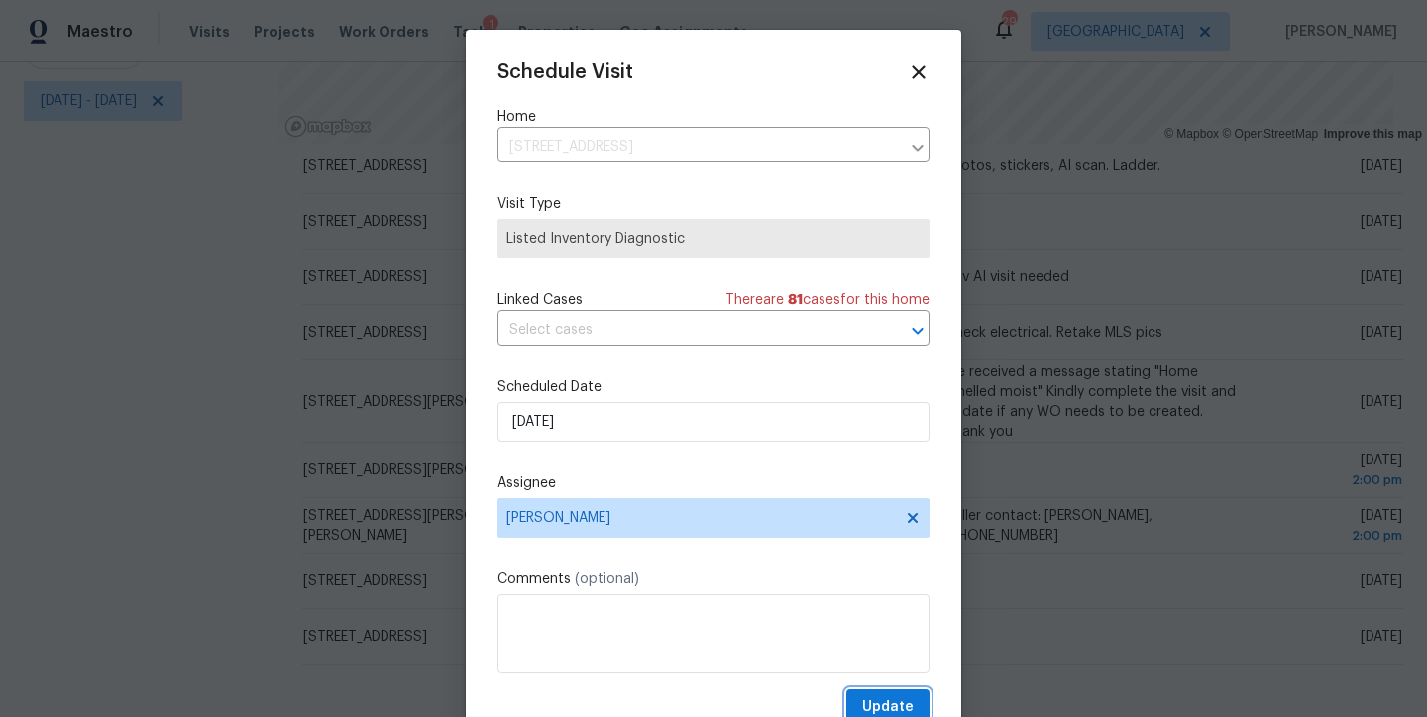
click at [884, 699] on span "Update" at bounding box center [888, 707] width 52 height 25
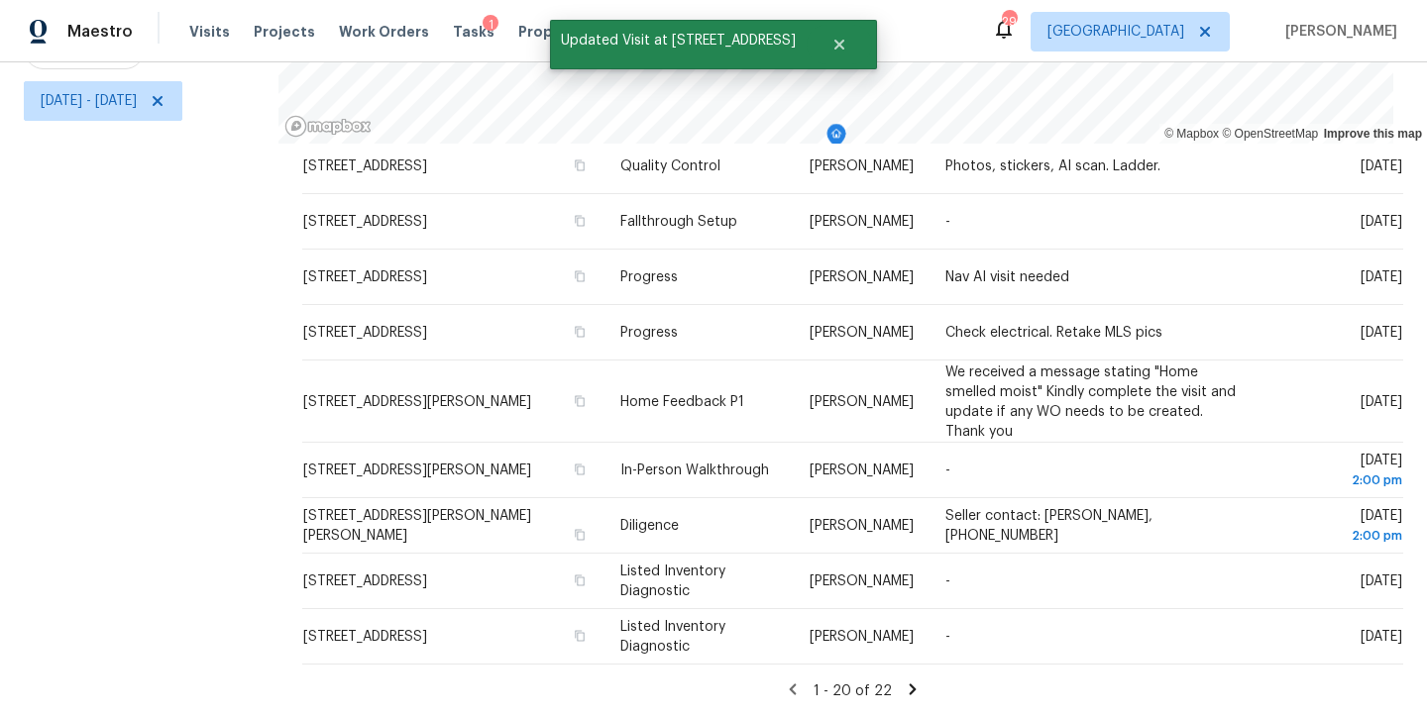
scroll to position [285, 0]
click at [903, 681] on icon at bounding box center [912, 690] width 18 height 18
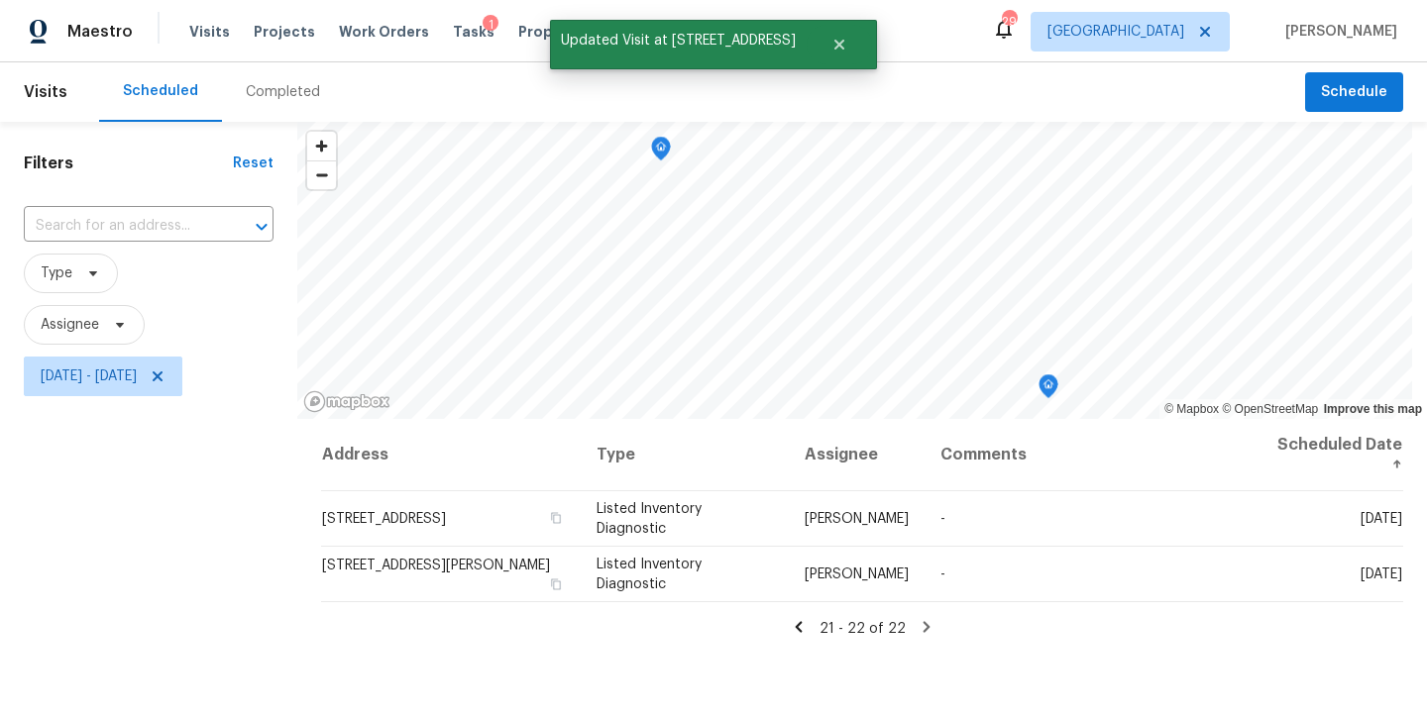
scroll to position [0, 0]
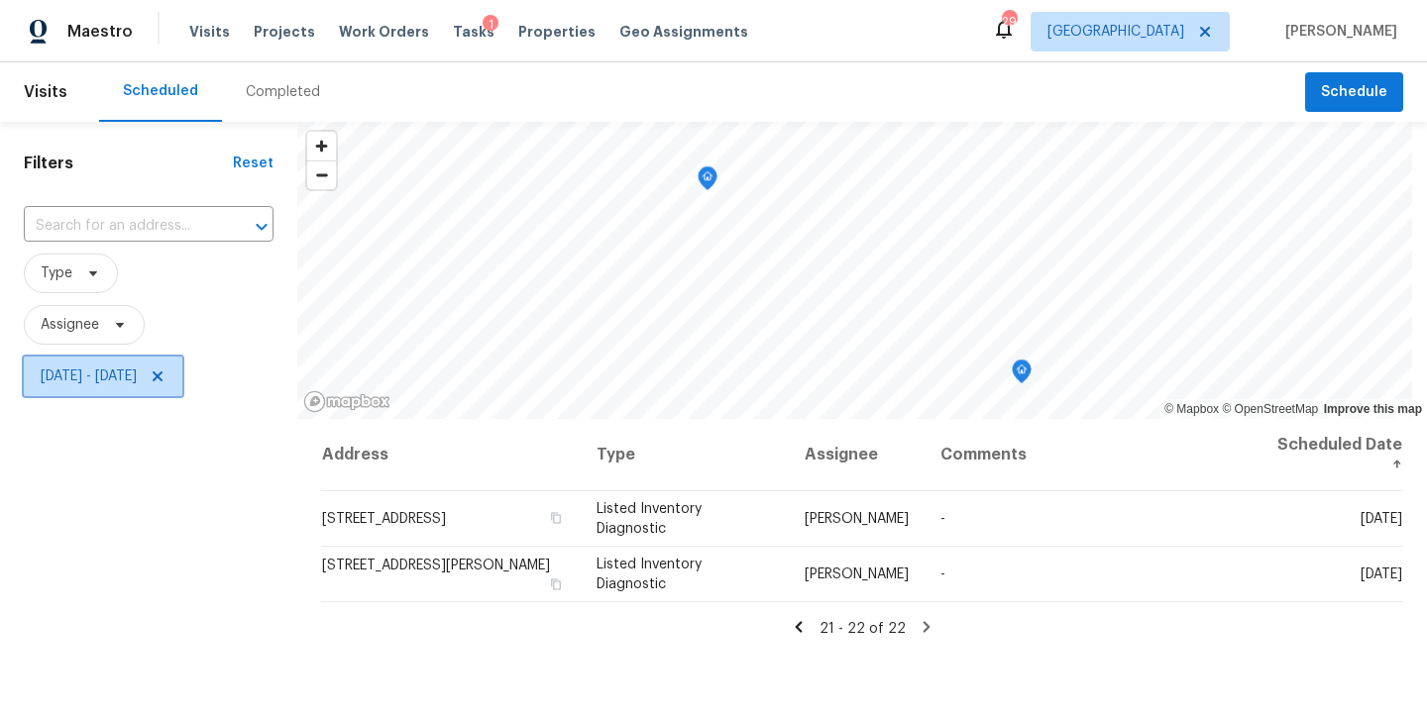
click at [162, 375] on icon at bounding box center [158, 377] width 10 height 10
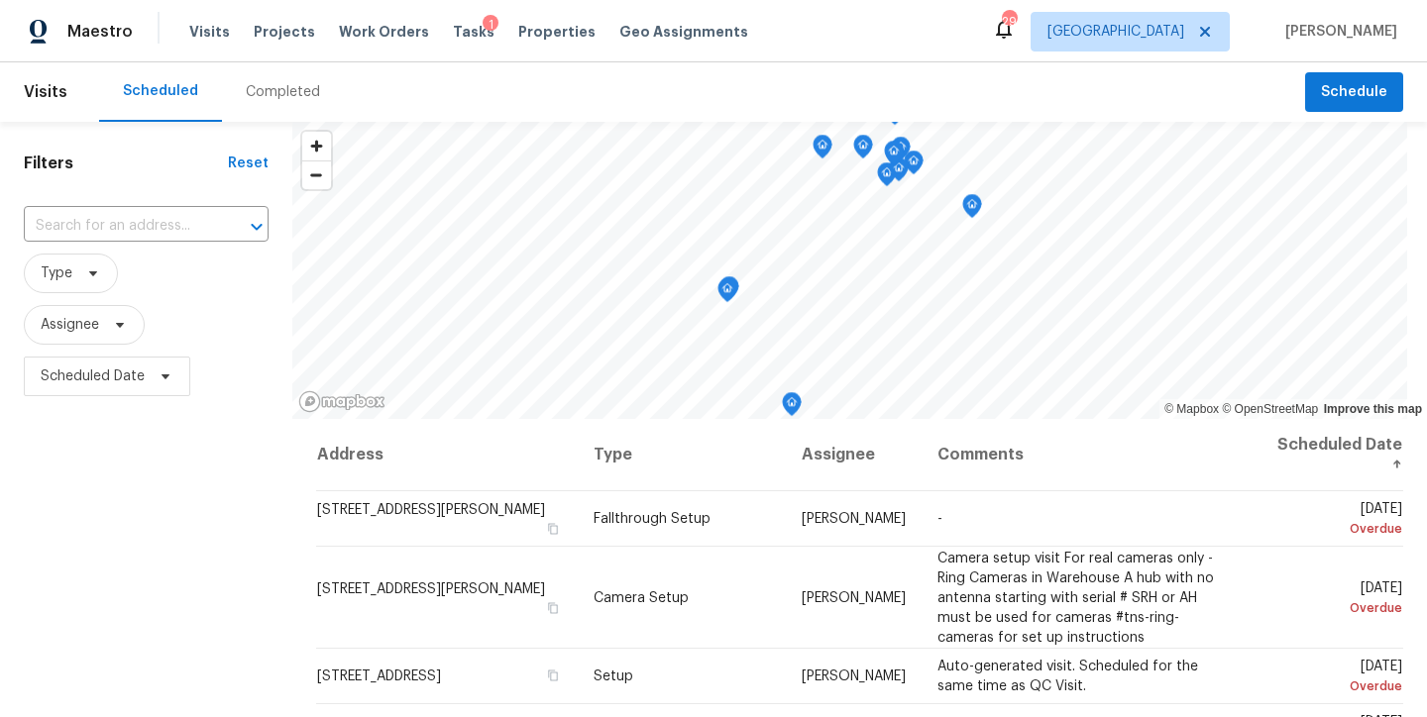
click at [837, 59] on div "Maestro Visits Projects Work Orders Tasks 1 Properties Geo Assignments 29 Ralei…" at bounding box center [713, 31] width 1427 height 62
click at [227, 510] on div "Filters Reset ​ Type Assignee Scheduled Date" at bounding box center [146, 557] width 292 height 871
click at [45, 374] on span "Scheduled Date" at bounding box center [93, 377] width 104 height 20
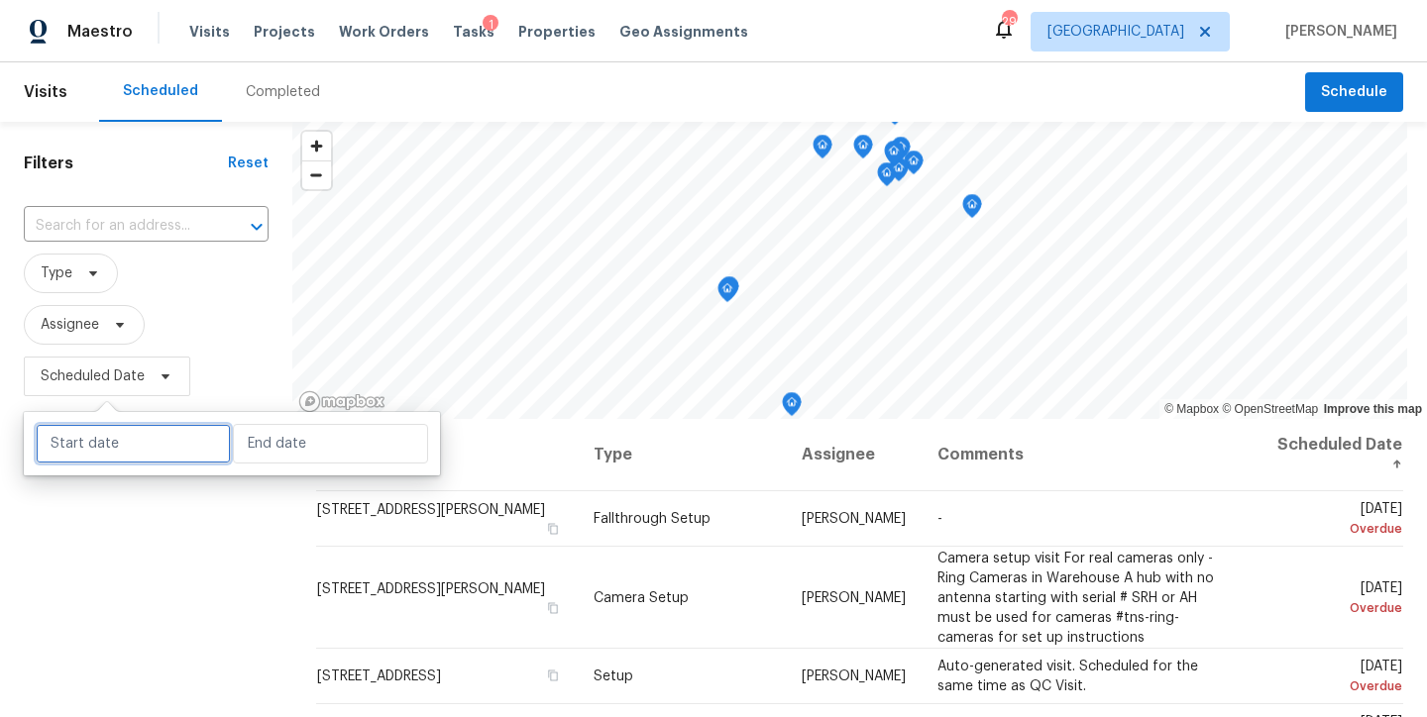
click at [75, 453] on input "text" at bounding box center [133, 444] width 195 height 40
select select "7"
select select "2025"
select select "8"
select select "2025"
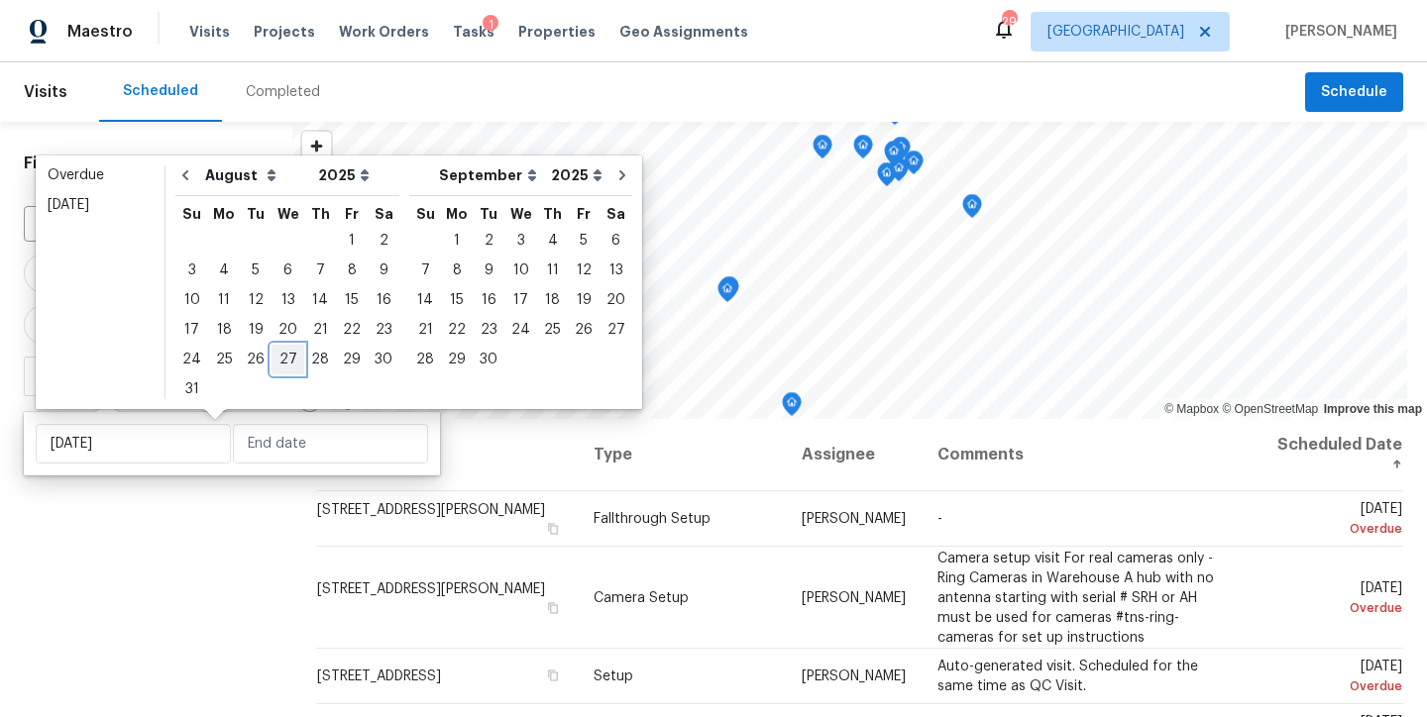
click at [277, 359] on div "27" at bounding box center [287, 360] width 33 height 28
type input "Wed, Aug 27"
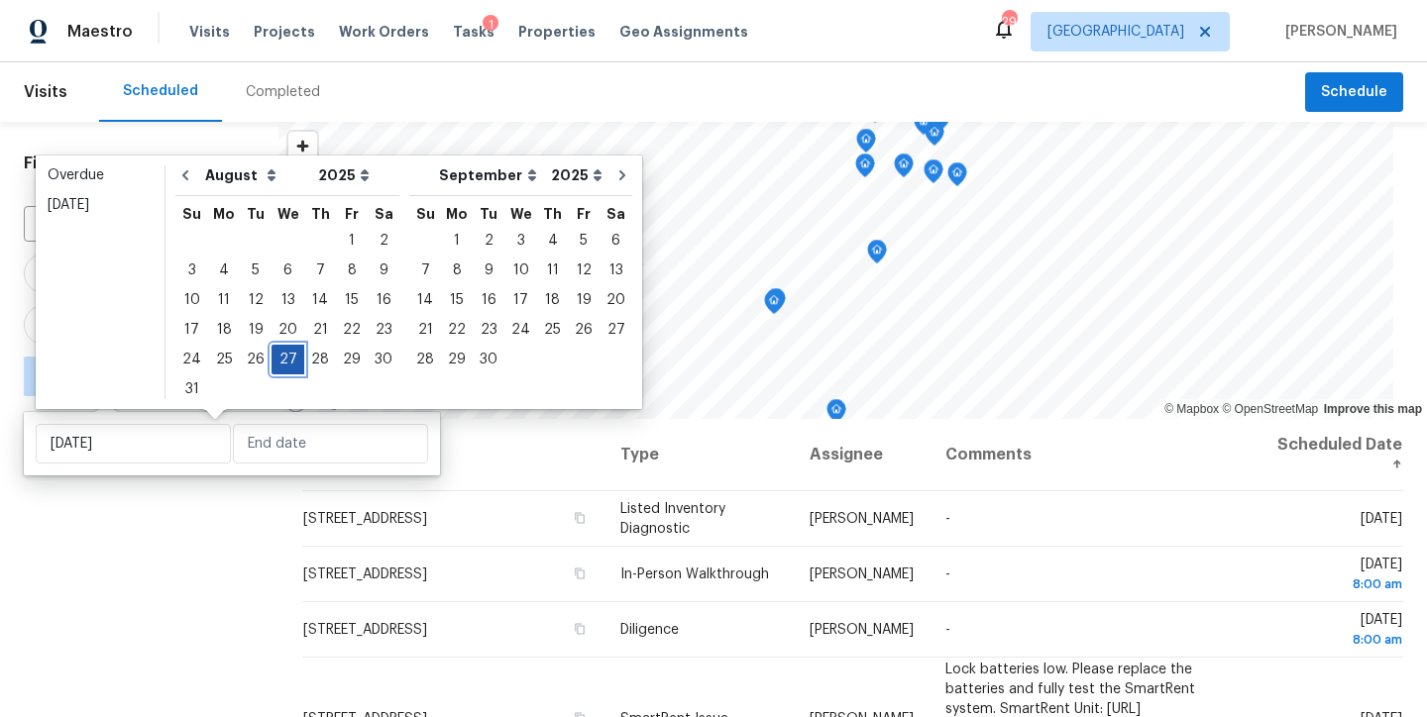
click at [277, 359] on div "27" at bounding box center [287, 360] width 33 height 28
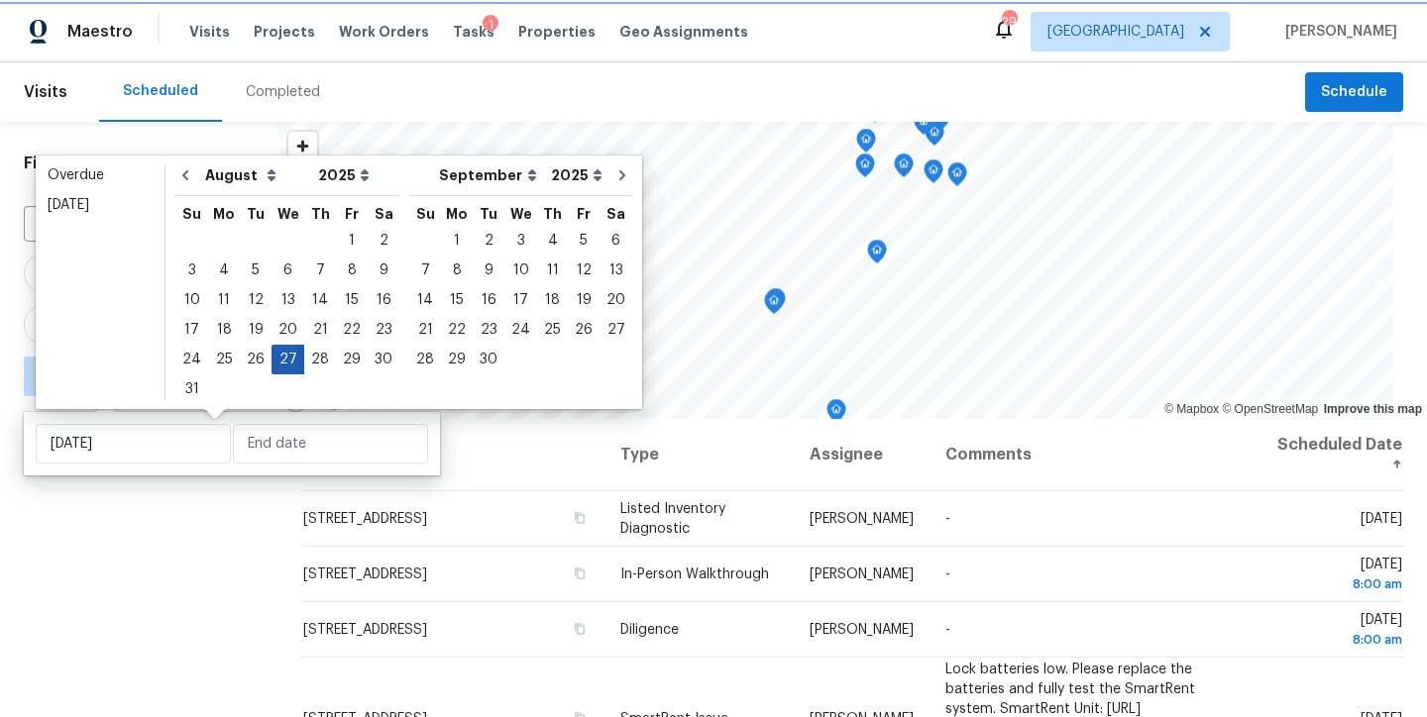
type input "Wed, Aug 27"
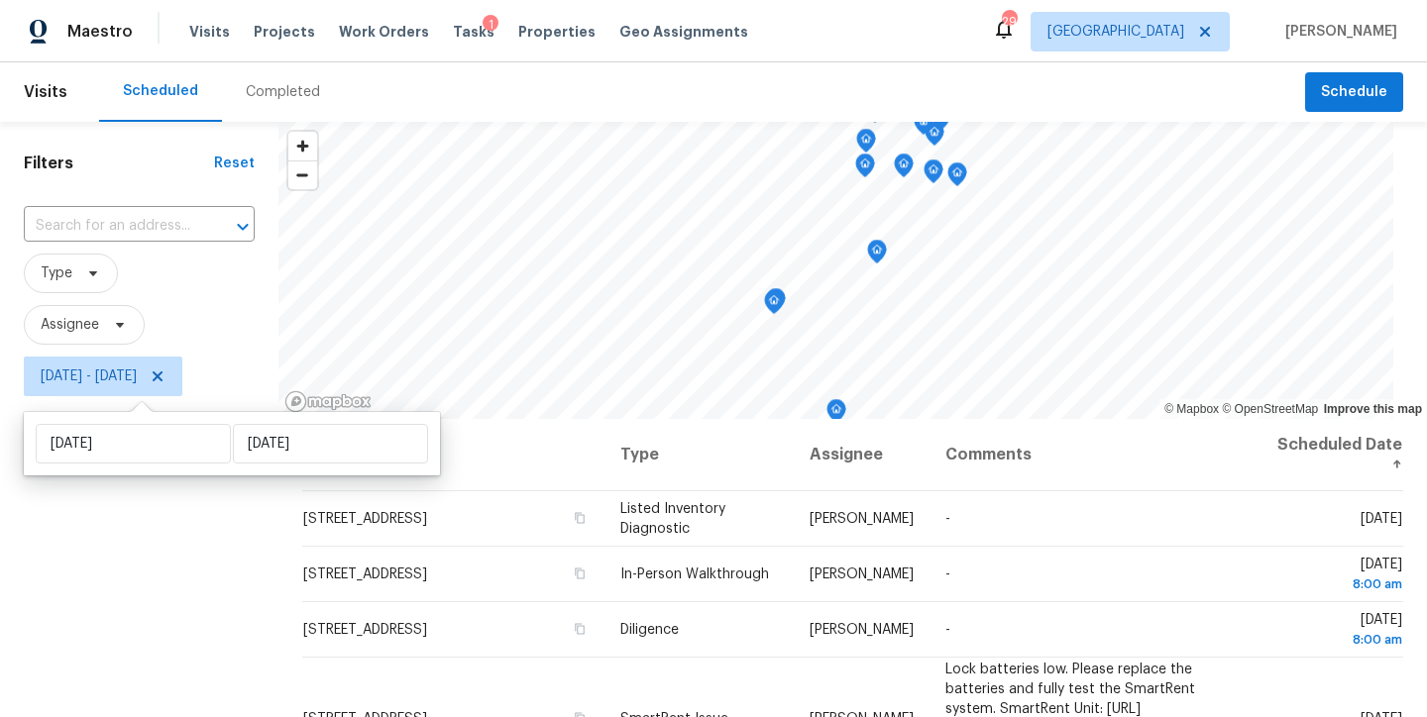
click at [122, 557] on div "Filters Reset ​ Type Assignee Wed, Aug 27 - Wed, Aug 27" at bounding box center [139, 557] width 278 height 871
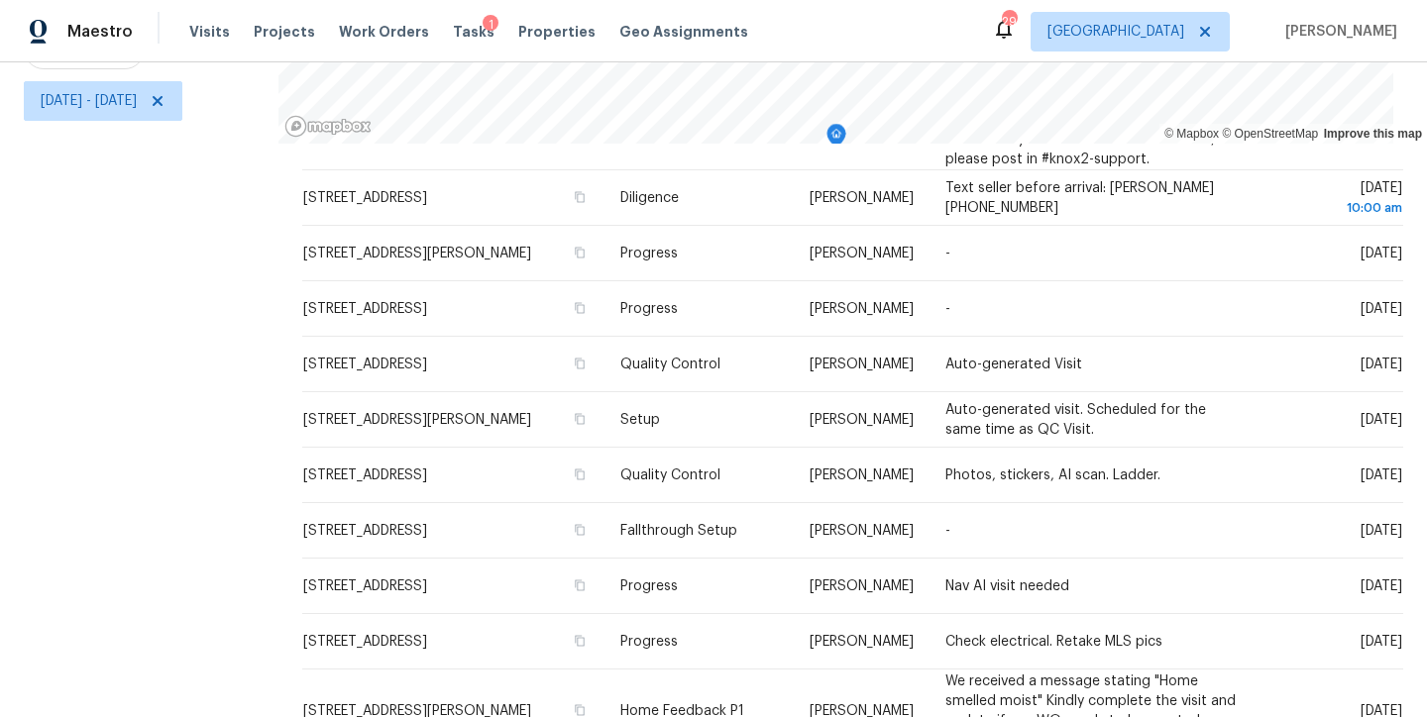
scroll to position [986, 0]
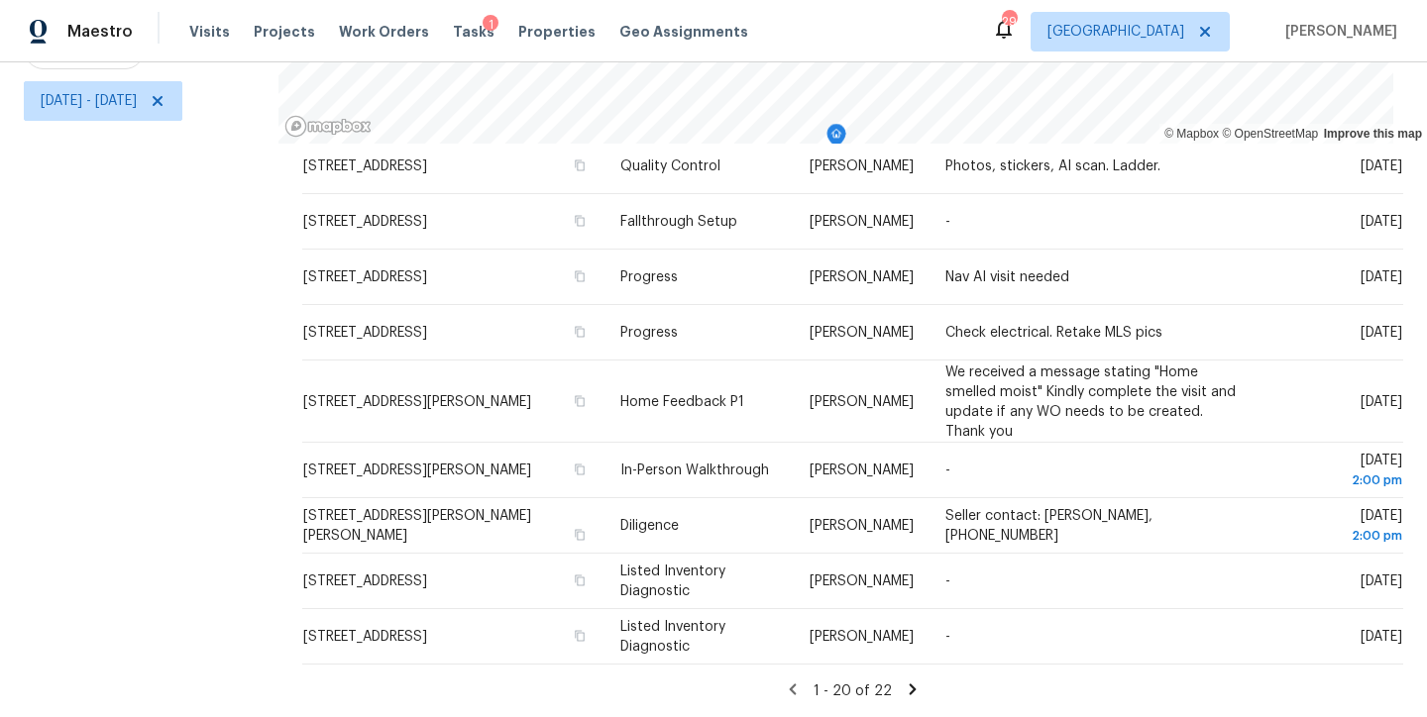
click at [903, 681] on icon at bounding box center [912, 690] width 18 height 18
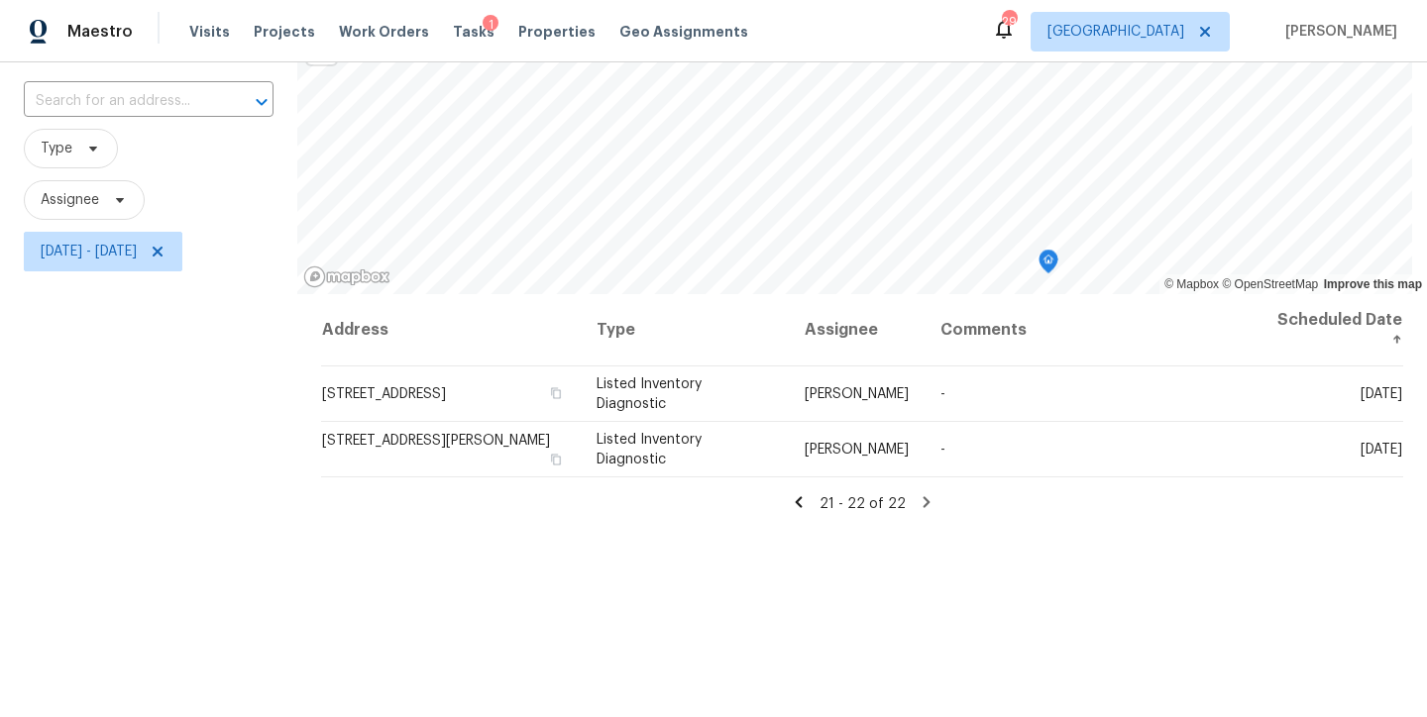
scroll to position [0, 0]
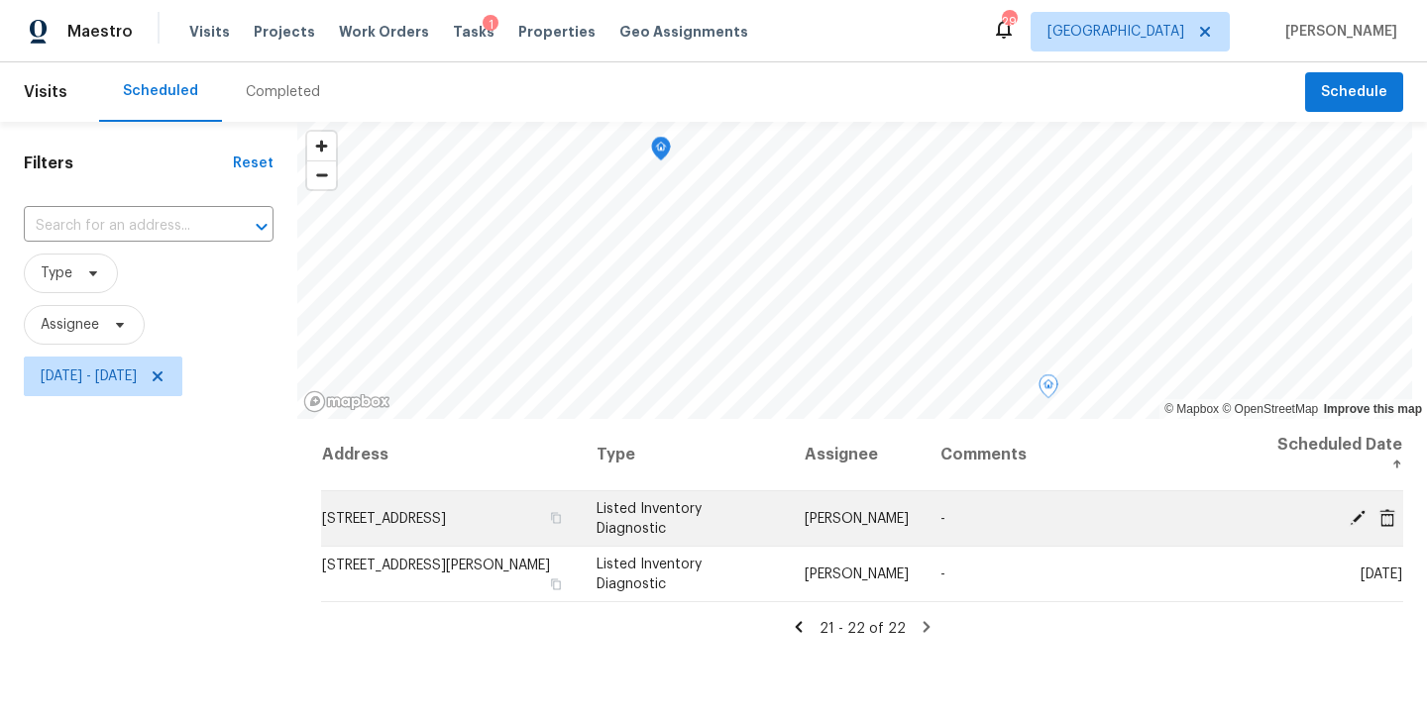
click at [1349, 512] on icon at bounding box center [1357, 517] width 16 height 16
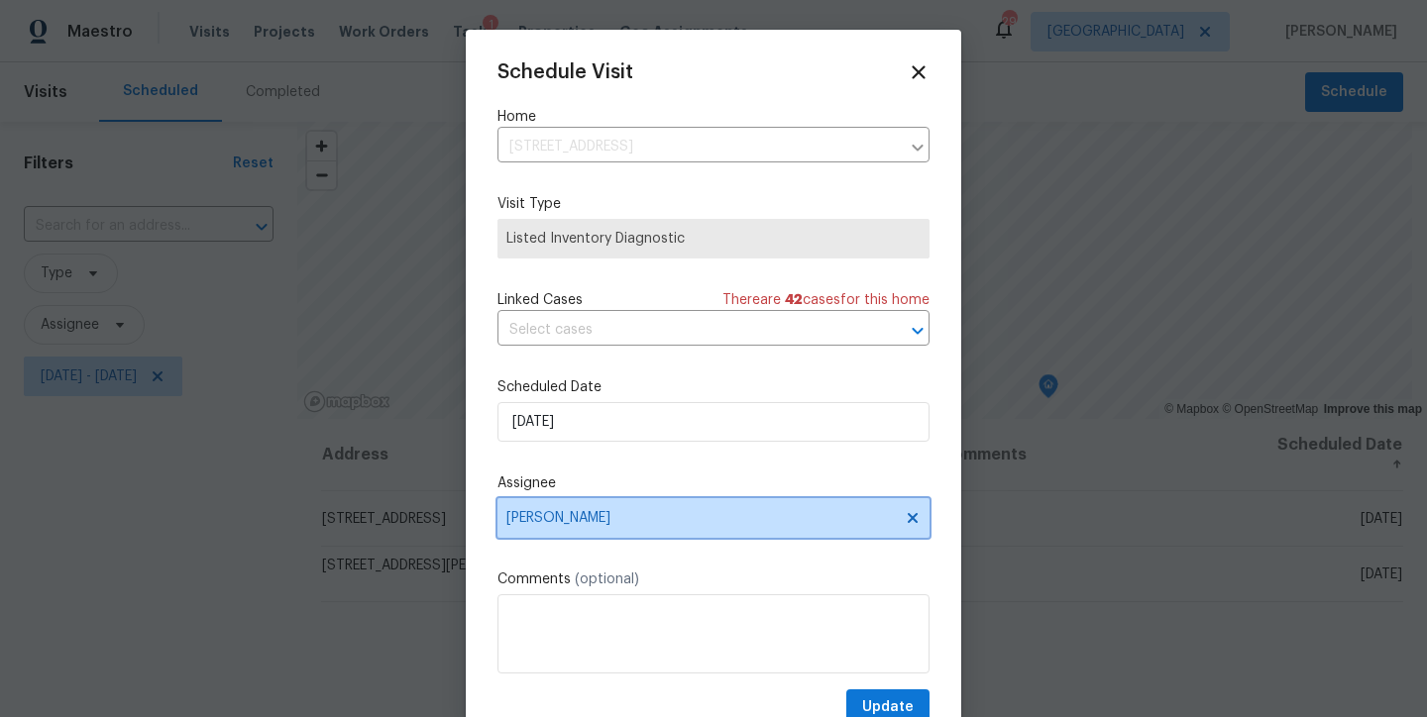
click at [582, 519] on span "[PERSON_NAME]" at bounding box center [700, 518] width 388 height 16
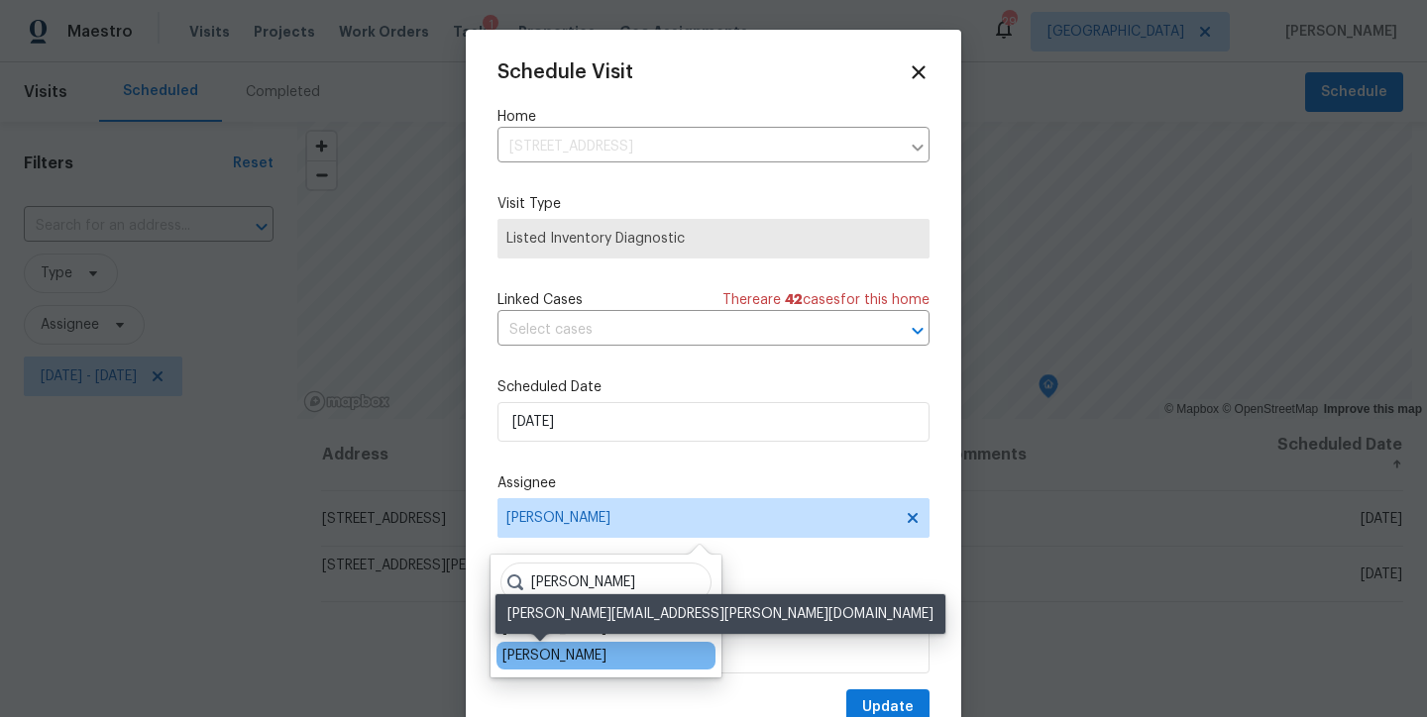
type input "greg"
click at [533, 658] on div "Greg Janiak" at bounding box center [554, 656] width 104 height 20
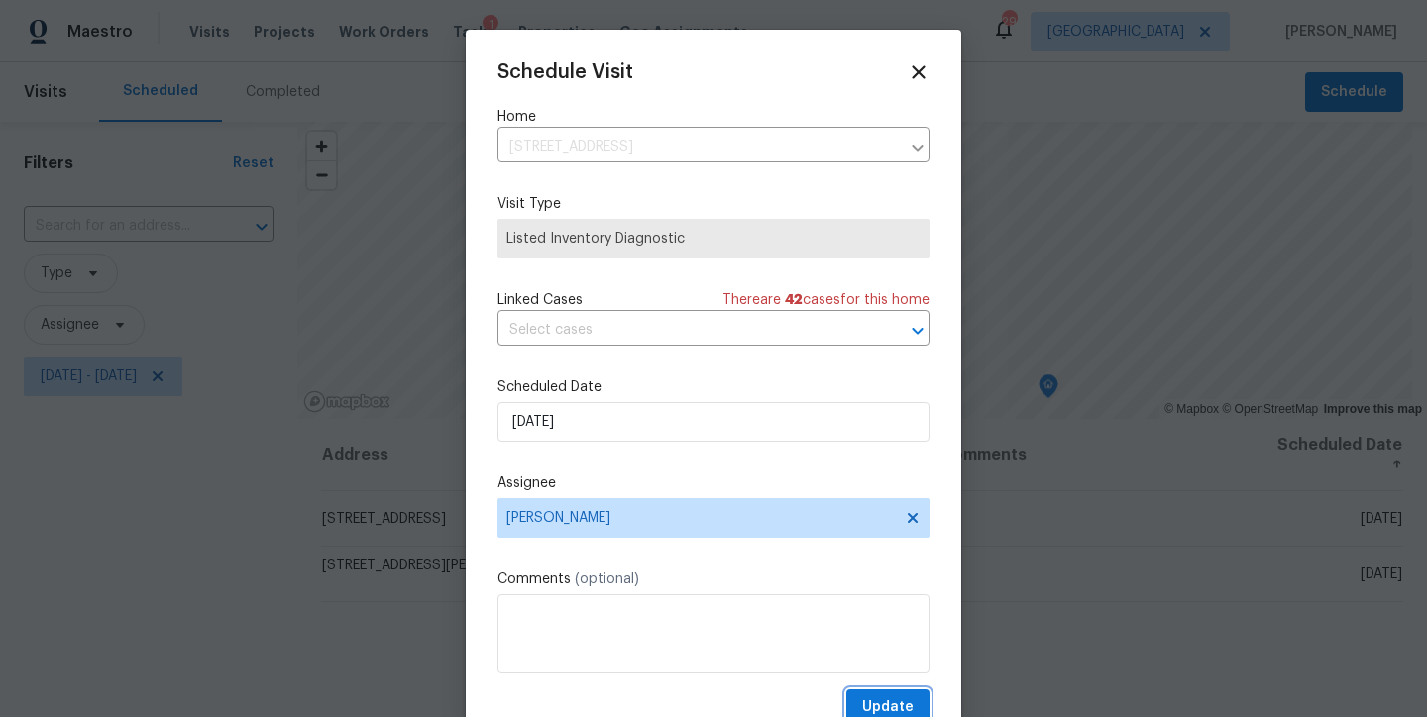
click at [893, 699] on button "Update" at bounding box center [887, 708] width 83 height 37
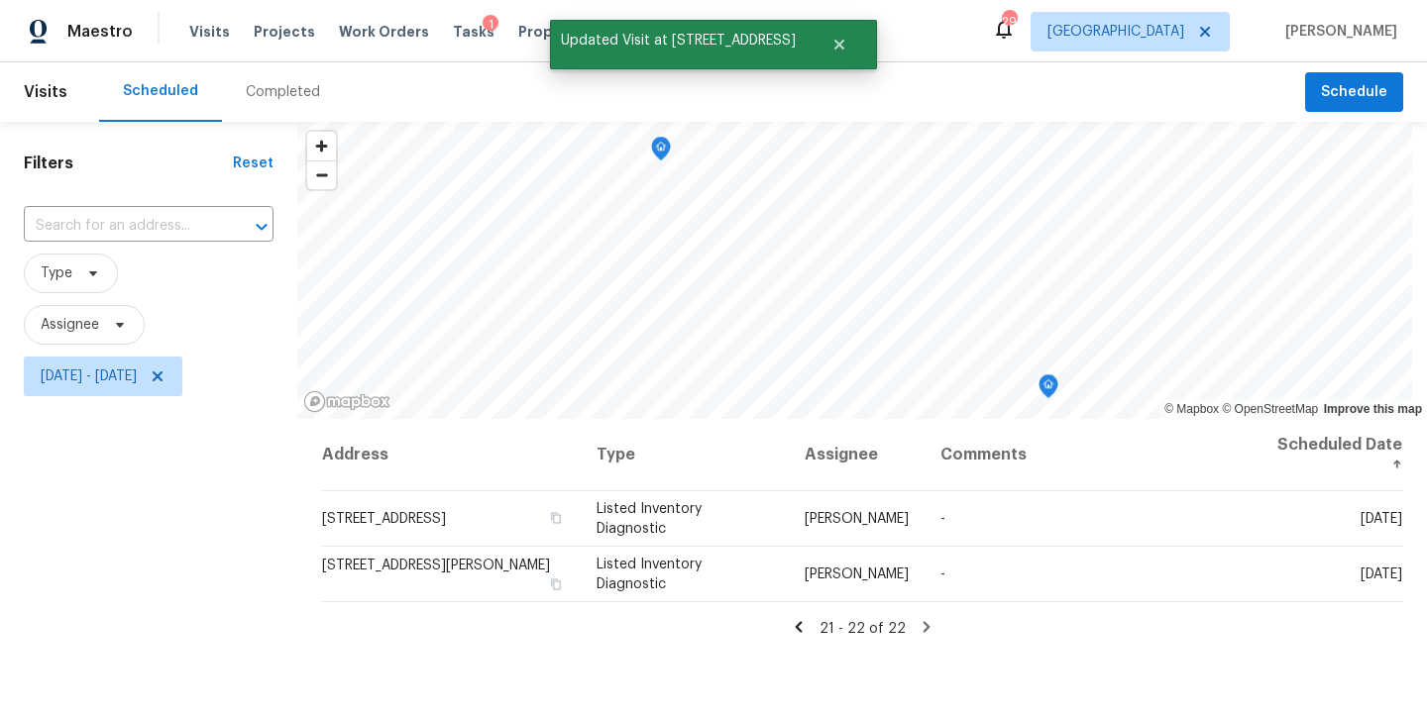
click at [152, 572] on div "Filters Reset ​ Type Assignee Wed, Aug 27 - Wed, Aug 27" at bounding box center [148, 557] width 297 height 871
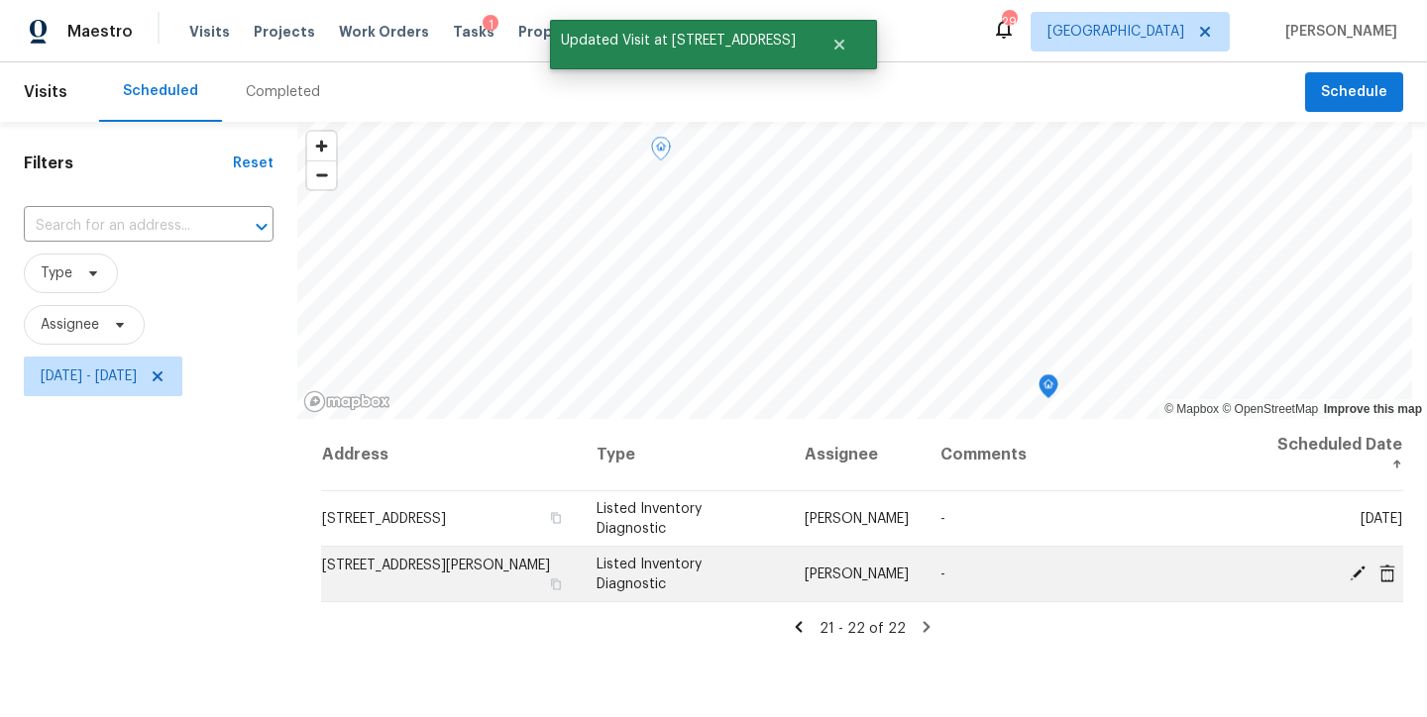
click at [1342, 575] on span at bounding box center [1357, 573] width 30 height 18
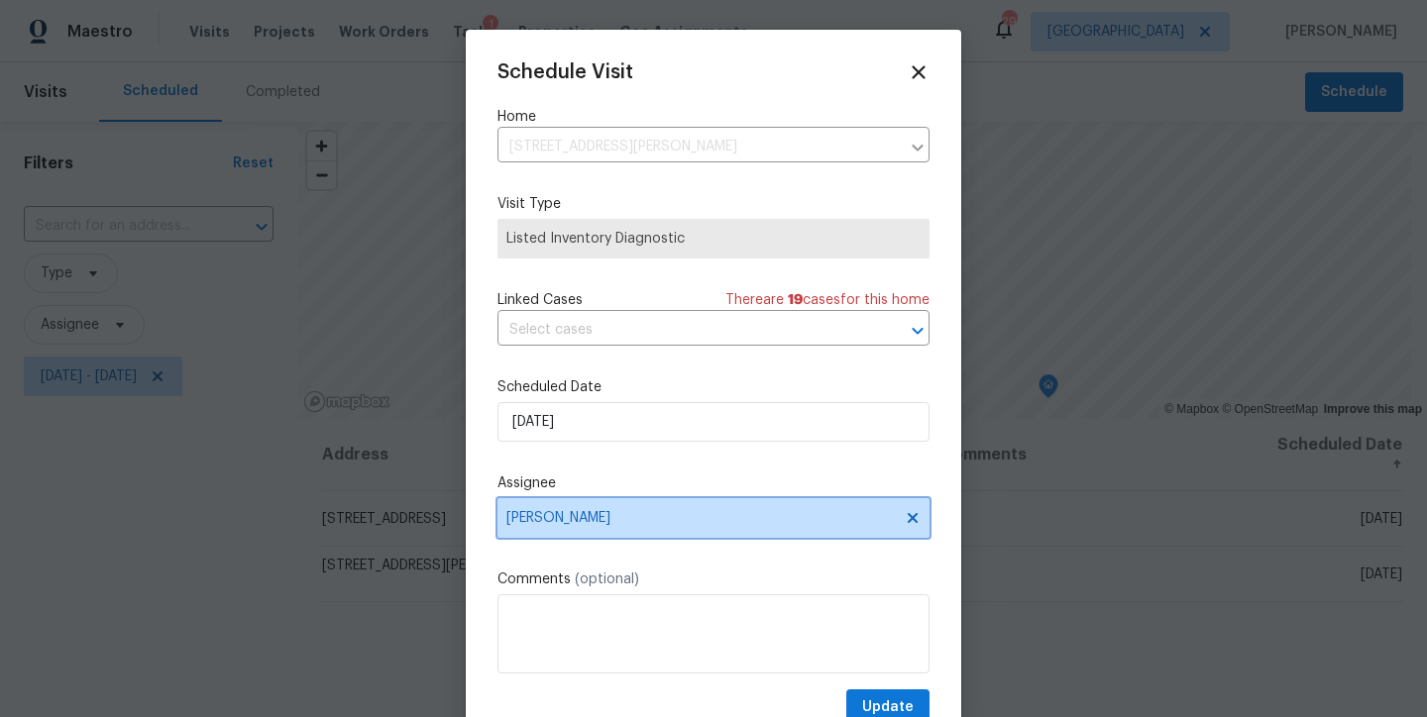
click at [580, 516] on span "Lee Privette" at bounding box center [700, 518] width 388 height 16
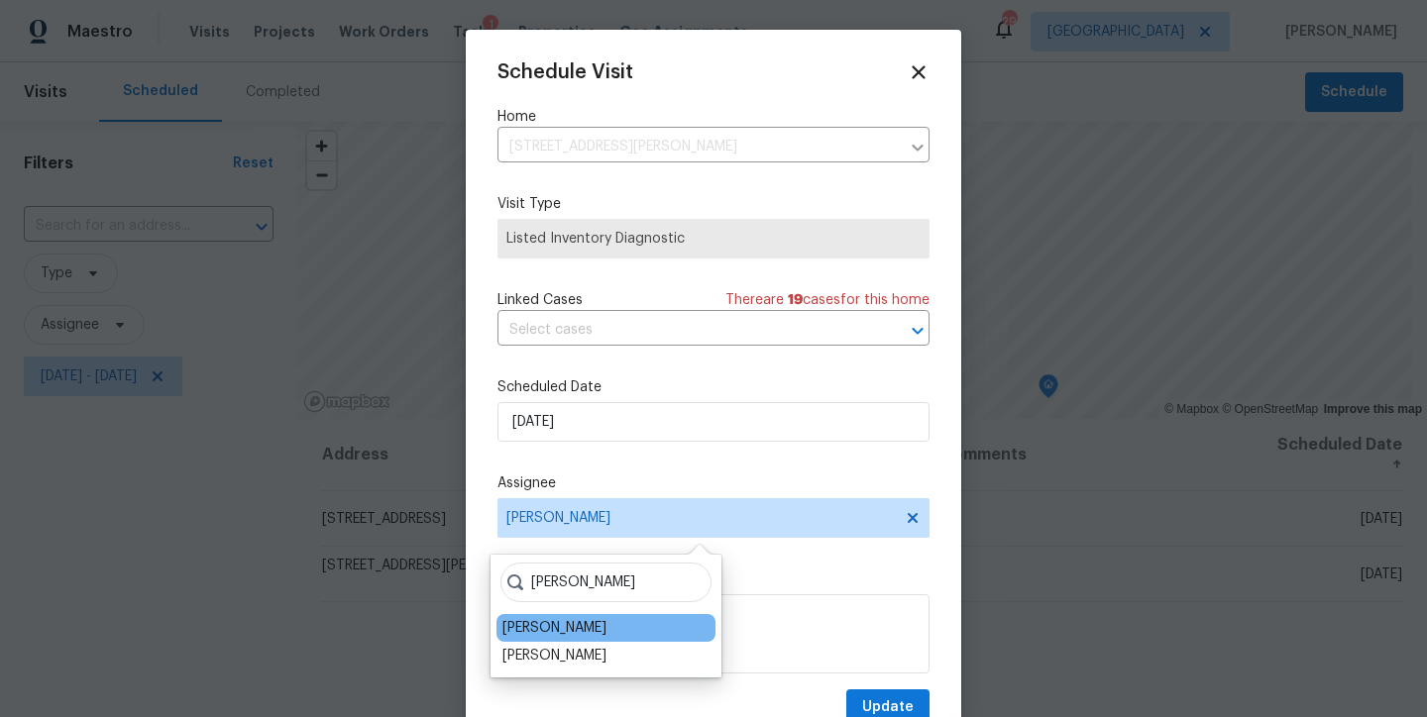
type input "greg"
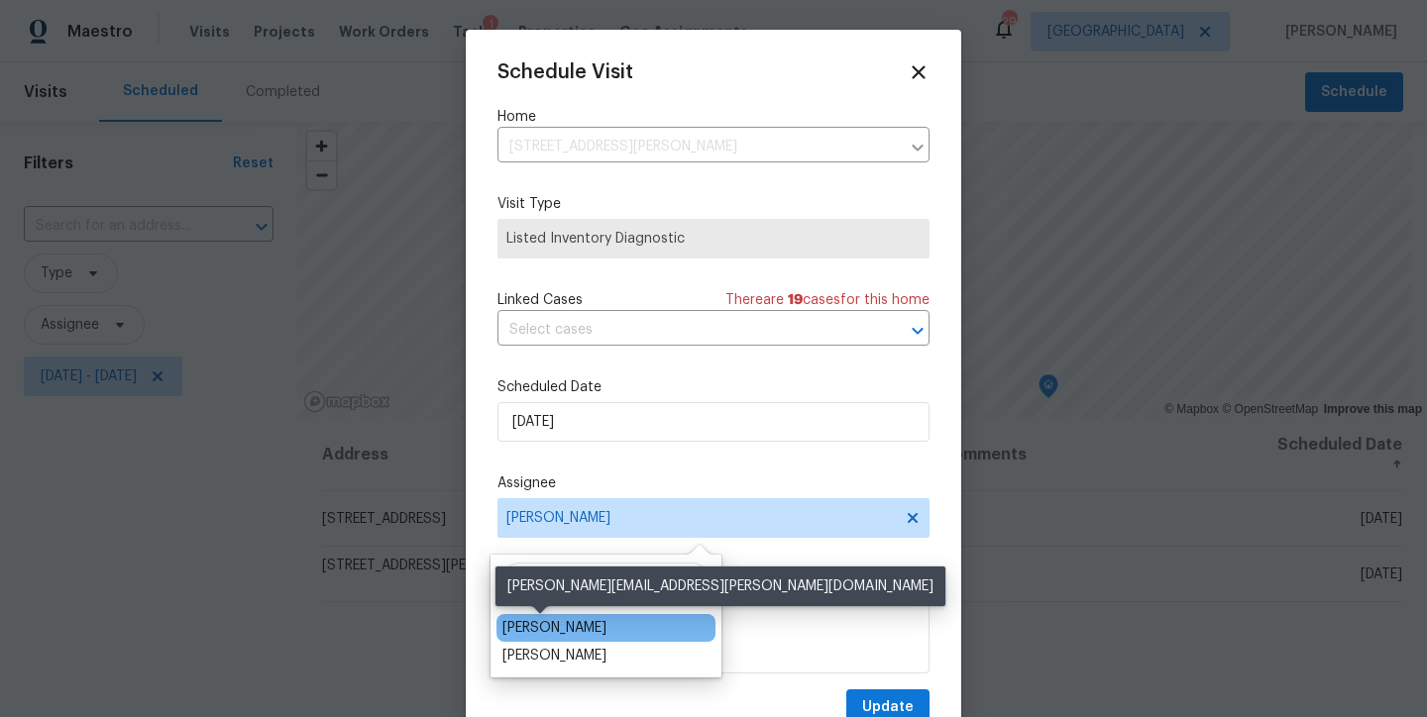
click at [532, 621] on div "Greg Janiak" at bounding box center [554, 628] width 104 height 20
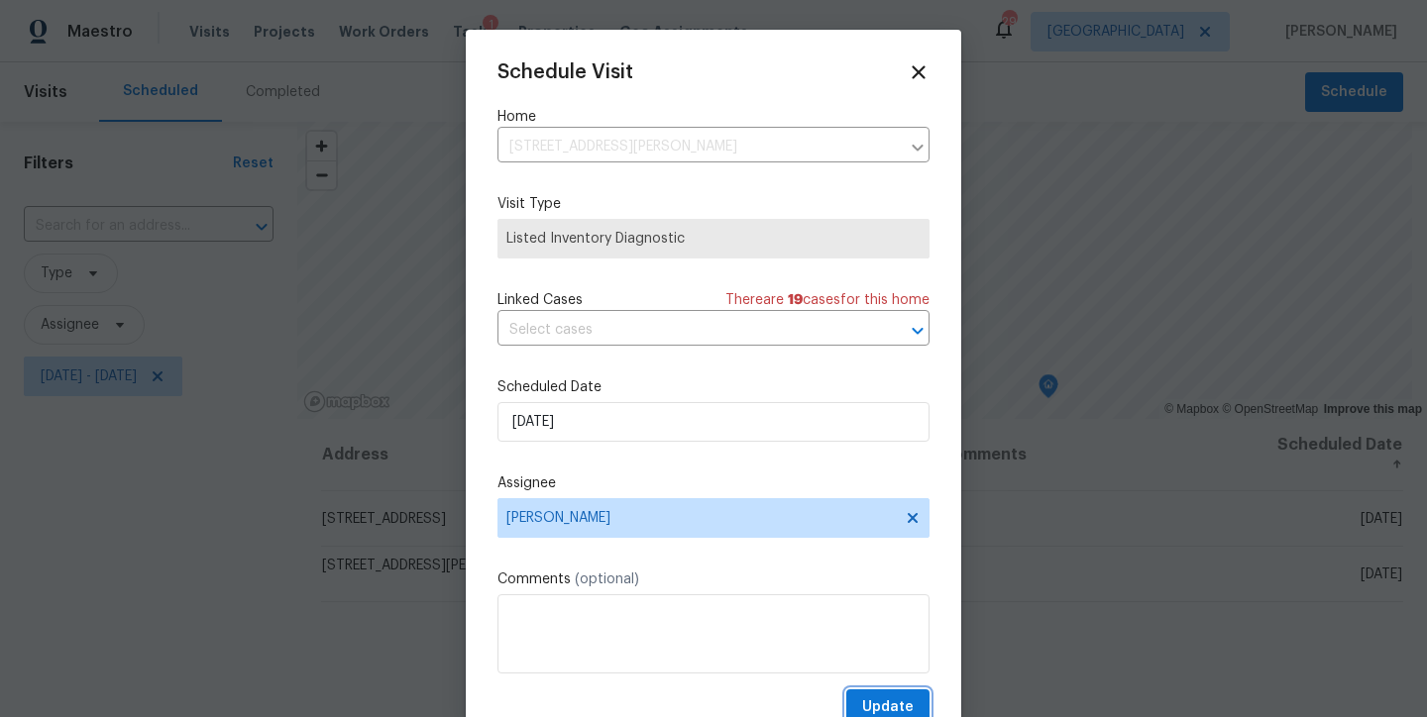
click at [865, 709] on span "Update" at bounding box center [888, 707] width 52 height 25
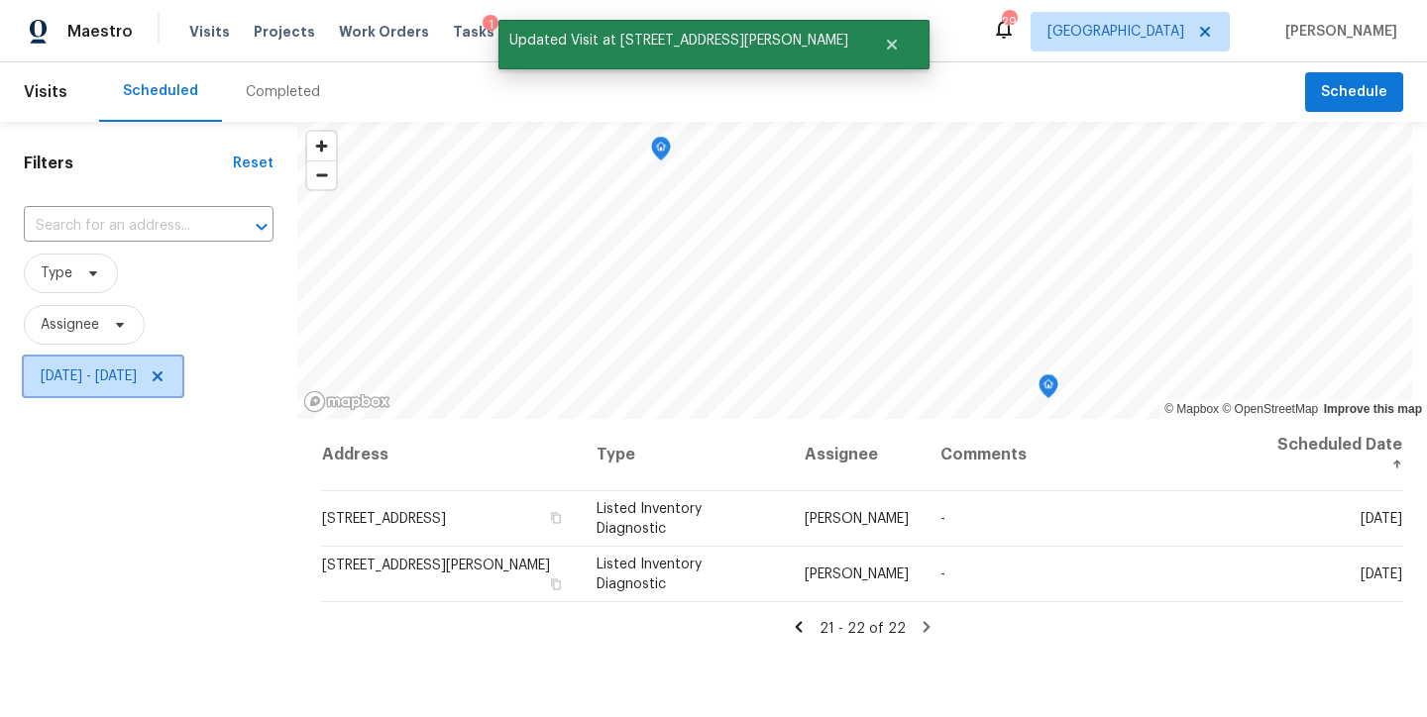
click at [165, 373] on icon at bounding box center [158, 377] width 16 height 16
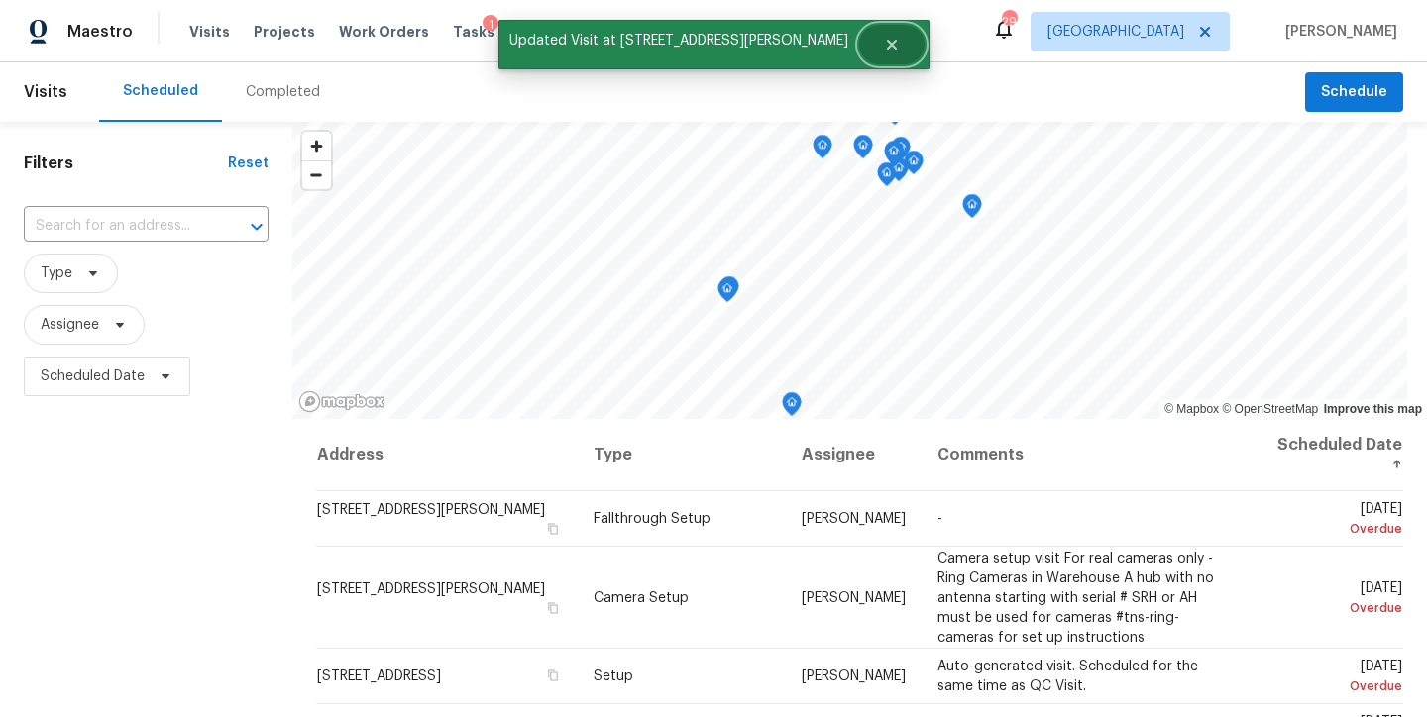
click at [859, 48] on button "Close" at bounding box center [891, 45] width 65 height 40
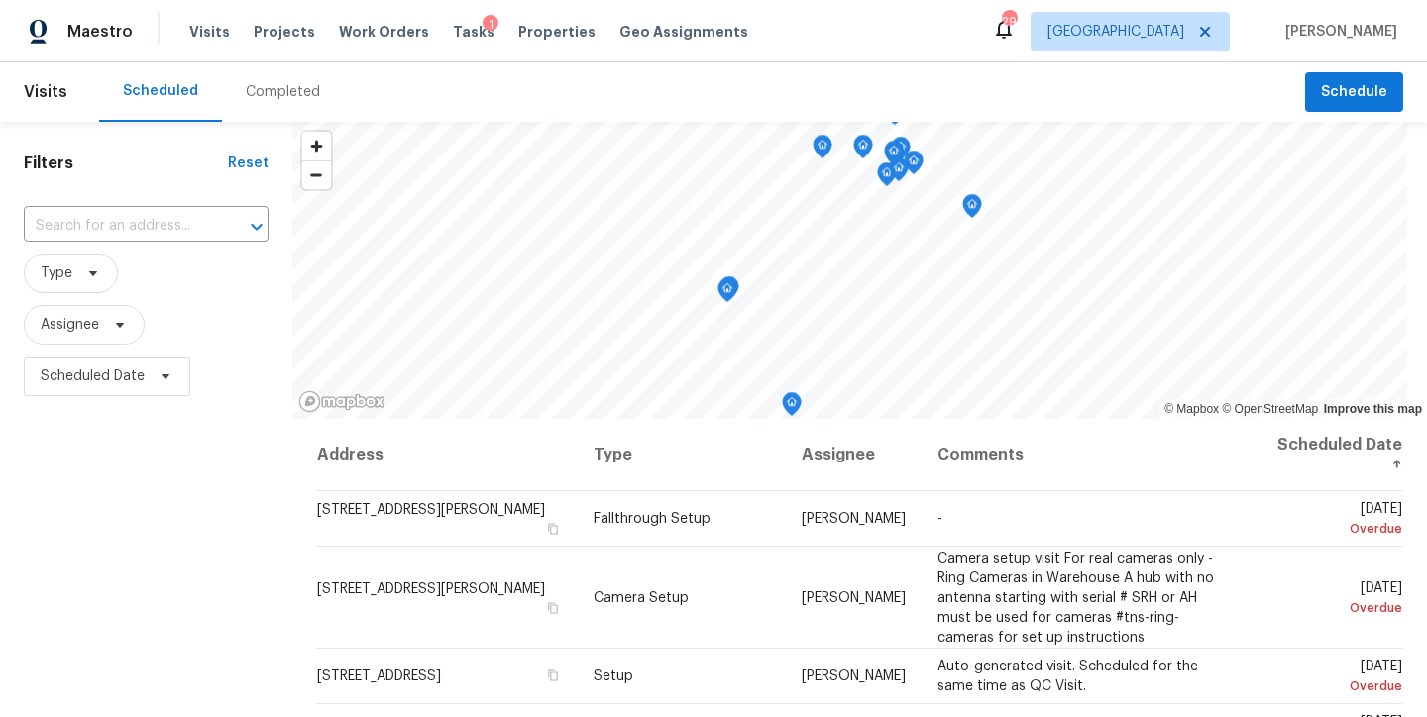
click at [965, 46] on div "Maestro Visits Projects Work Orders Tasks 1 Properties Geo Assignments 29 Ralei…" at bounding box center [713, 31] width 1427 height 62
click at [163, 515] on div "Filters Reset ​ Type Assignee Scheduled Date" at bounding box center [146, 557] width 292 height 871
click at [87, 316] on span "Assignee" at bounding box center [70, 325] width 58 height 20
click at [153, 543] on div "Filters Reset ​ Type Assignee Scheduled Date" at bounding box center [146, 557] width 292 height 871
click at [821, 455] on th "Assignee" at bounding box center [854, 455] width 136 height 72
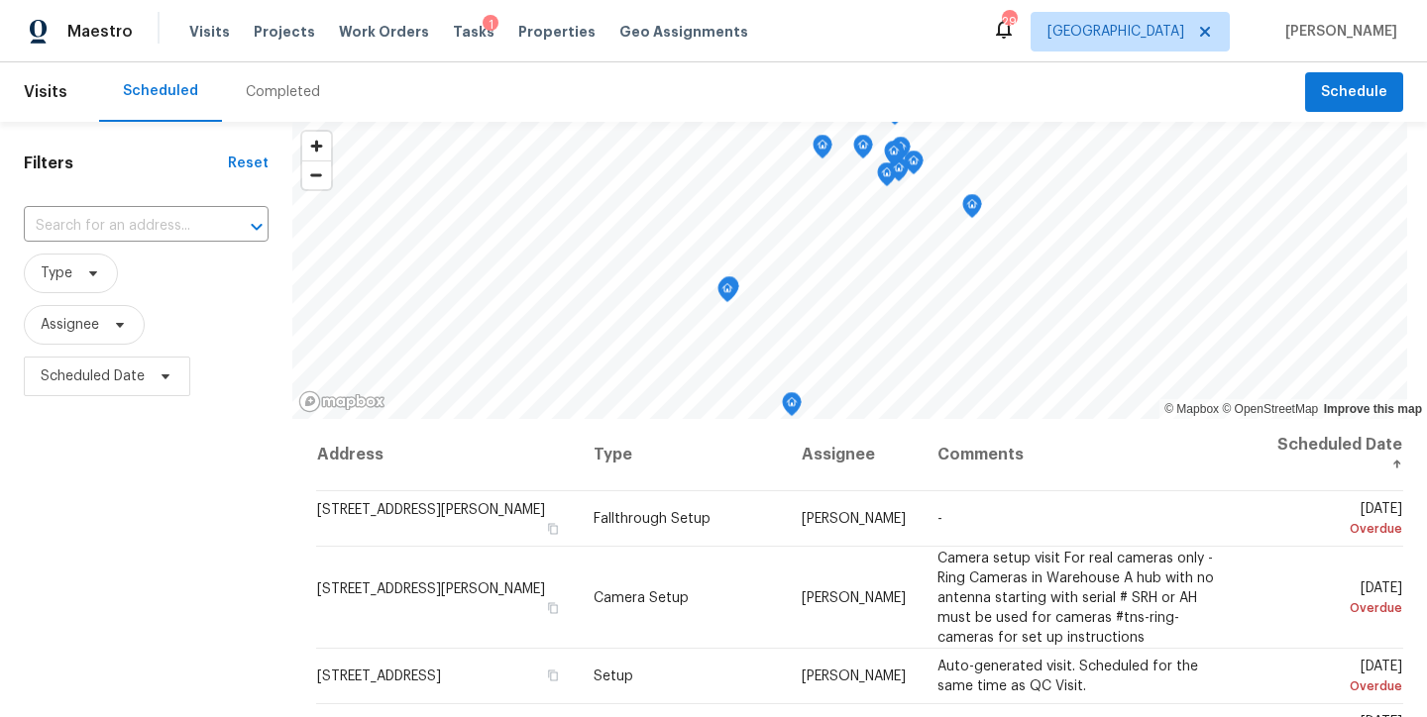
click at [71, 486] on div "Filters Reset ​ Type Assignee Scheduled Date" at bounding box center [146, 557] width 292 height 871
click at [935, 46] on div "Maestro Visits Projects Work Orders Tasks 1 Properties Geo Assignments 29 Ralei…" at bounding box center [713, 31] width 1427 height 62
click at [836, 23] on div "Maestro Visits Projects Work Orders Tasks 1 Properties Geo Assignments 29 Ralei…" at bounding box center [713, 31] width 1427 height 62
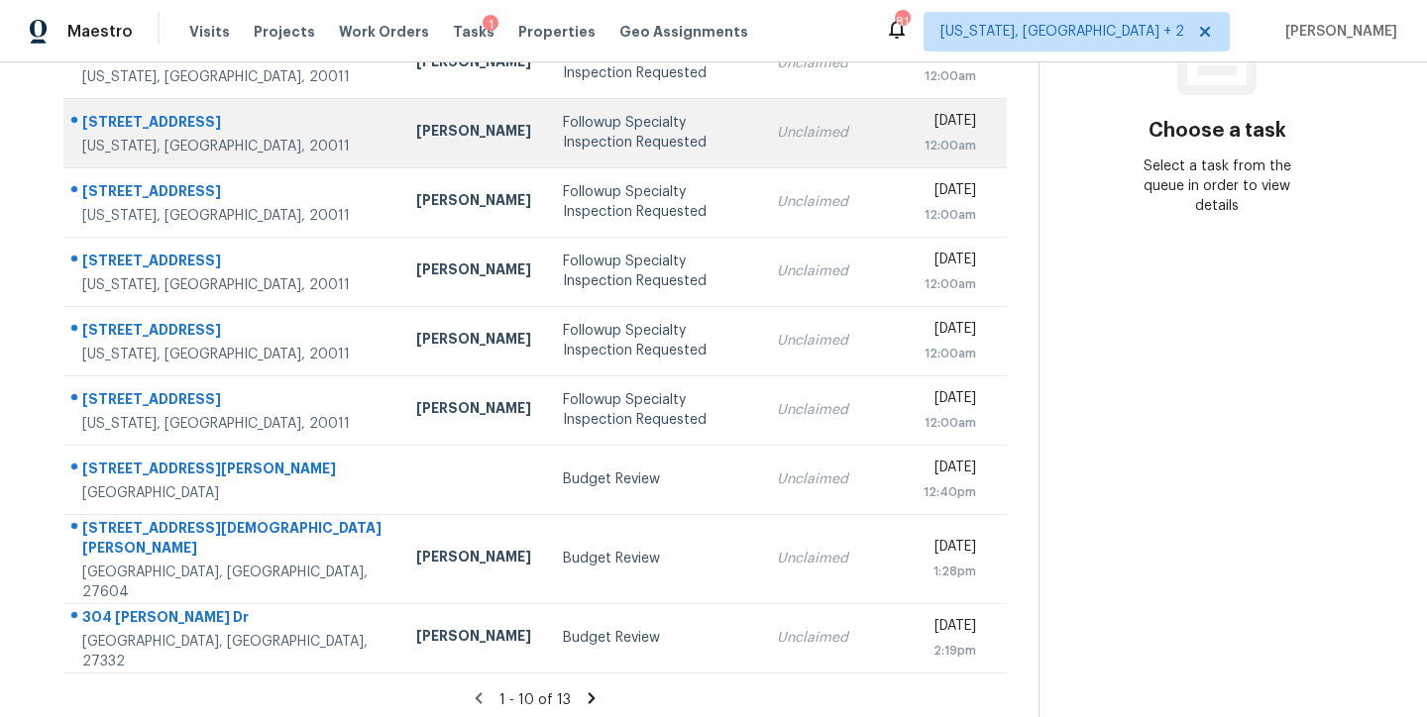
scroll to position [329, 0]
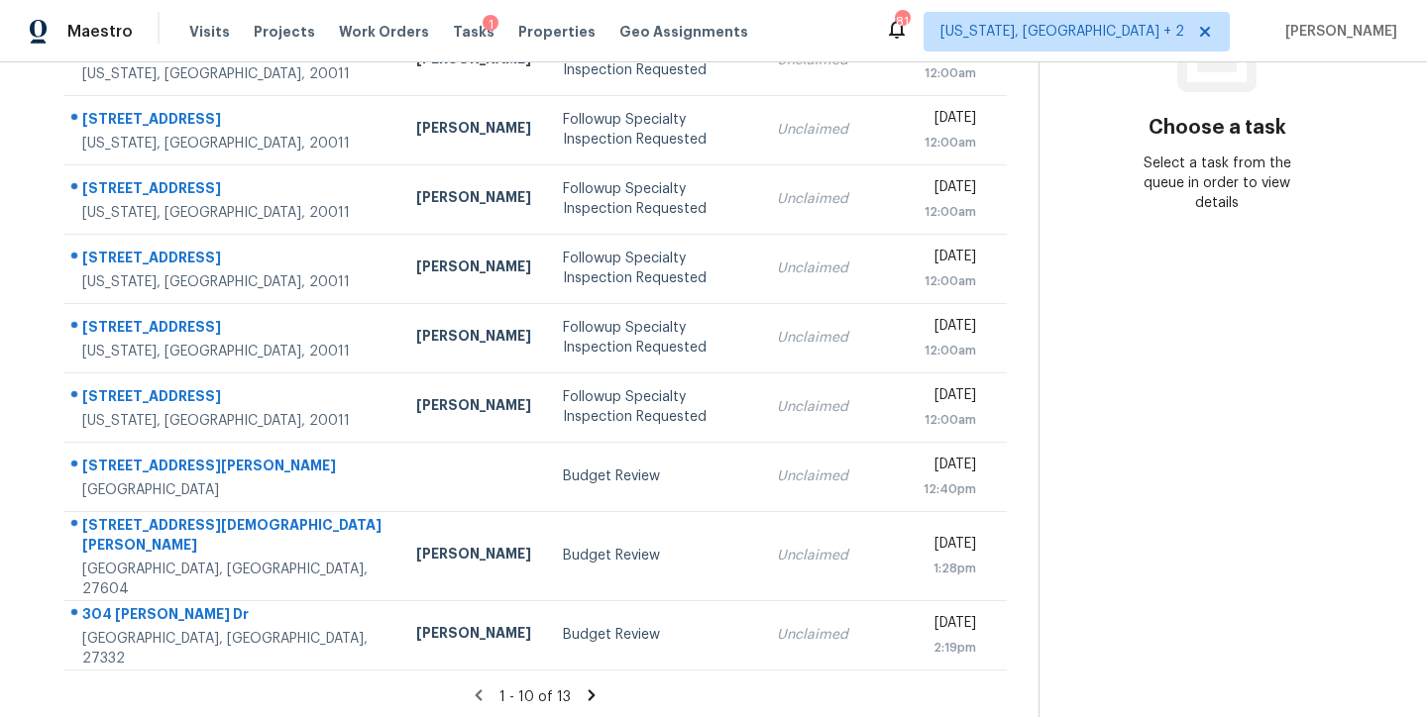
click at [587, 690] on icon at bounding box center [590, 695] width 7 height 11
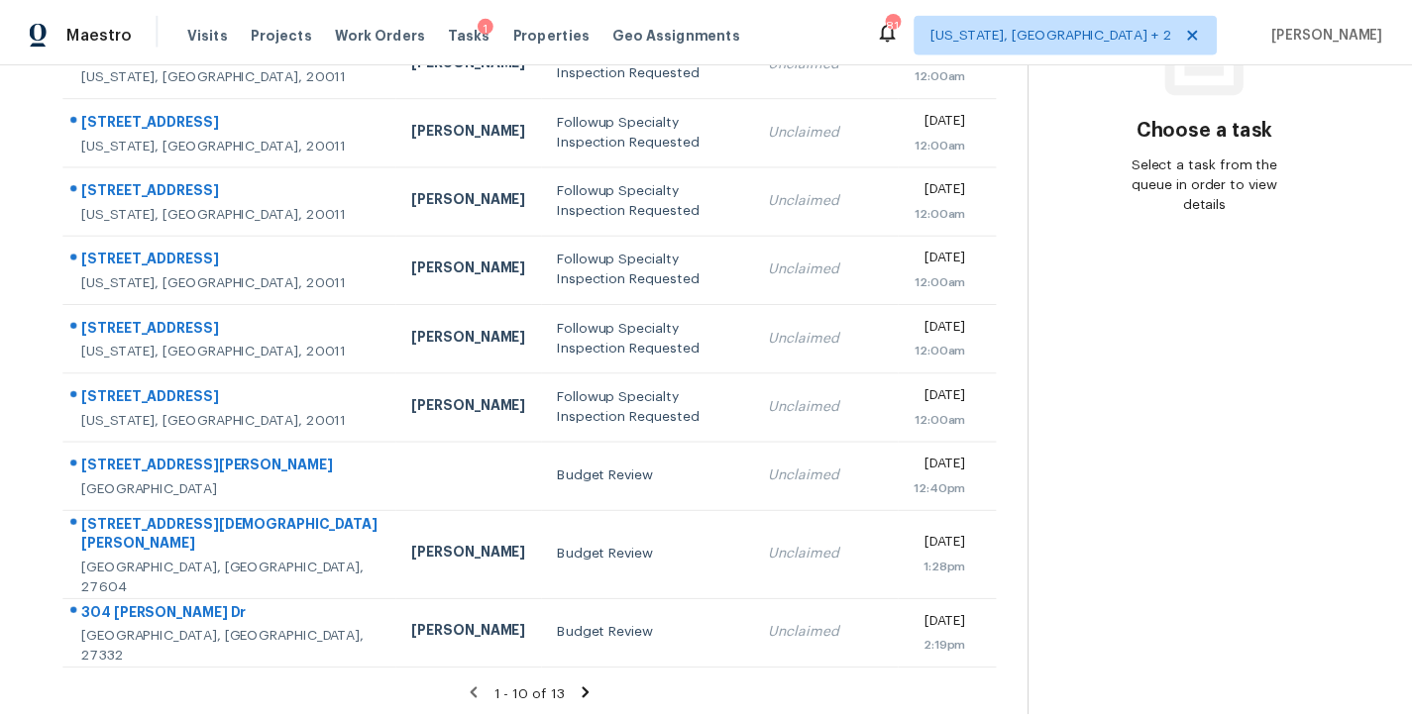
scroll to position [77, 0]
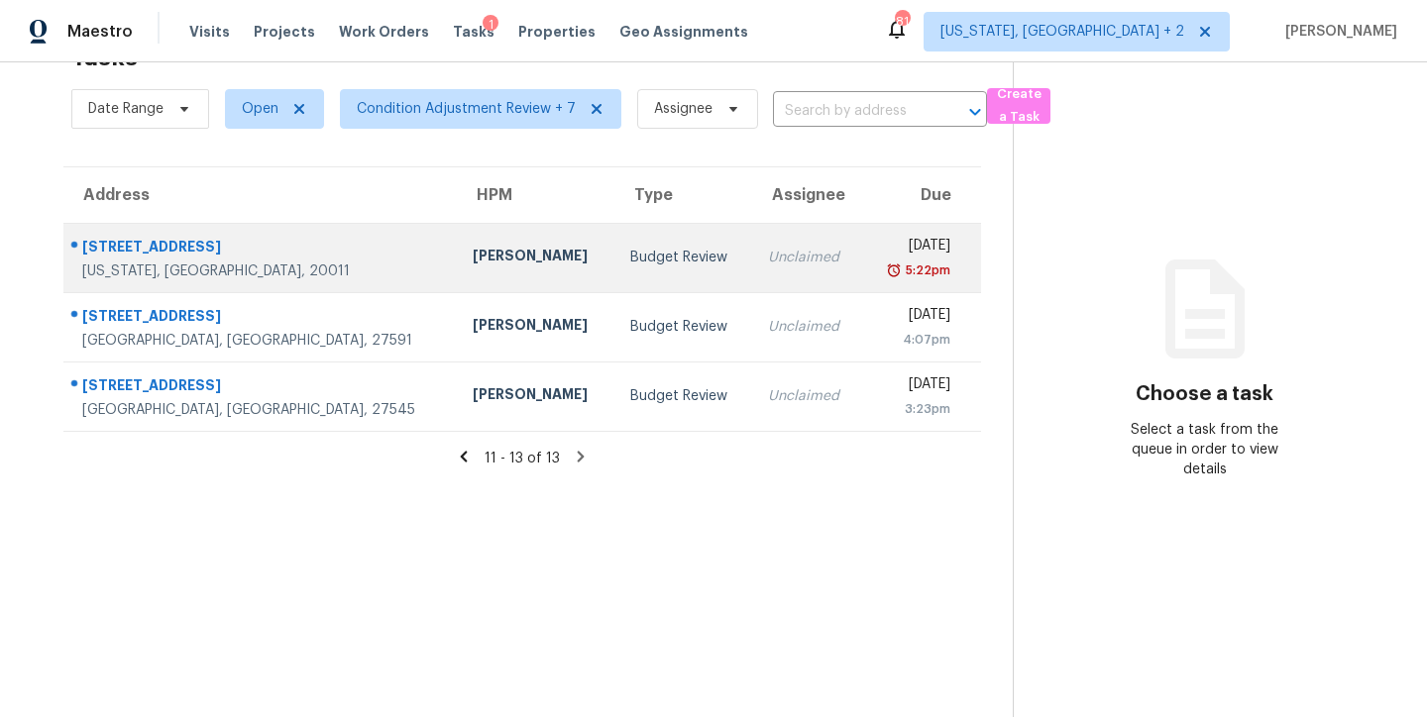
click at [473, 246] on div "Nicolas Campuzano" at bounding box center [535, 258] width 125 height 25
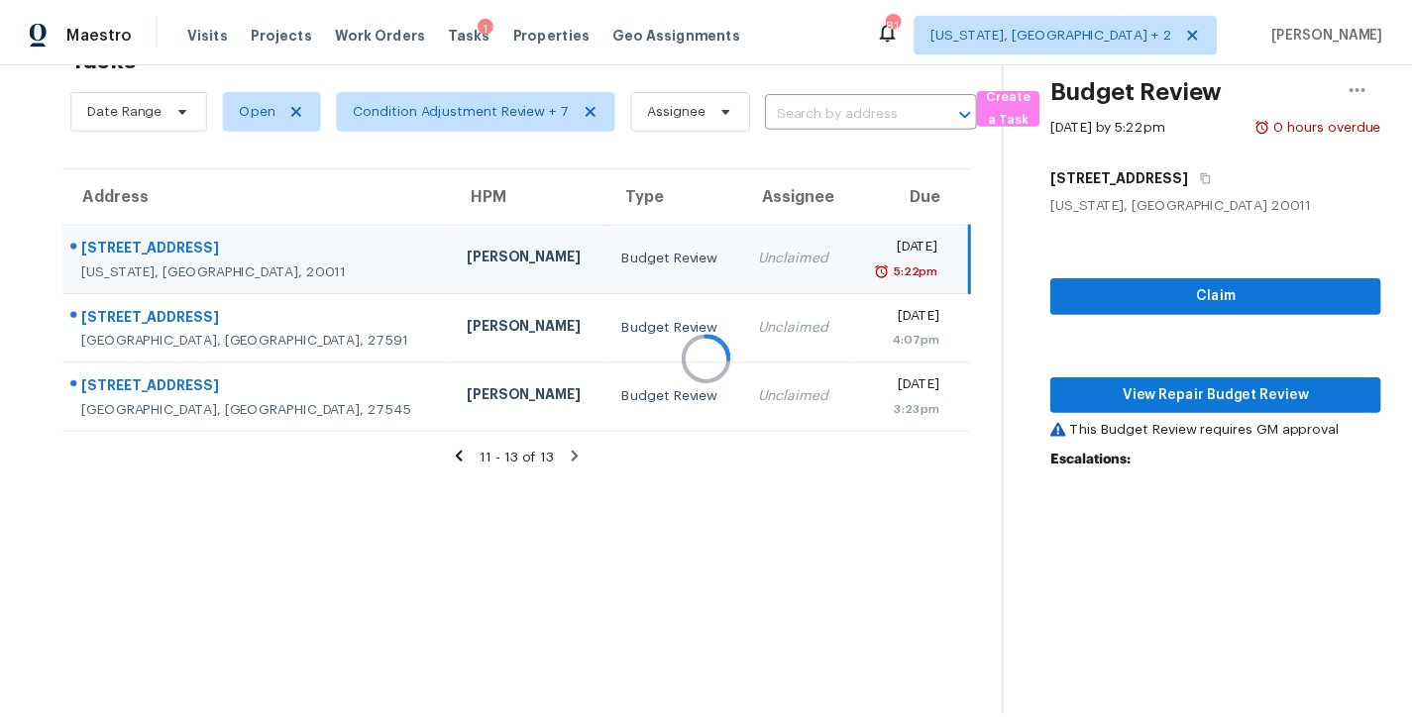
scroll to position [329, 0]
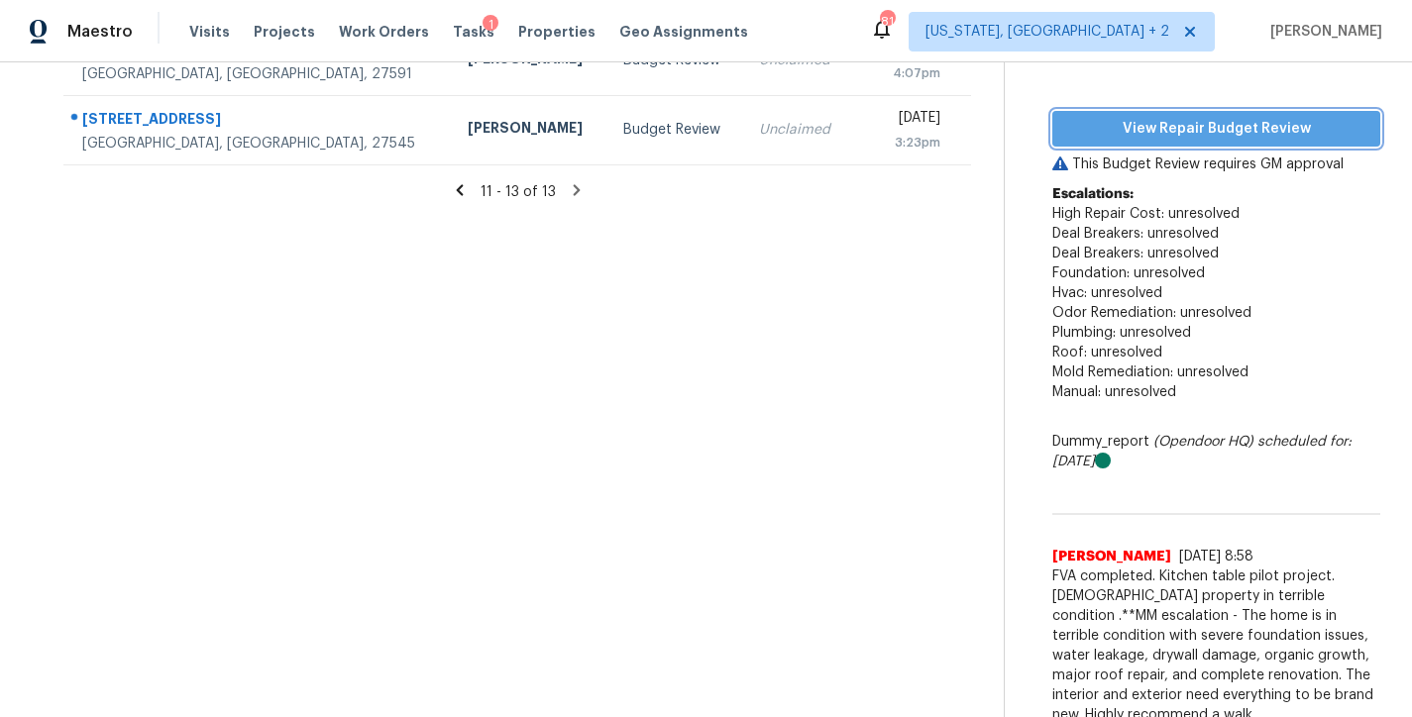
click at [1221, 121] on span "View Repair Budget Review" at bounding box center [1216, 129] width 296 height 25
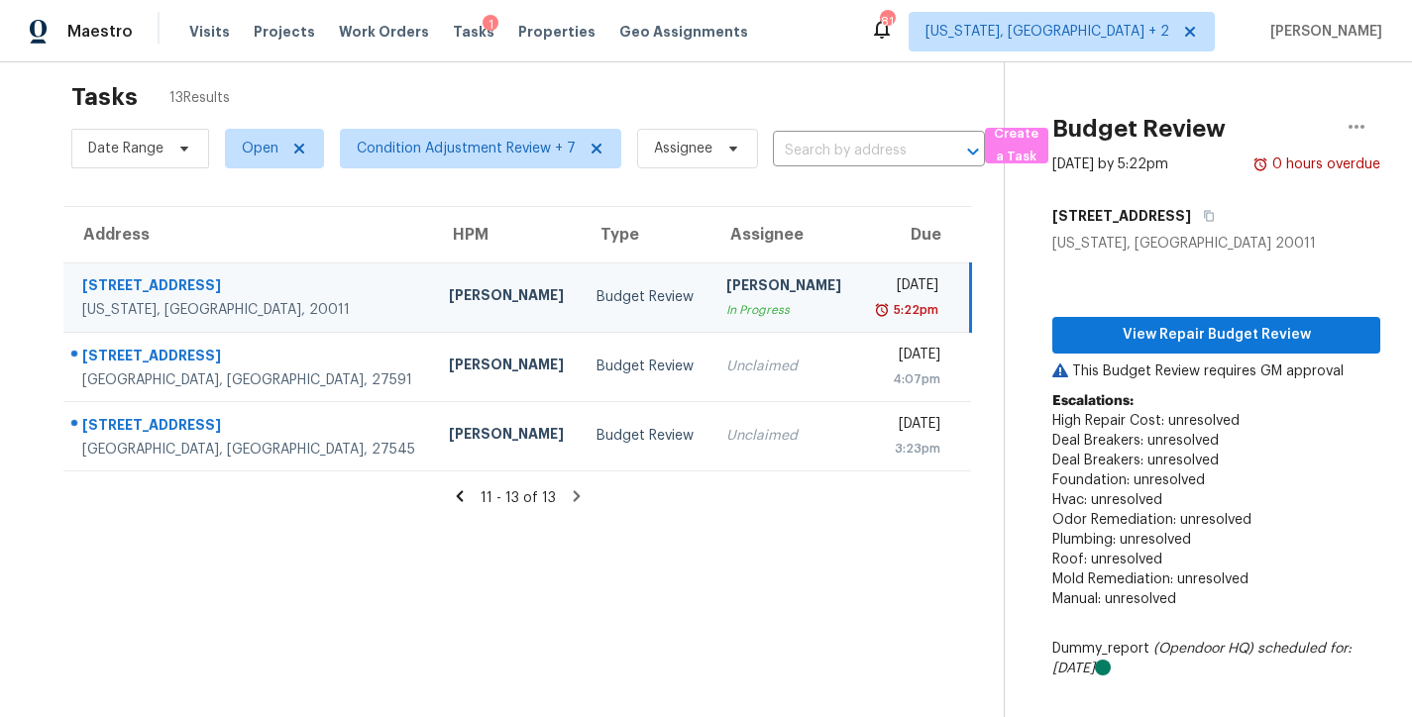
scroll to position [0, 0]
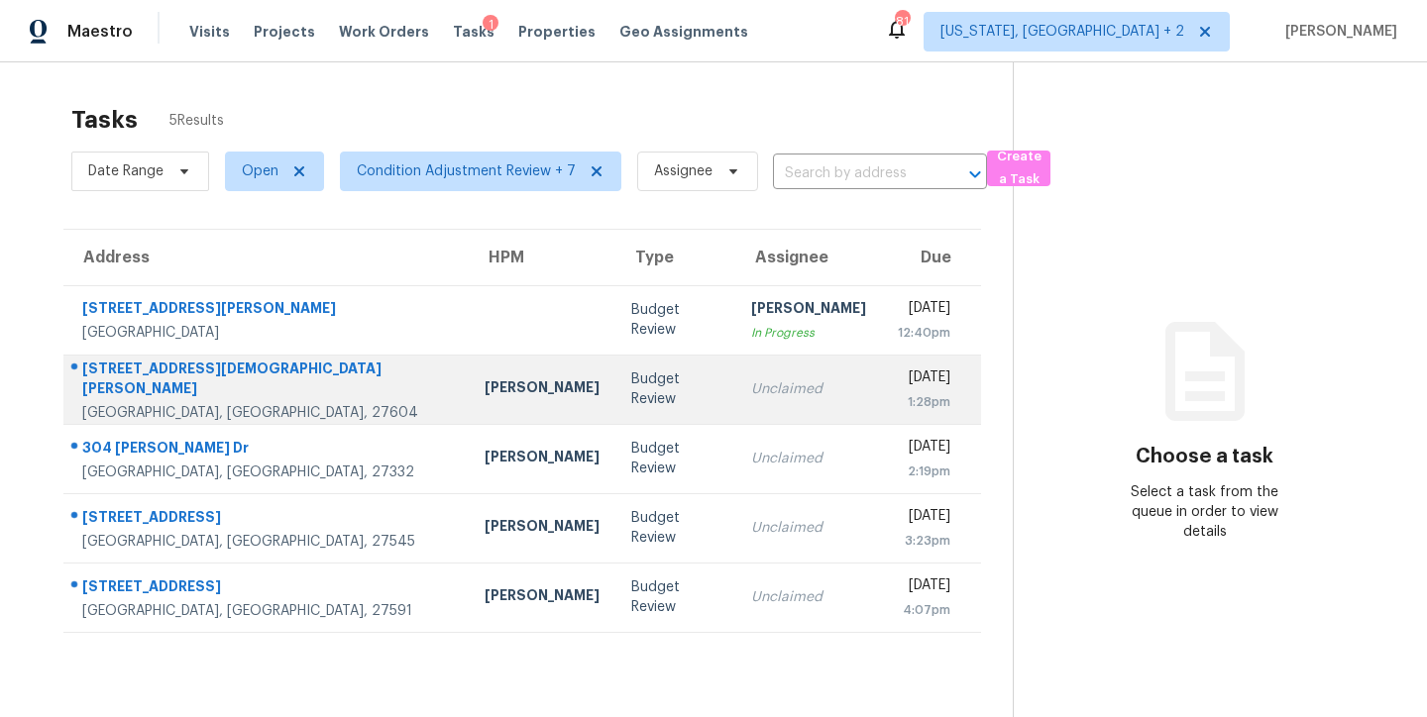
click at [469, 415] on td "[PERSON_NAME]" at bounding box center [542, 389] width 147 height 69
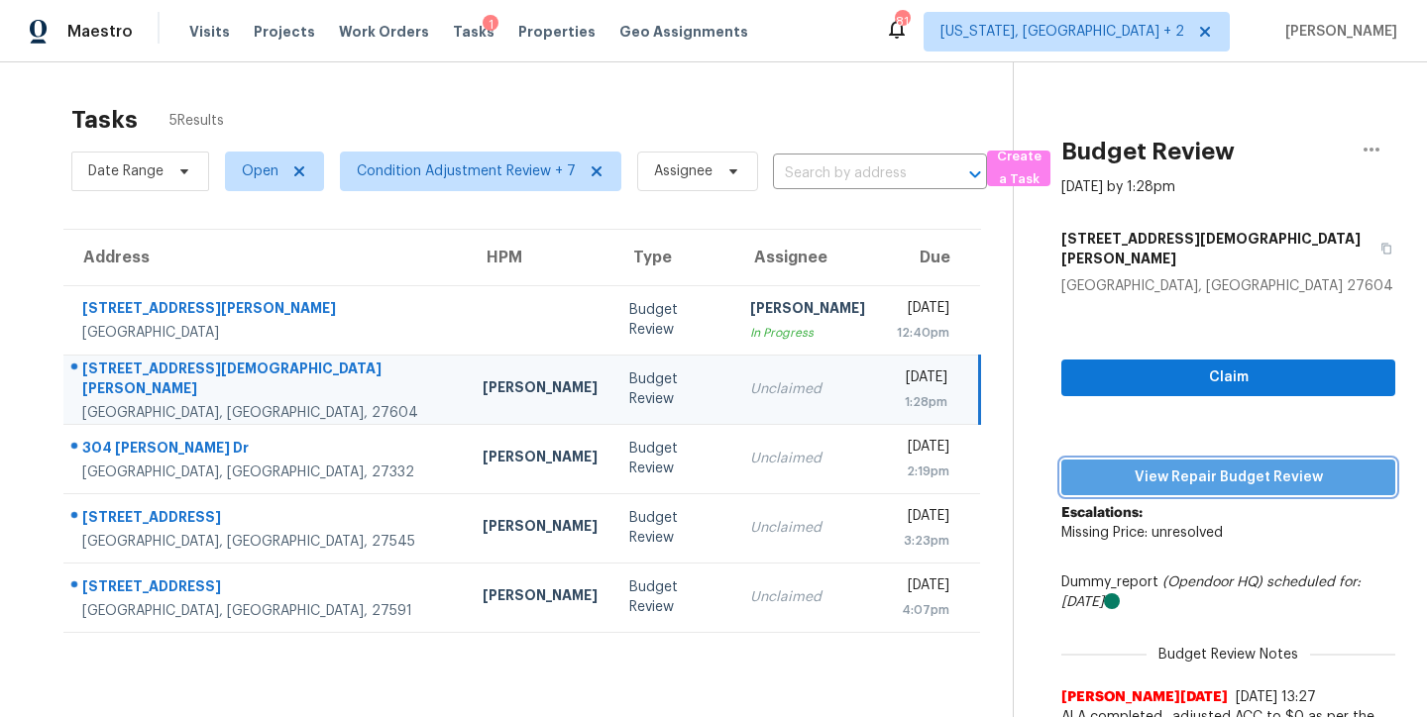
click at [1268, 466] on span "View Repair Budget Review" at bounding box center [1228, 478] width 302 height 25
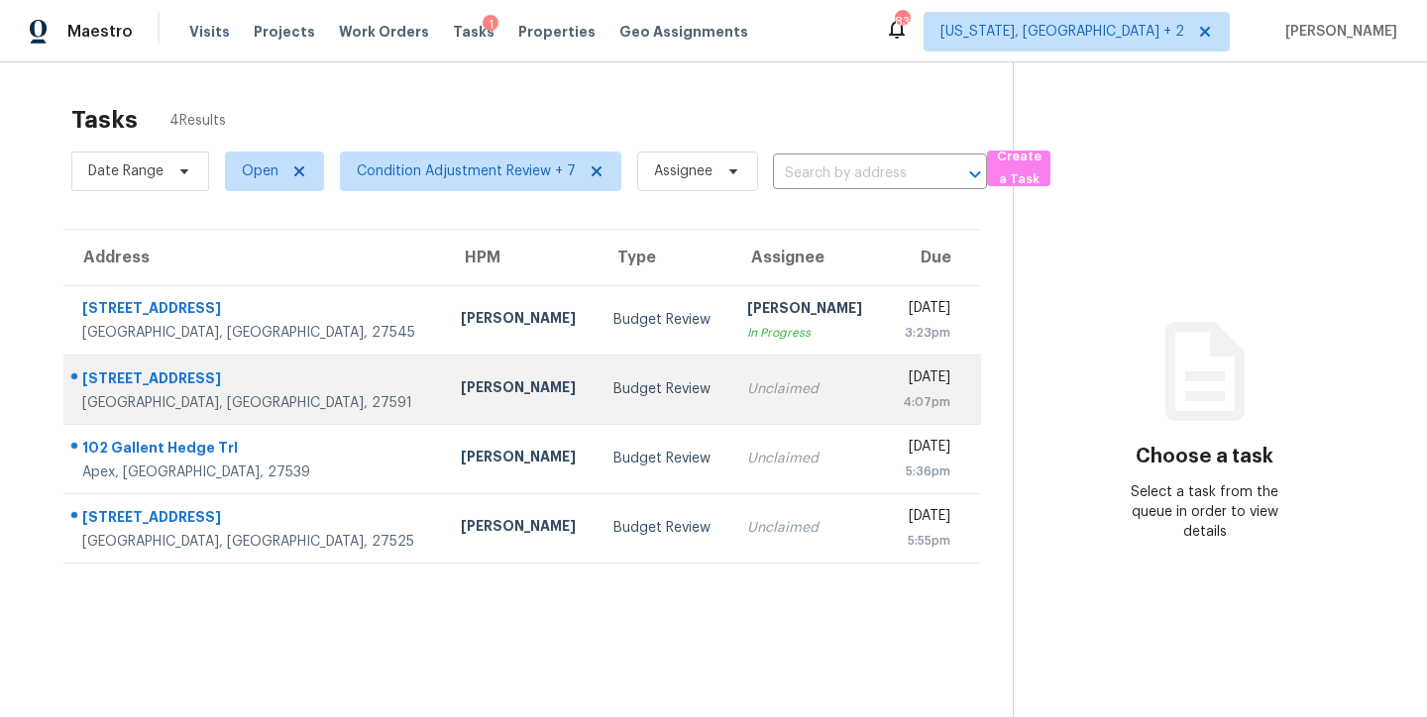
click at [597, 404] on td "Budget Review" at bounding box center [664, 389] width 134 height 69
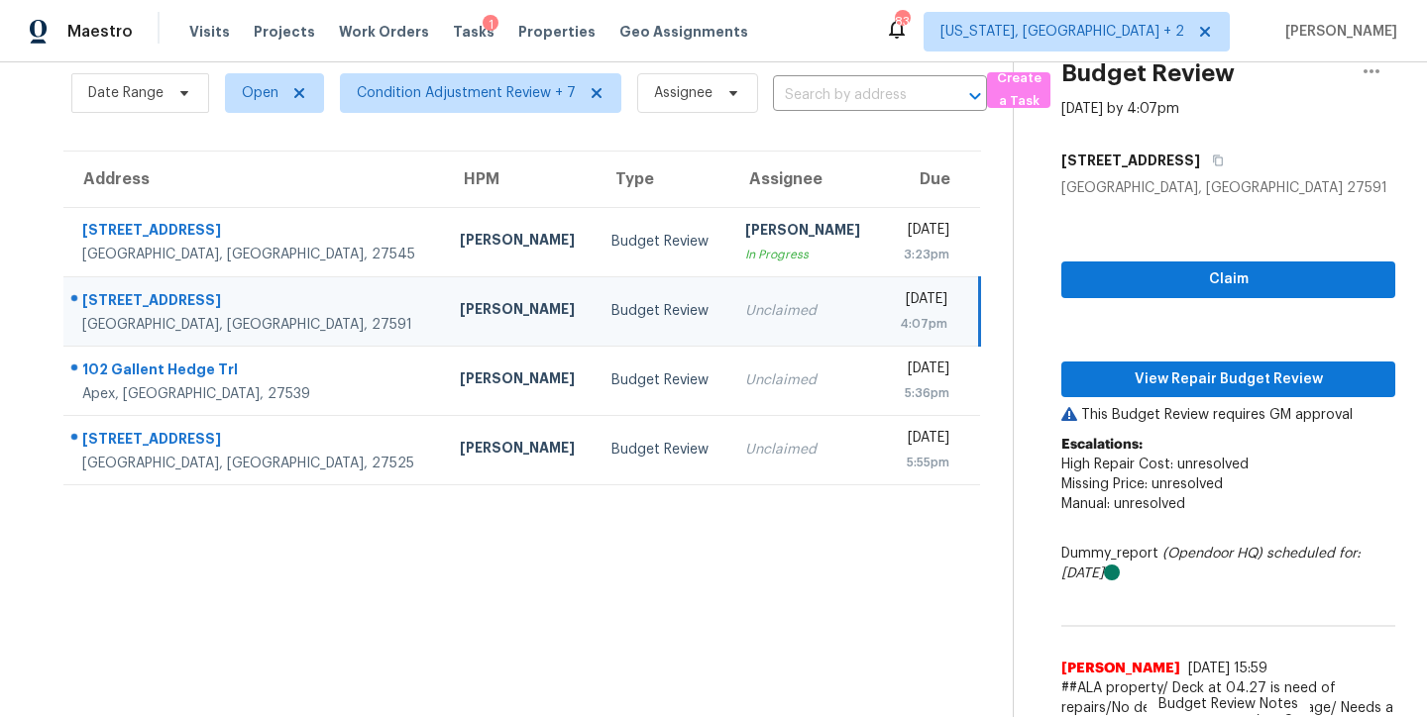
scroll to position [144, 0]
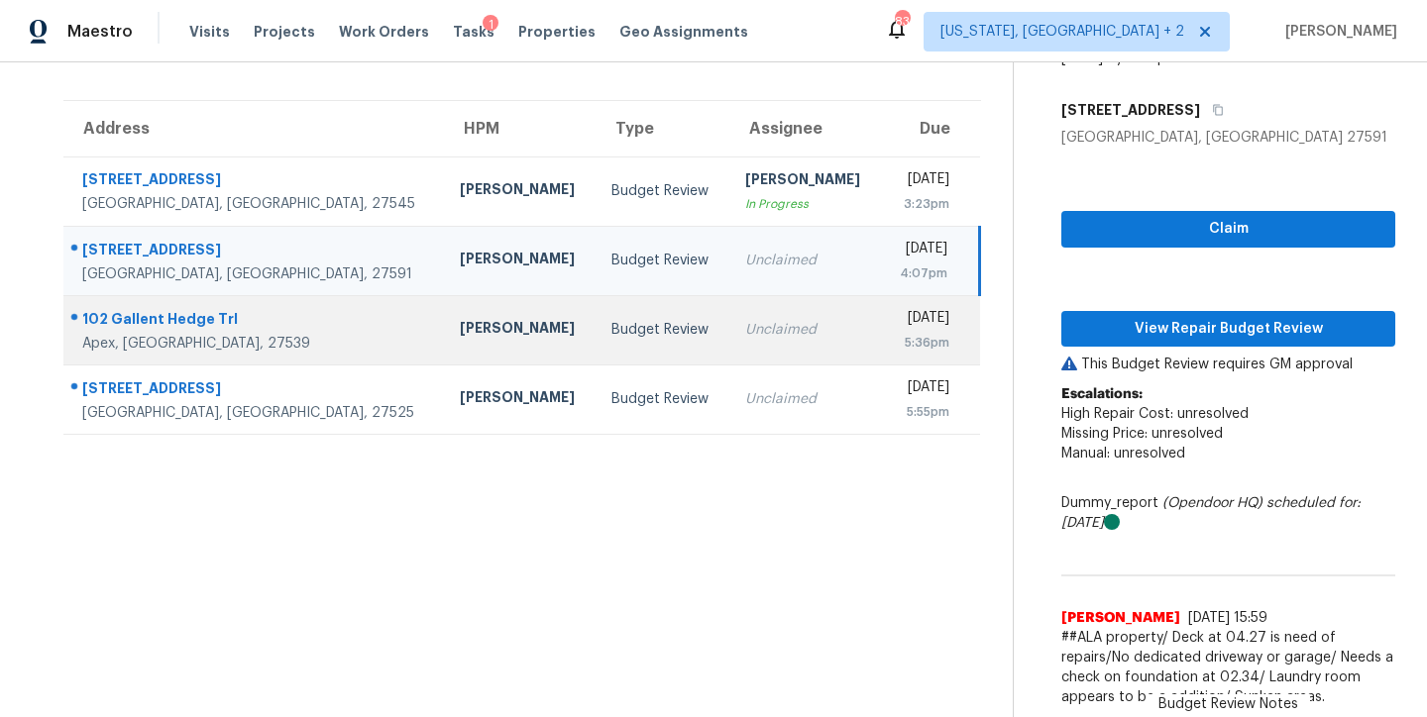
click at [611, 320] on div "Budget Review" at bounding box center [662, 330] width 102 height 20
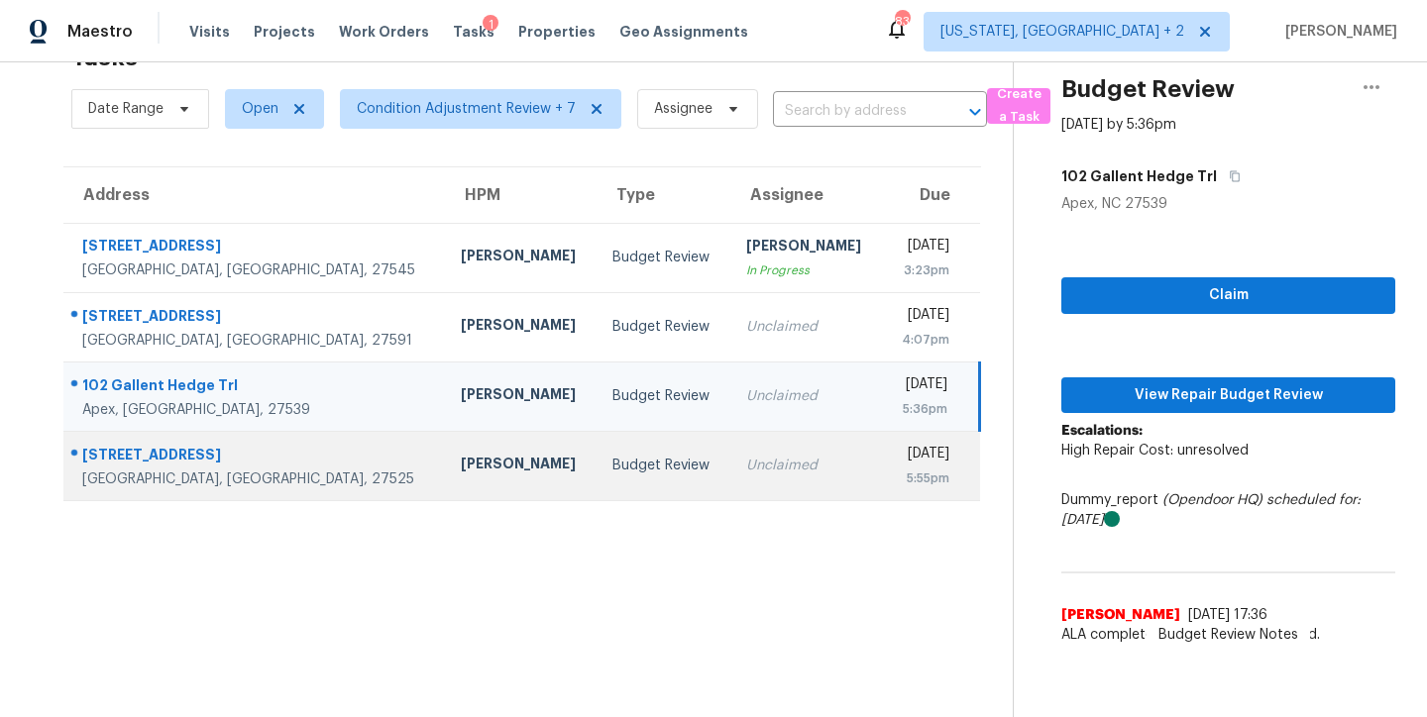
click at [612, 456] on div "Budget Review" at bounding box center [663, 466] width 102 height 20
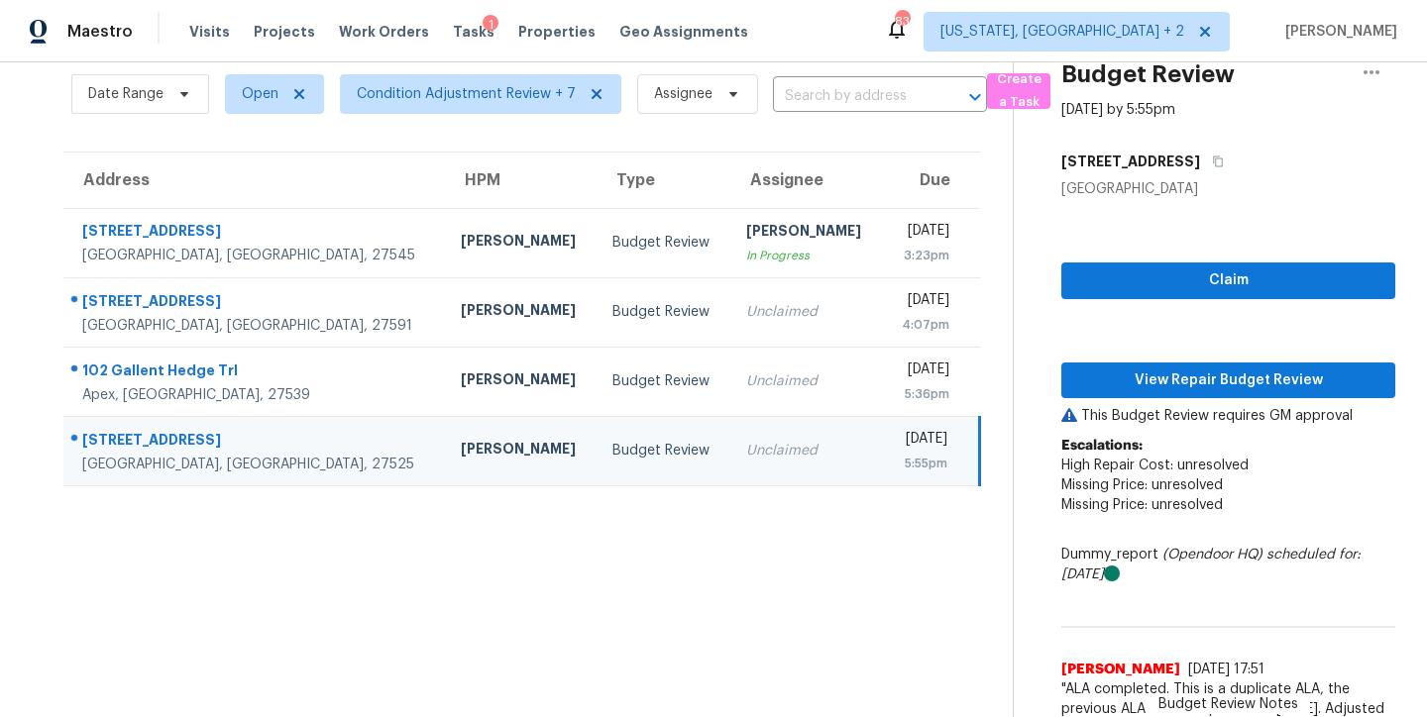
scroll to position [144, 0]
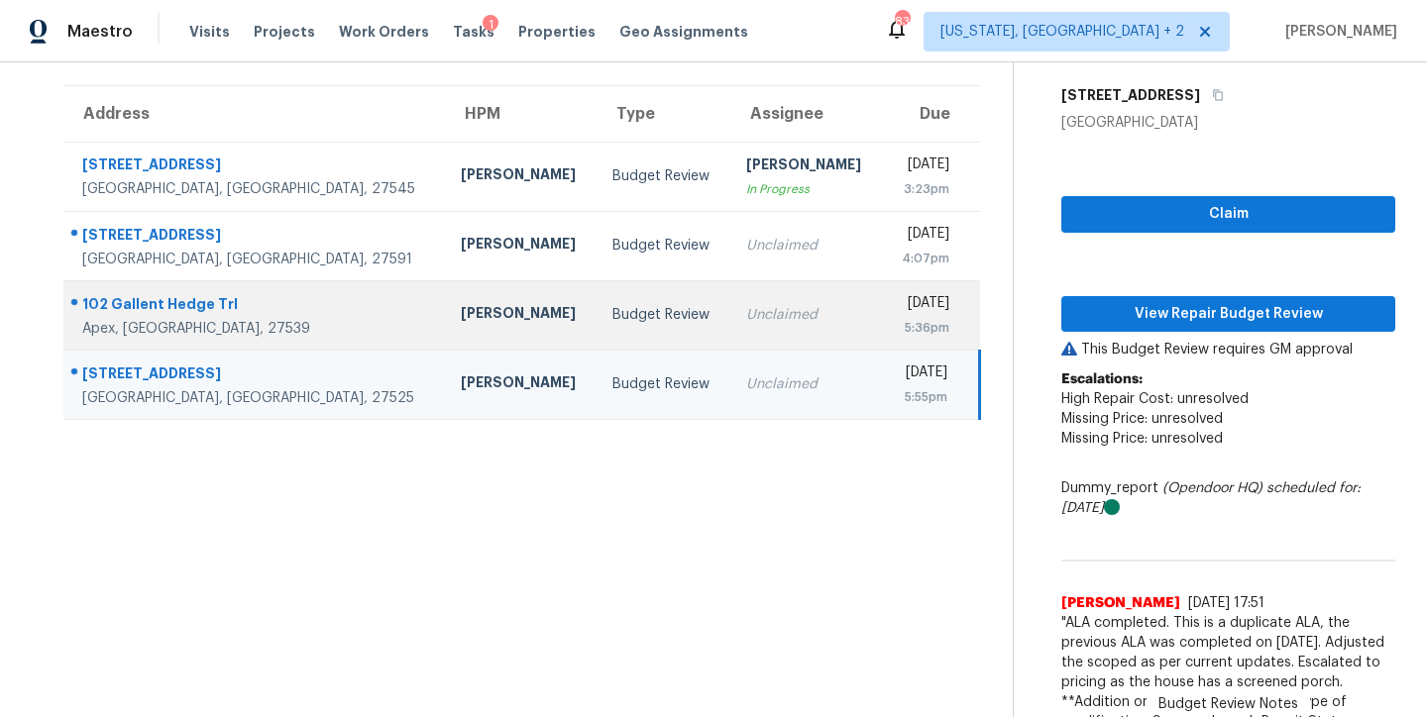
click at [746, 319] on div "Unclaimed" at bounding box center [806, 315] width 120 height 20
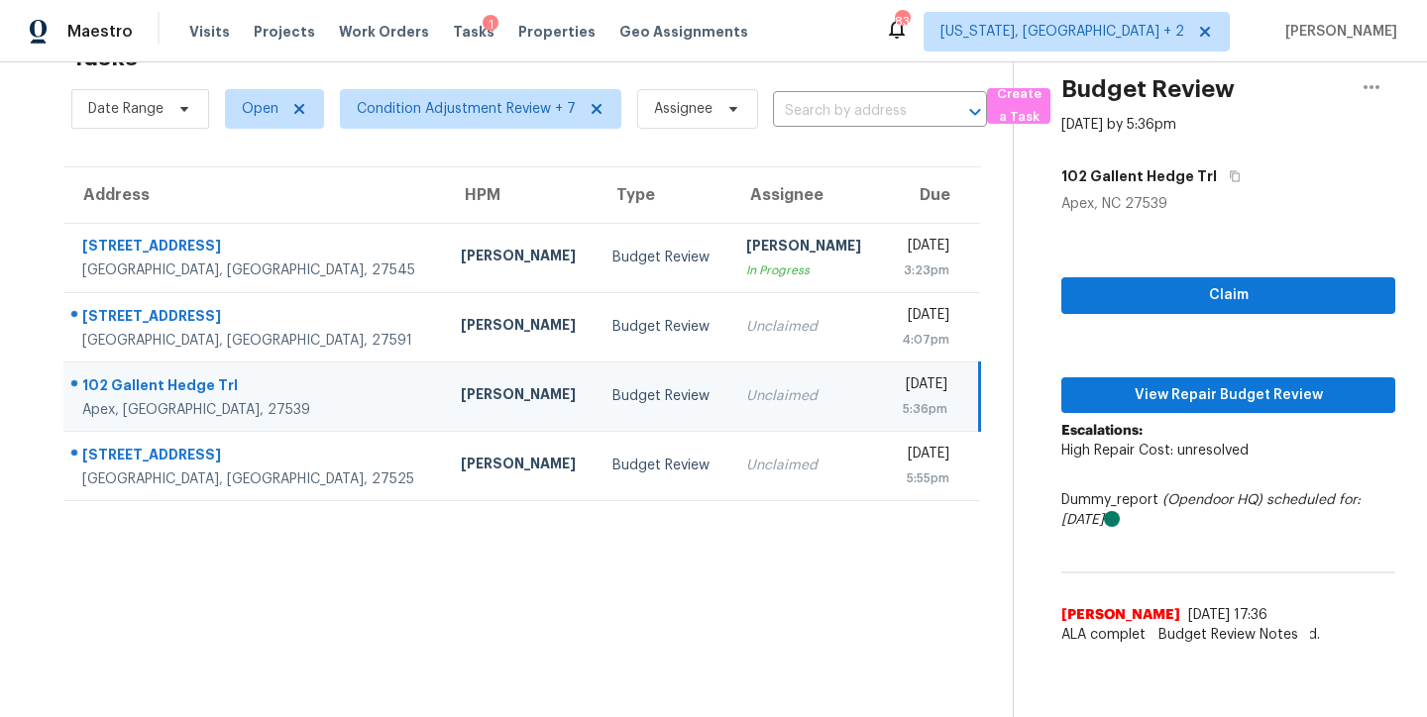
click at [612, 386] on div "Budget Review" at bounding box center [663, 396] width 102 height 20
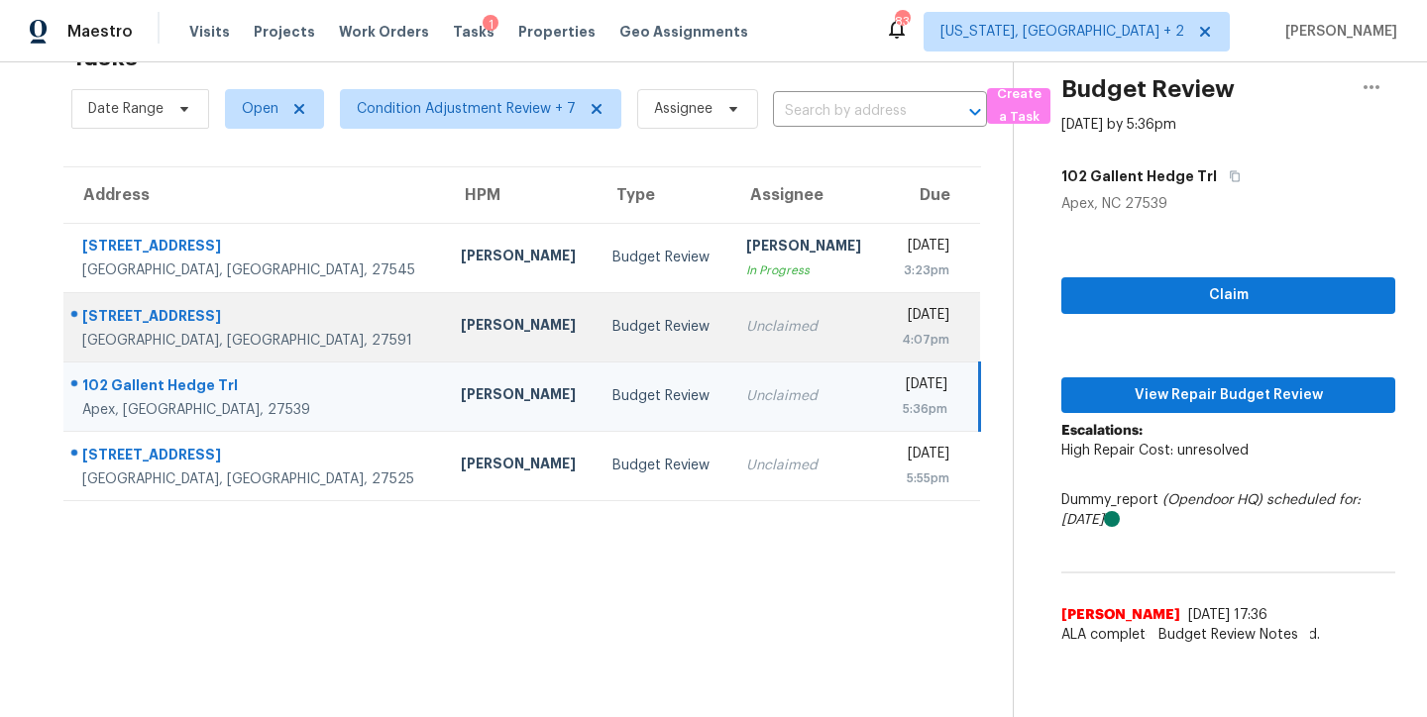
click at [612, 317] on div "Budget Review" at bounding box center [663, 327] width 102 height 20
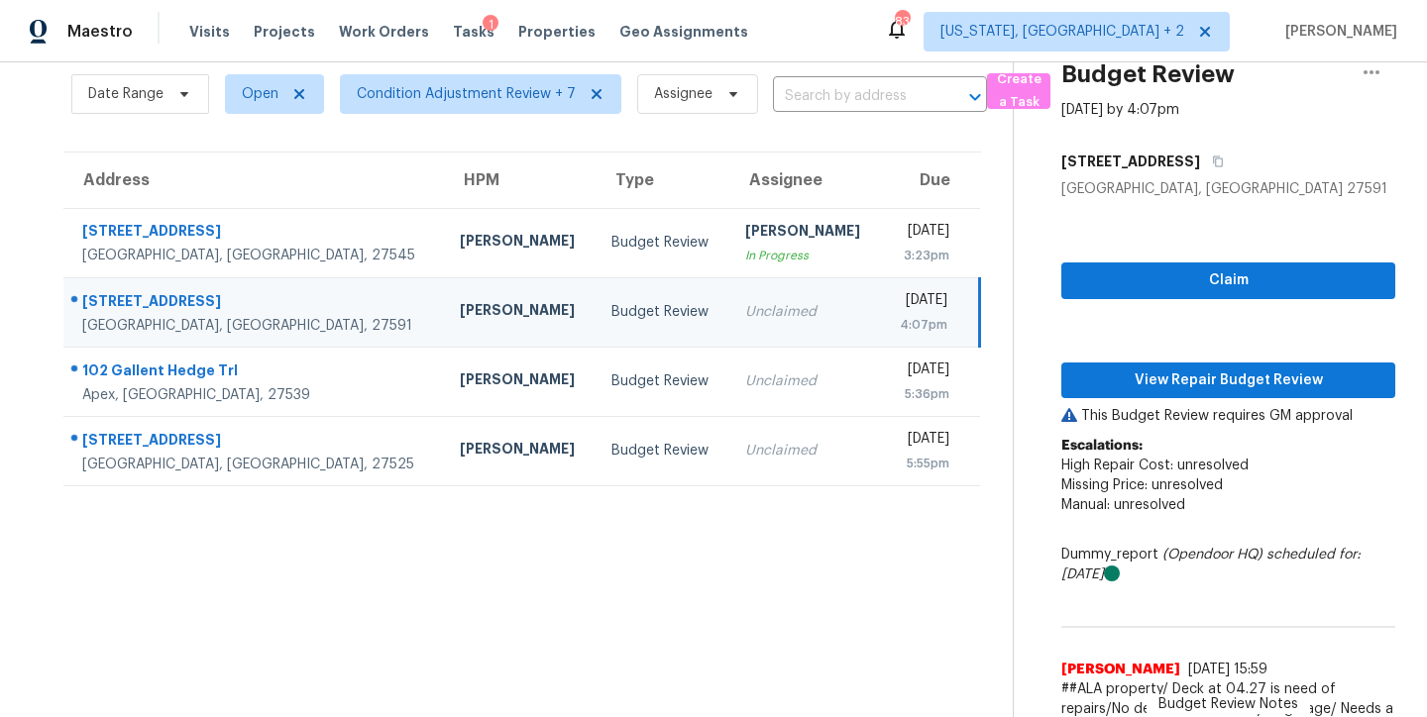
scroll to position [144, 0]
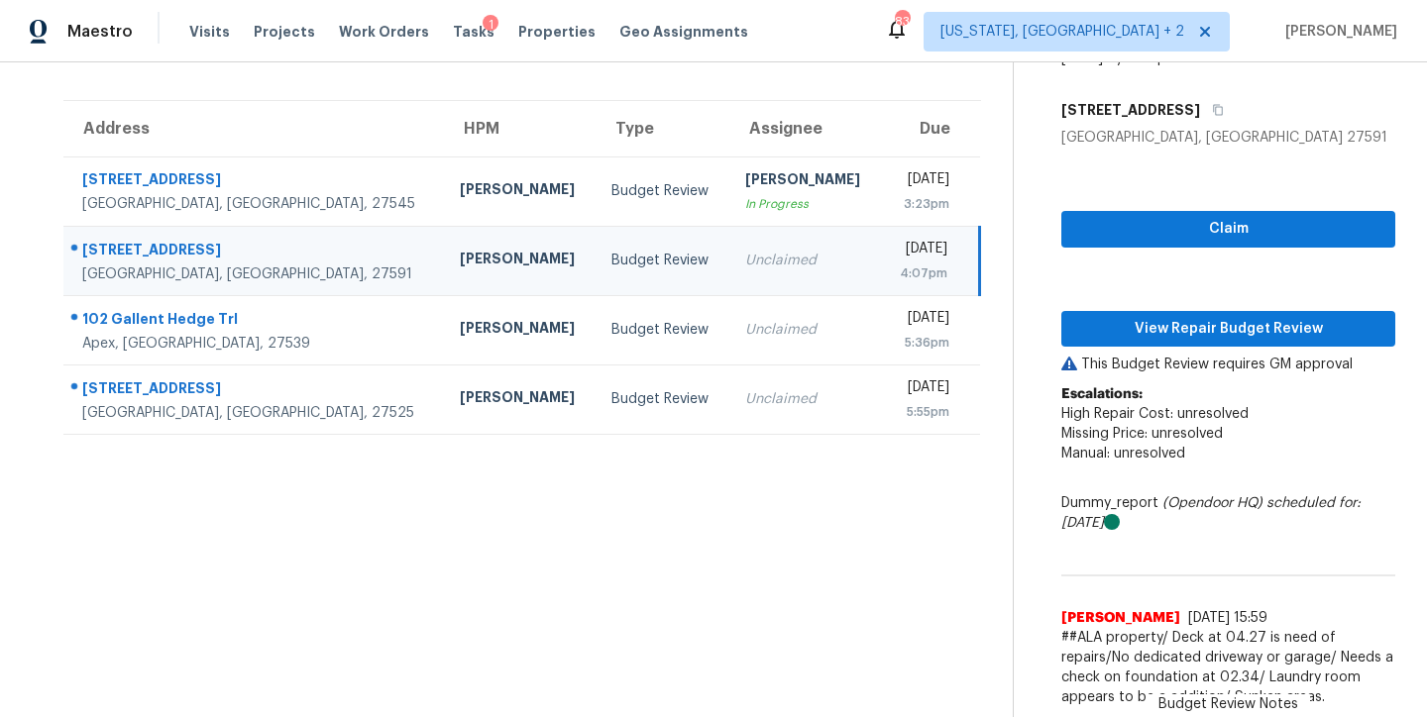
click at [611, 251] on div "Budget Review" at bounding box center [662, 261] width 102 height 20
click at [751, 509] on section "Tasks 4 Results Date Range Open Condition Adjustment Review + 7 Assignee ​ Crea…" at bounding box center [522, 341] width 981 height 752
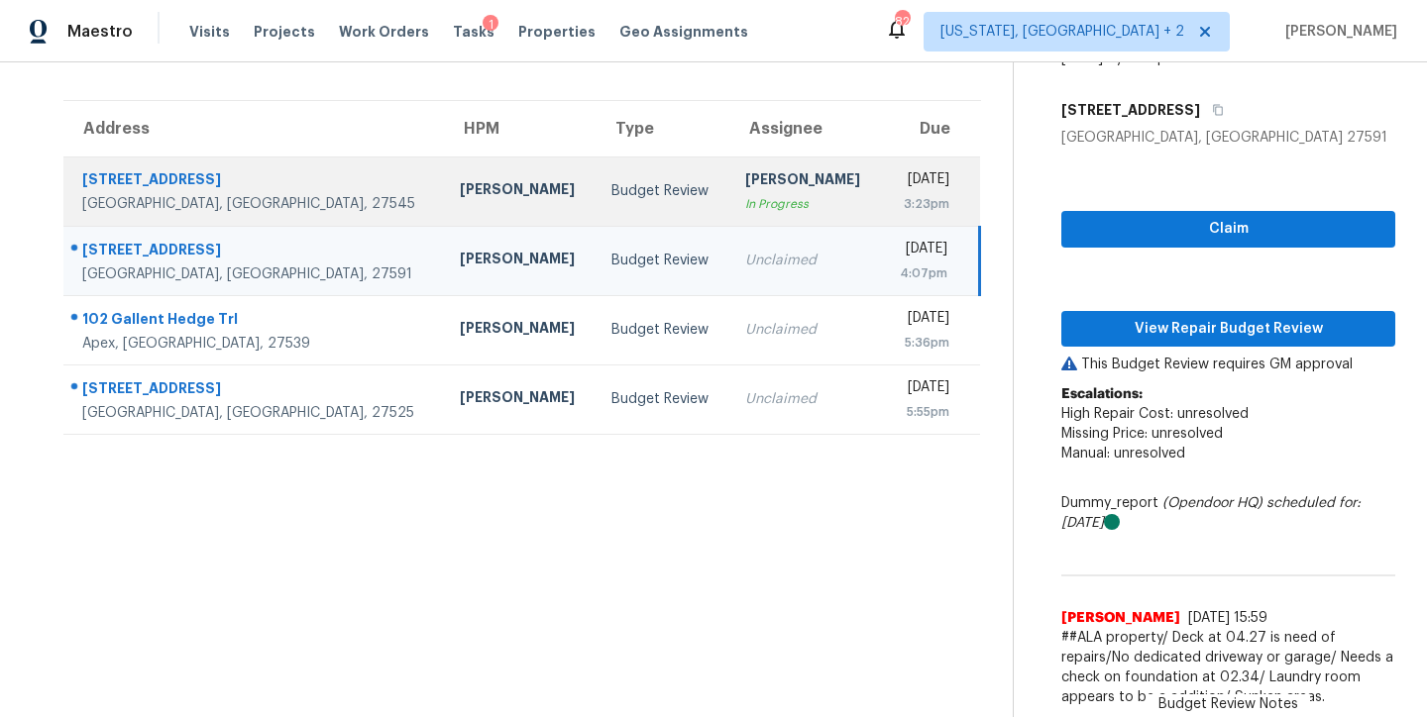
click at [595, 192] on td "Budget Review" at bounding box center [662, 191] width 134 height 69
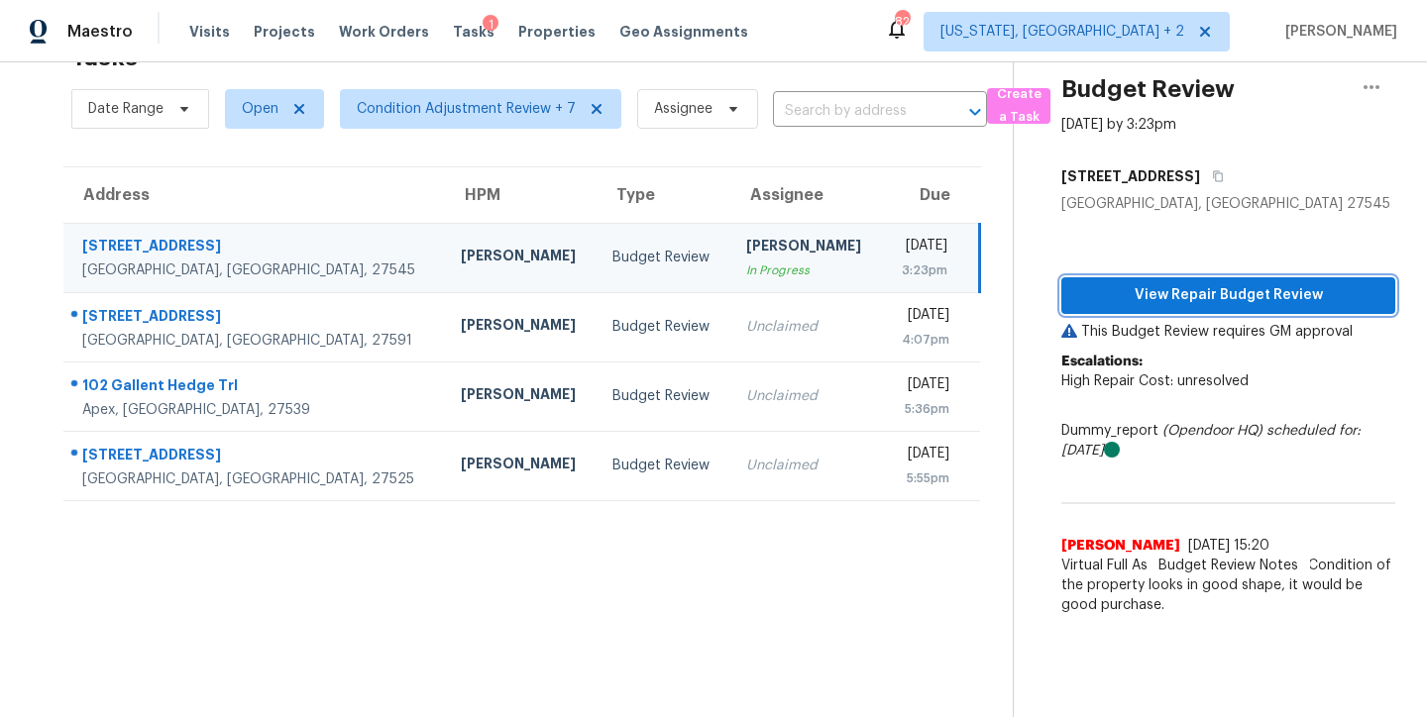
click at [1269, 283] on span "View Repair Budget Review" at bounding box center [1228, 295] width 302 height 25
